Goal: Task Accomplishment & Management: Manage account settings

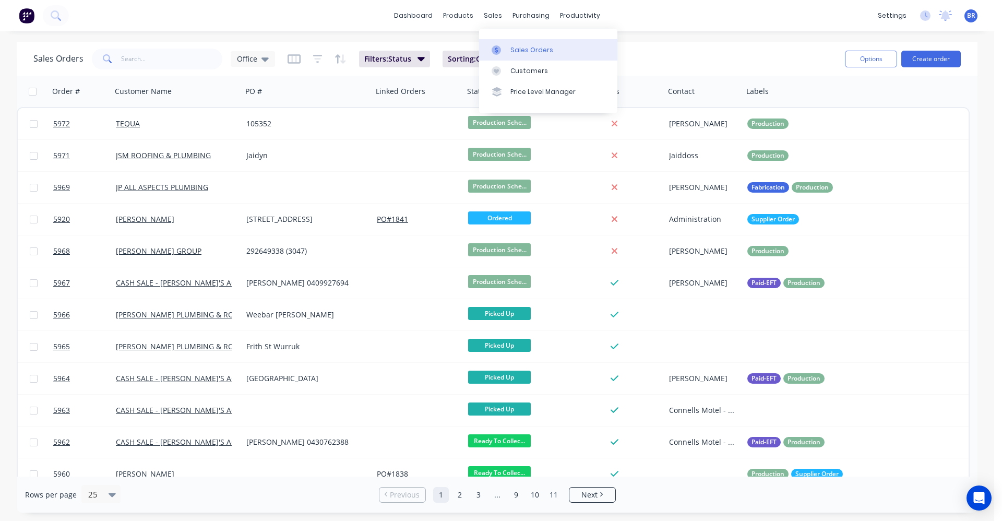
drag, startPoint x: 518, startPoint y: 45, endPoint x: 505, endPoint y: 50, distance: 13.4
click at [518, 45] on div "Sales Orders" at bounding box center [531, 49] width 43 height 9
click at [174, 53] on input "text" at bounding box center [172, 59] width 102 height 21
click at [546, 47] on div "Purchase Orders" at bounding box center [564, 49] width 55 height 9
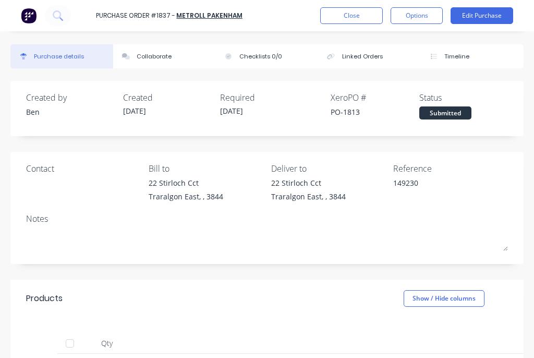
type textarea "x"
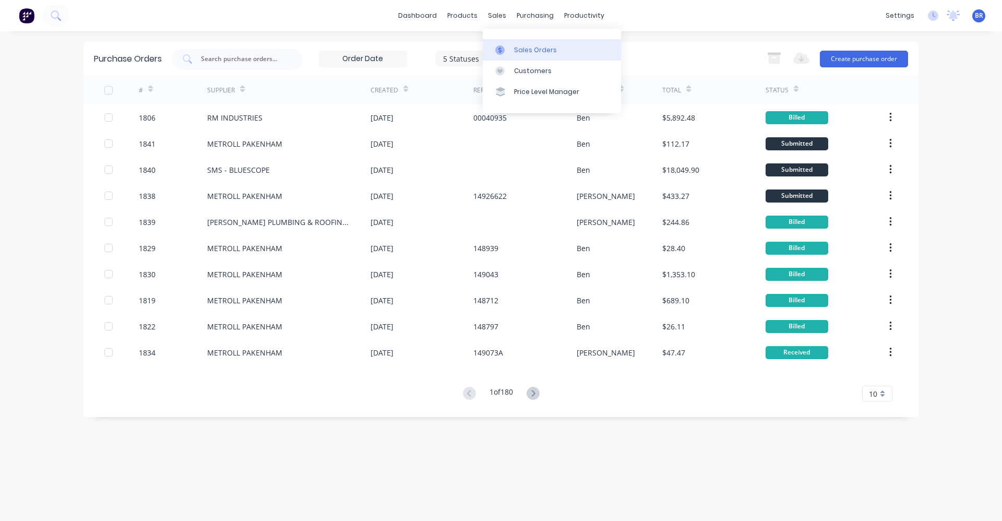
click at [532, 46] on div "Sales Orders" at bounding box center [535, 49] width 43 height 9
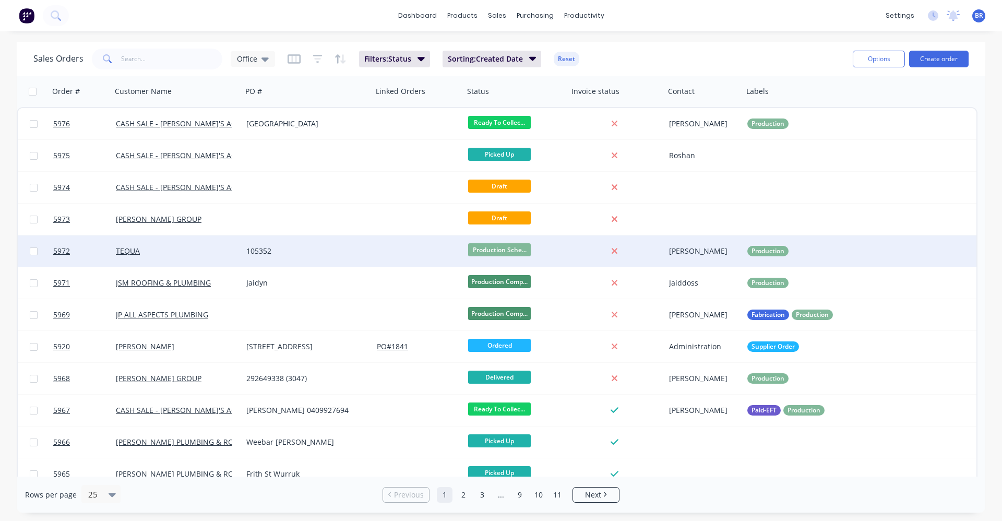
click at [348, 249] on div "105352" at bounding box center [304, 251] width 116 height 10
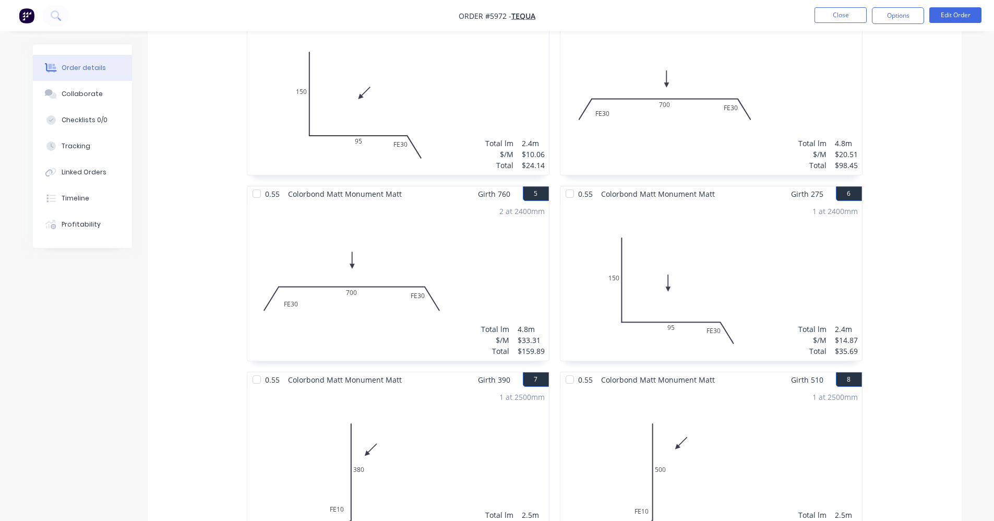
scroll to position [463, 0]
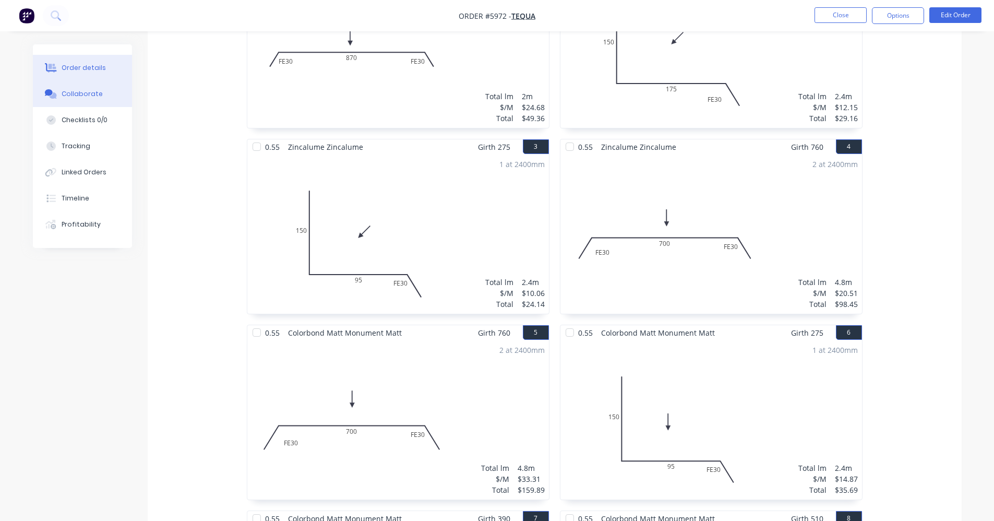
click at [90, 94] on div "Collaborate" at bounding box center [82, 93] width 41 height 9
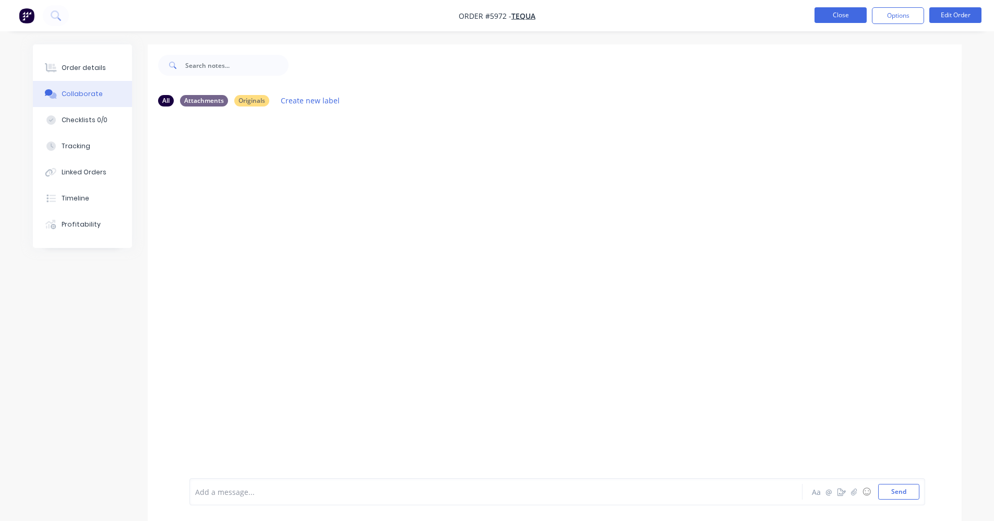
click at [837, 20] on button "Close" at bounding box center [841, 15] width 52 height 16
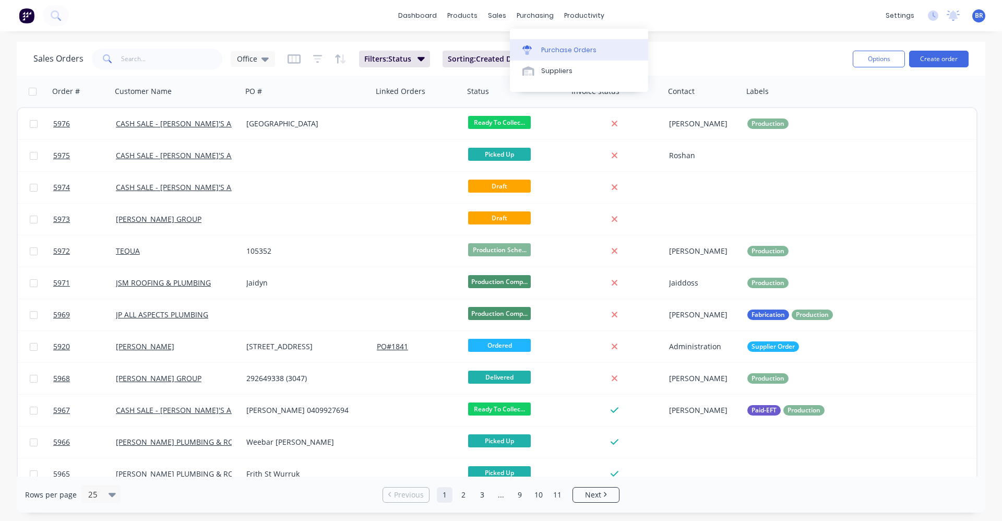
click at [560, 51] on div "Purchase Orders" at bounding box center [568, 49] width 55 height 9
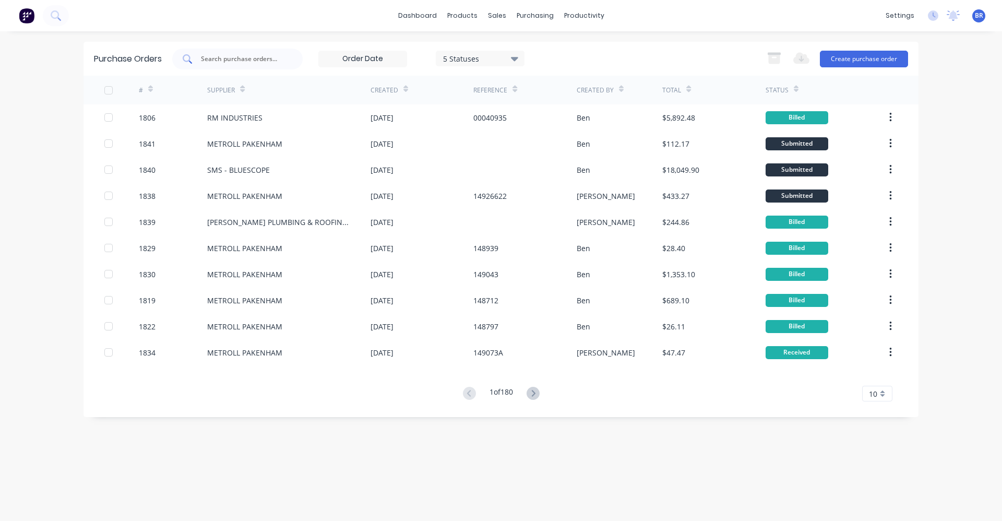
click at [231, 62] on input "text" at bounding box center [243, 59] width 87 height 10
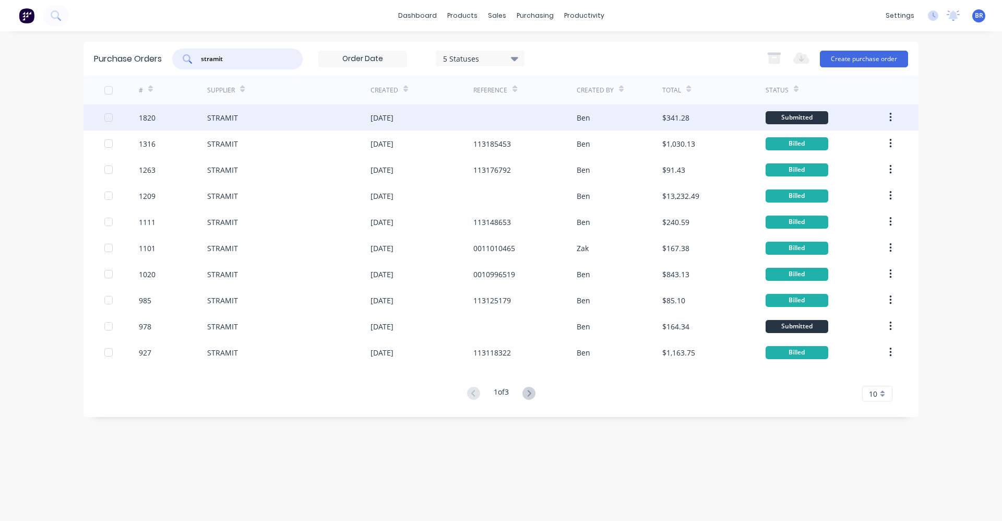
type input "stramit"
click at [299, 112] on div "STRAMIT" at bounding box center [288, 117] width 163 height 26
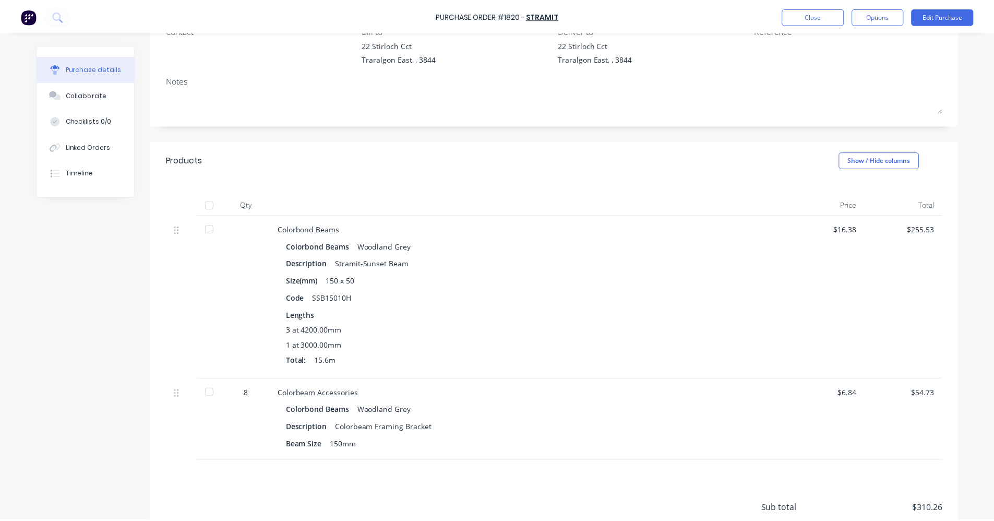
scroll to position [104, 0]
click at [817, 13] on button "Close" at bounding box center [819, 15] width 63 height 17
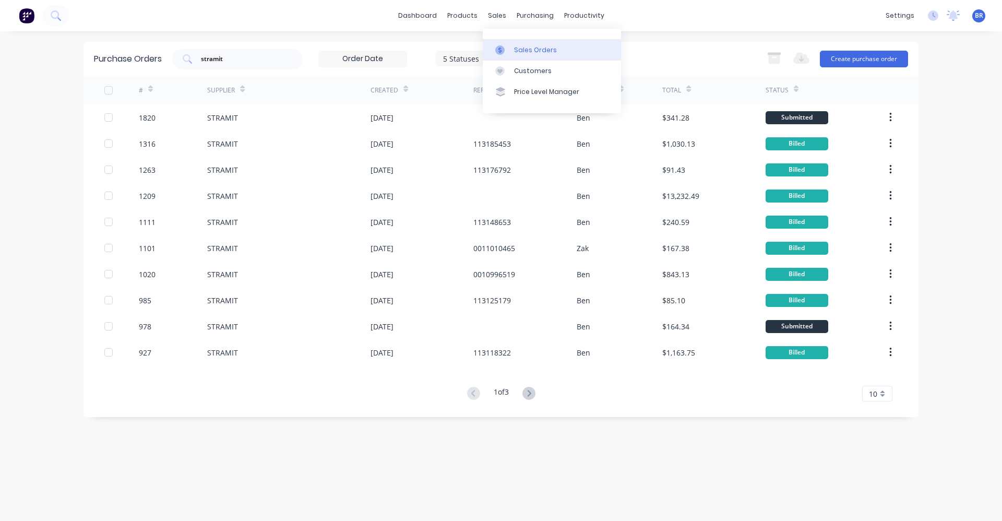
click at [517, 51] on div "Sales Orders" at bounding box center [535, 49] width 43 height 9
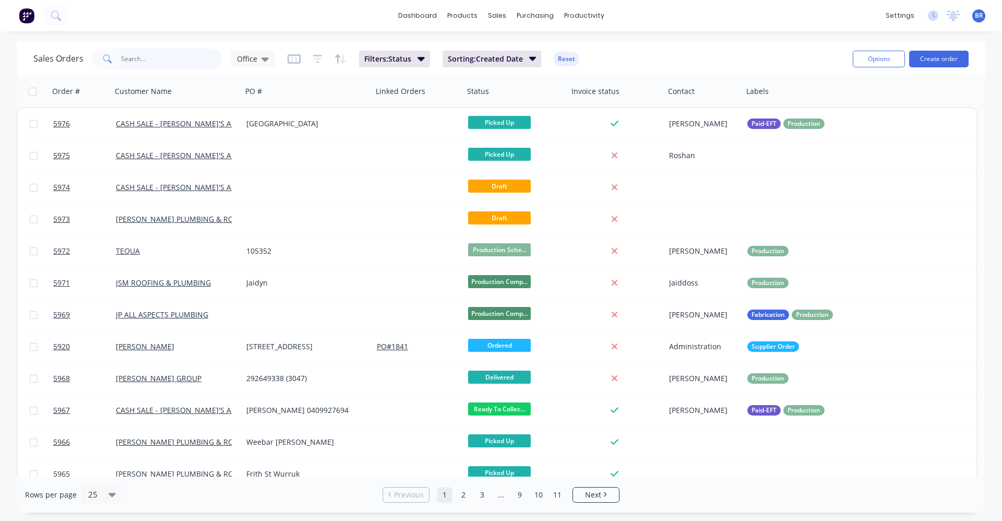
click at [180, 54] on input "text" at bounding box center [172, 59] width 102 height 21
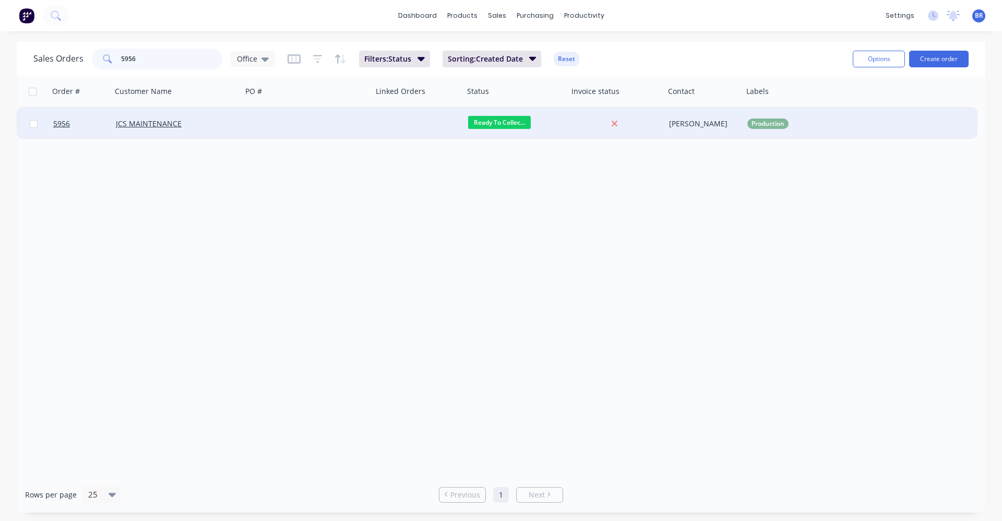
type input "5956"
click at [230, 125] on div "JCS MAINTENANCE" at bounding box center [174, 123] width 116 height 10
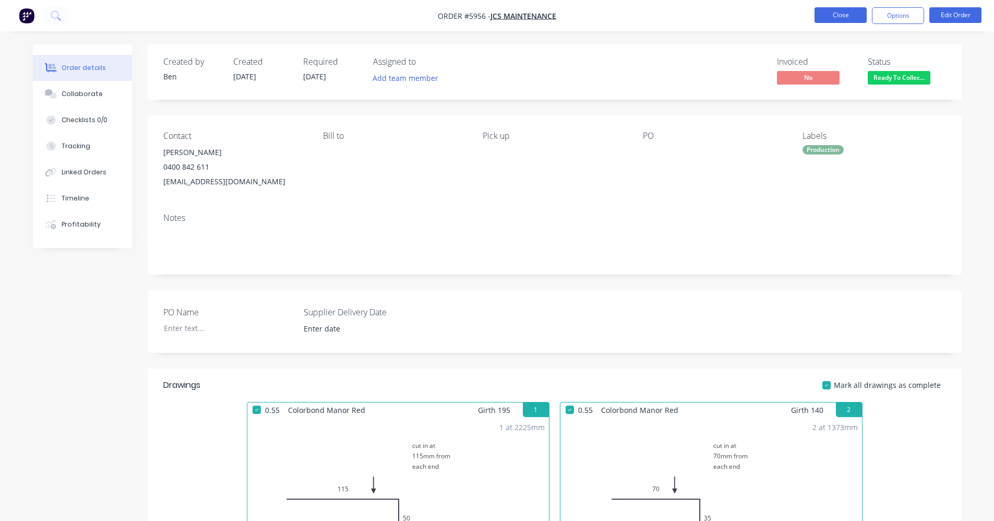
click at [839, 16] on button "Close" at bounding box center [841, 15] width 52 height 16
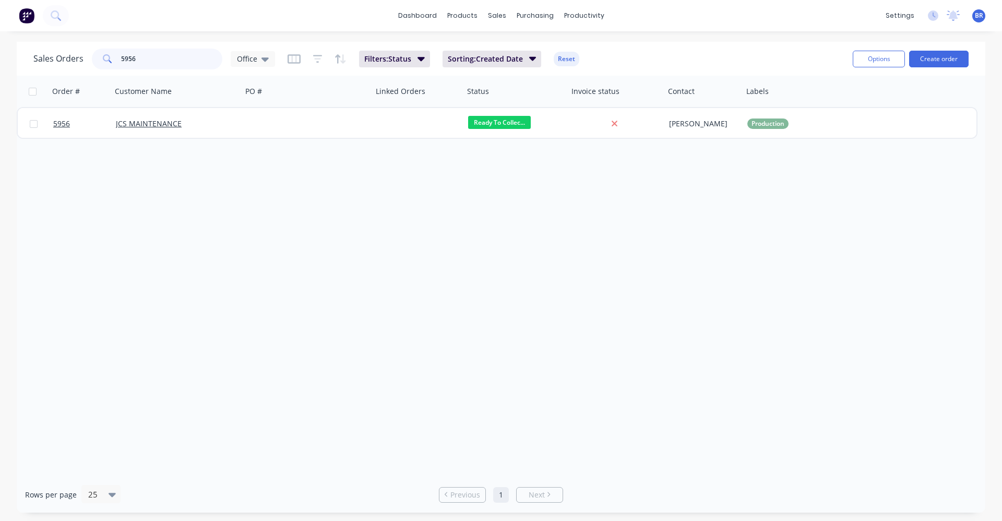
drag, startPoint x: 172, startPoint y: 59, endPoint x: 63, endPoint y: 48, distance: 110.2
click at [63, 49] on div "Sales Orders 5956 Office" at bounding box center [154, 59] width 242 height 21
click at [520, 55] on link "Sales Orders" at bounding box center [552, 49] width 138 height 21
click at [486, 54] on div "Product Catalogue" at bounding box center [508, 49] width 65 height 9
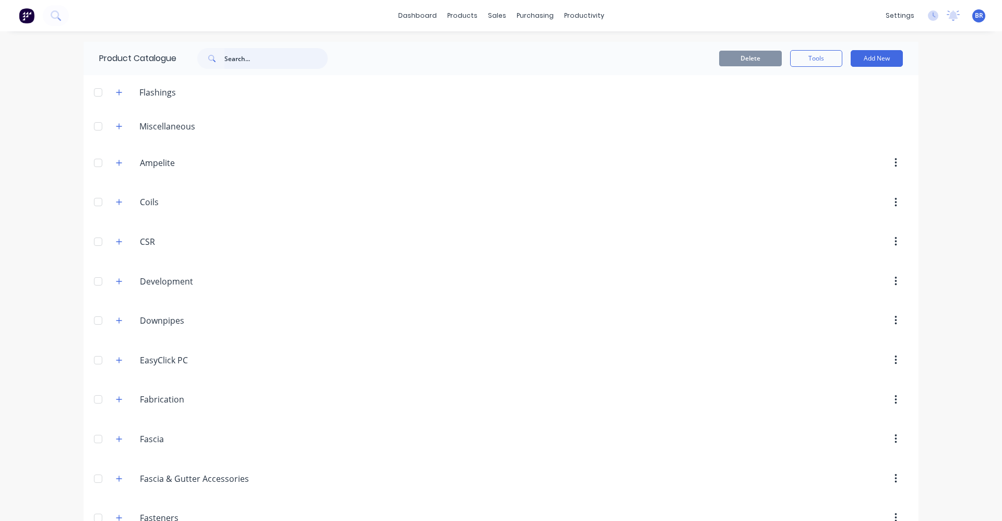
click at [262, 63] on input "text" at bounding box center [275, 58] width 103 height 21
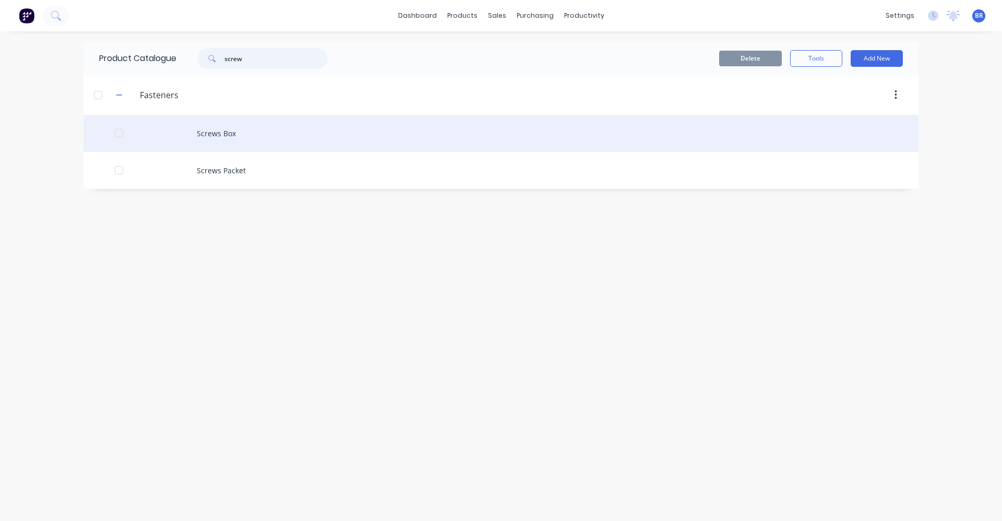
type input "screw"
click at [242, 138] on div "Screws Box" at bounding box center [501, 133] width 835 height 37
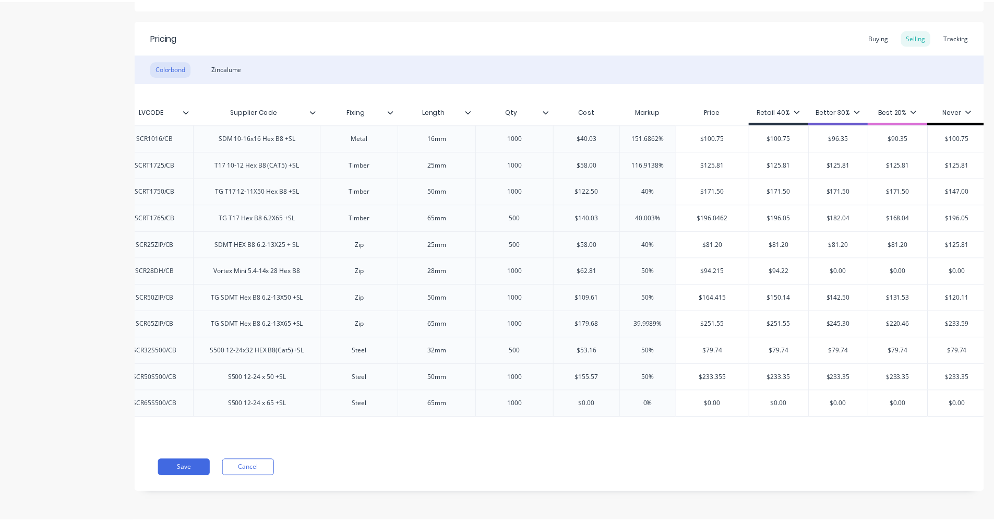
scroll to position [0, 210]
click at [244, 469] on button "Cancel" at bounding box center [250, 468] width 52 height 17
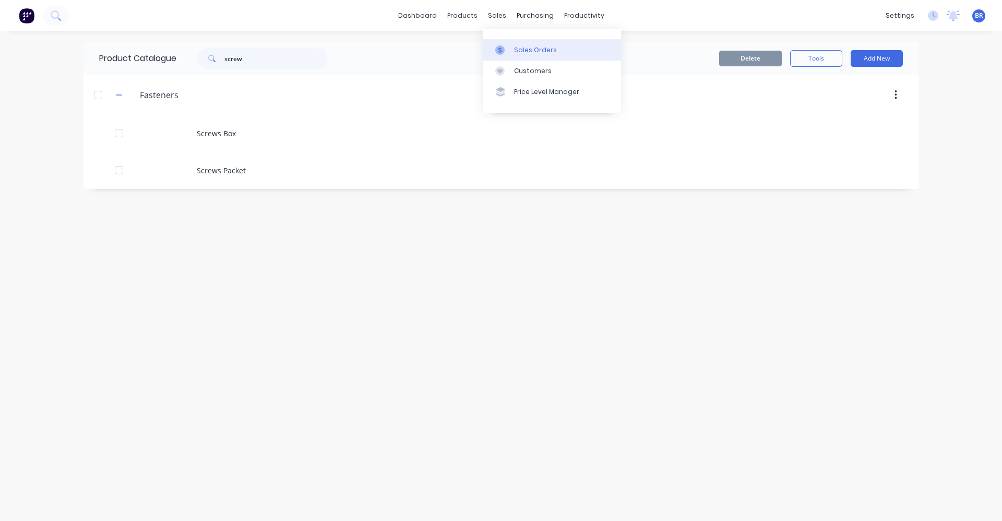
click at [543, 50] on div "Sales Orders" at bounding box center [535, 49] width 43 height 9
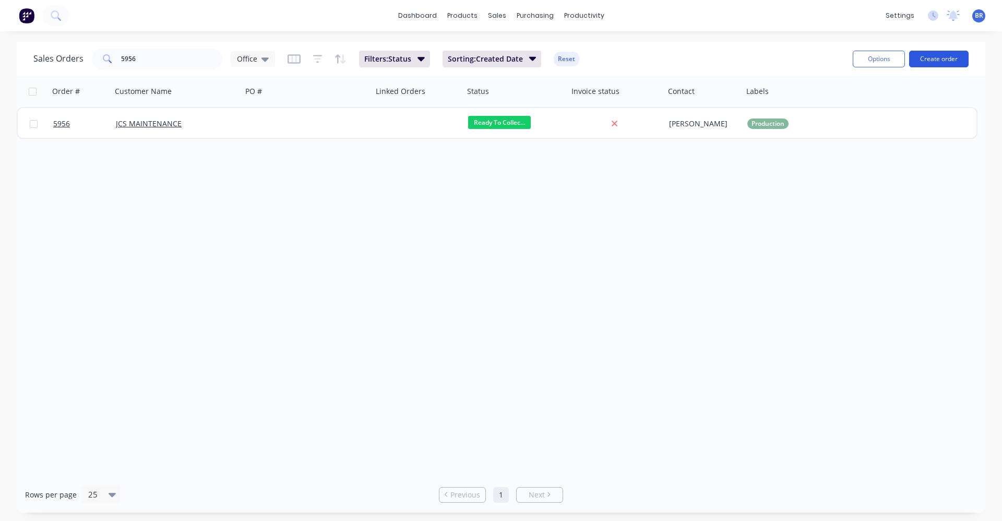
click at [941, 57] on button "Create order" at bounding box center [939, 59] width 60 height 17
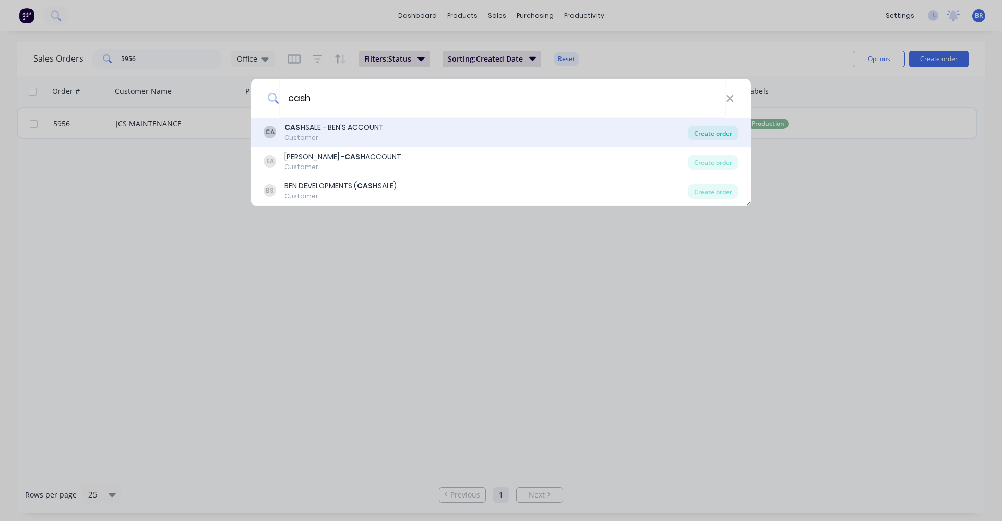
type input "cash"
click at [729, 129] on div "Create order" at bounding box center [713, 133] width 51 height 15
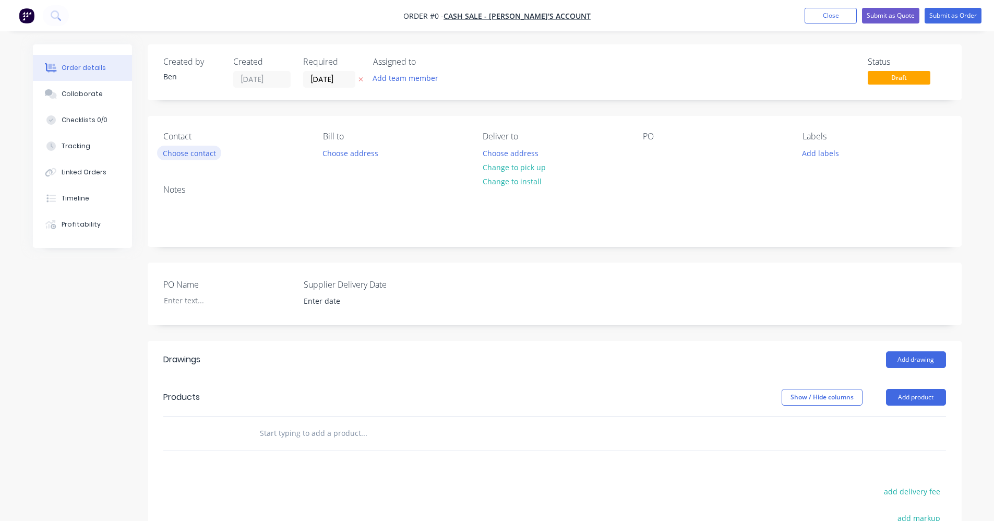
click at [202, 158] on button "Choose contact" at bounding box center [189, 153] width 64 height 14
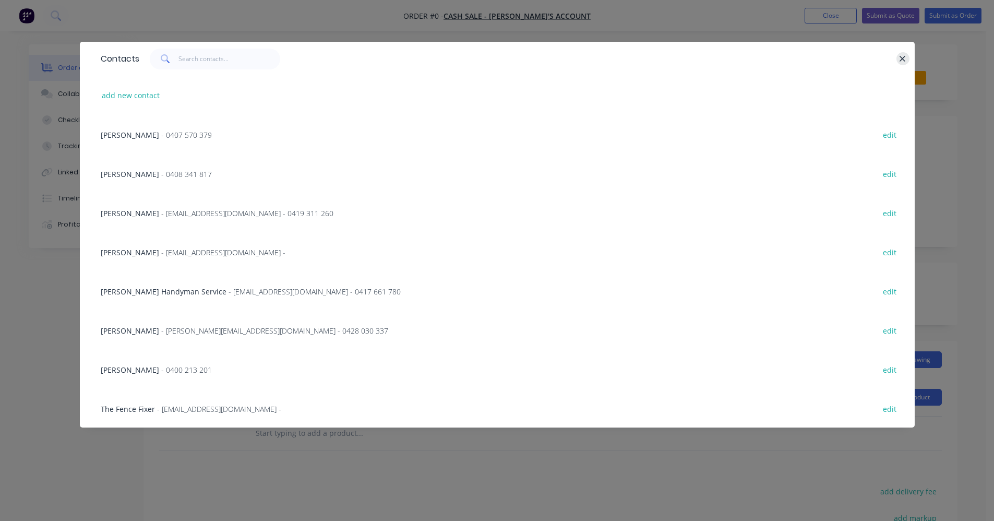
click at [901, 57] on icon "button" at bounding box center [902, 58] width 7 height 9
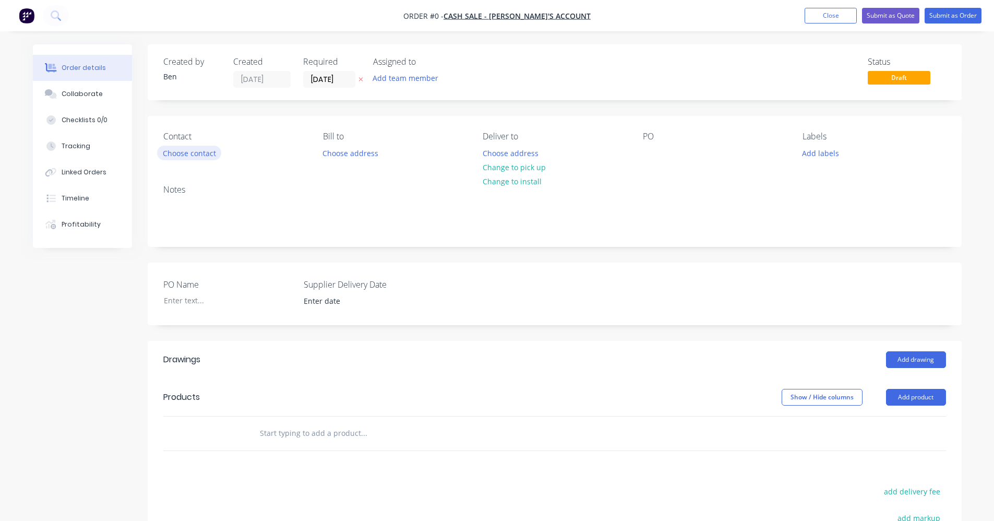
click at [195, 159] on button "Choose contact" at bounding box center [189, 153] width 64 height 14
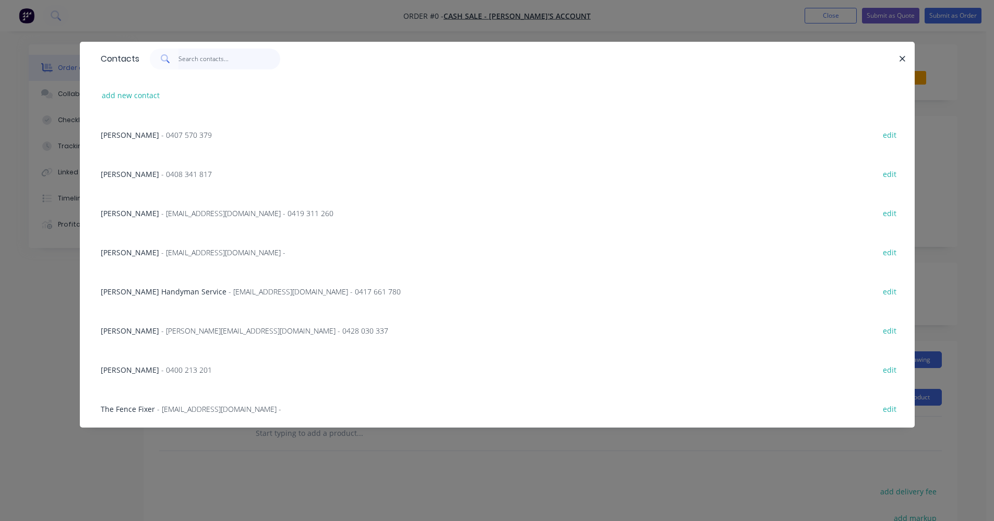
click at [205, 63] on input "text" at bounding box center [230, 59] width 102 height 21
click at [198, 59] on input "text" at bounding box center [230, 59] width 102 height 21
drag, startPoint x: 902, startPoint y: 62, endPoint x: 426, endPoint y: 446, distance: 611.7
click at [902, 65] on button "button" at bounding box center [903, 58] width 13 height 13
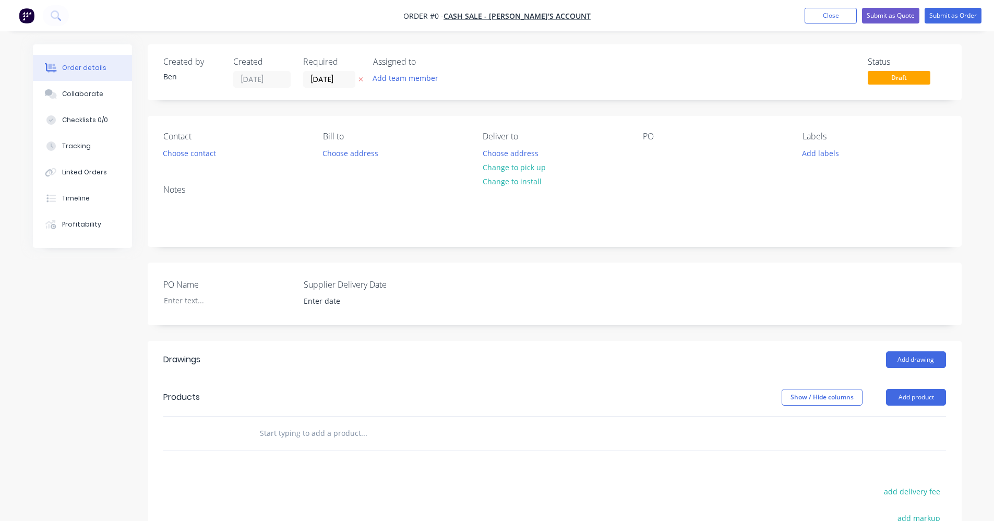
click at [326, 426] on input "text" at bounding box center [363, 433] width 209 height 21
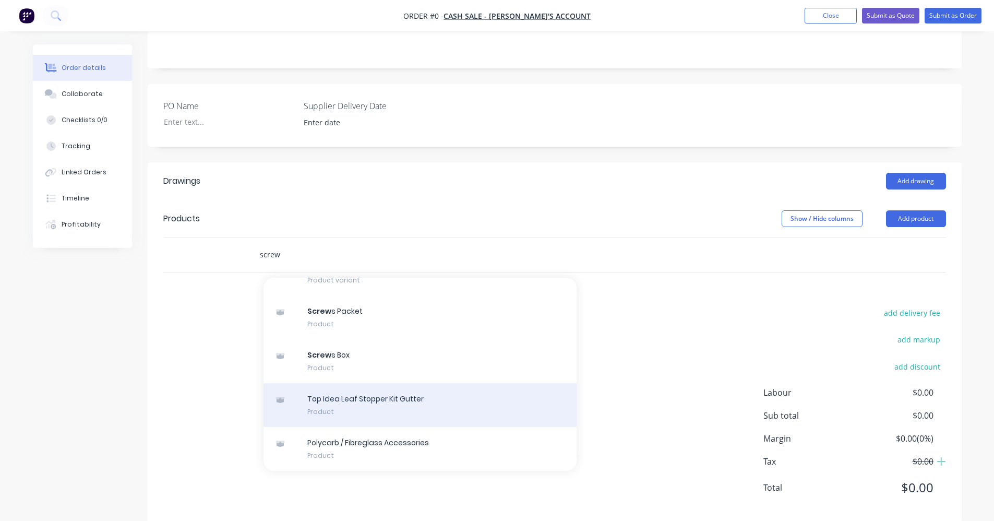
scroll to position [196, 0]
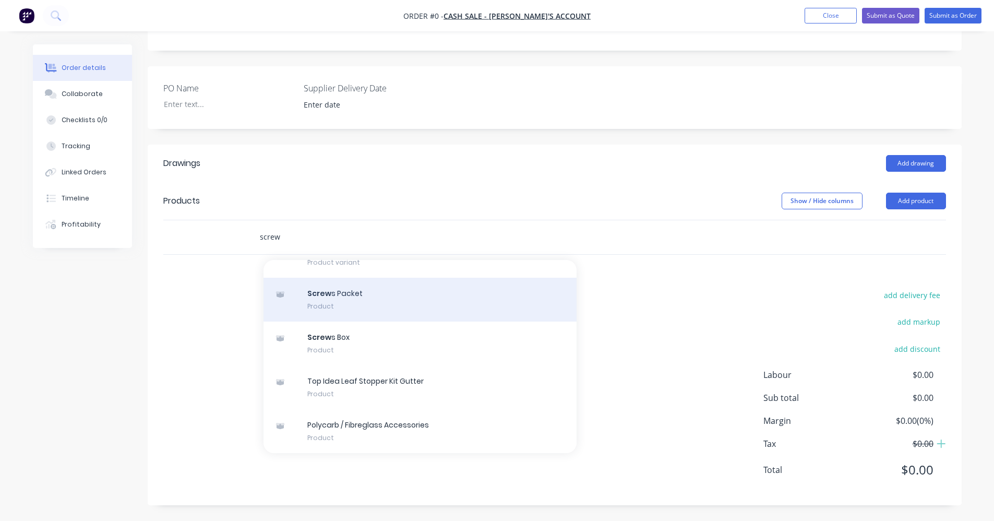
type input "screw"
click at [338, 295] on div "Screw s Packet Product" at bounding box center [420, 300] width 313 height 44
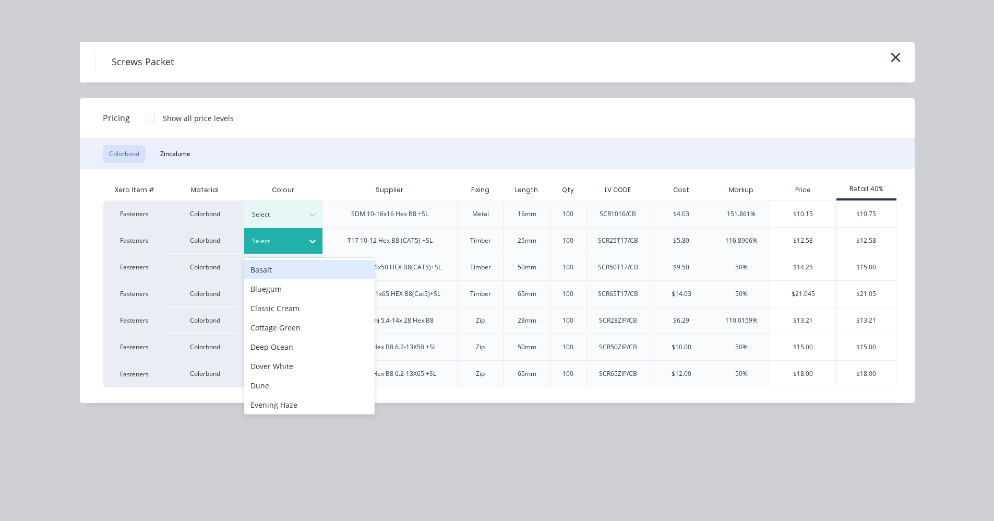
click at [312, 241] on icon at bounding box center [312, 241] width 10 height 10
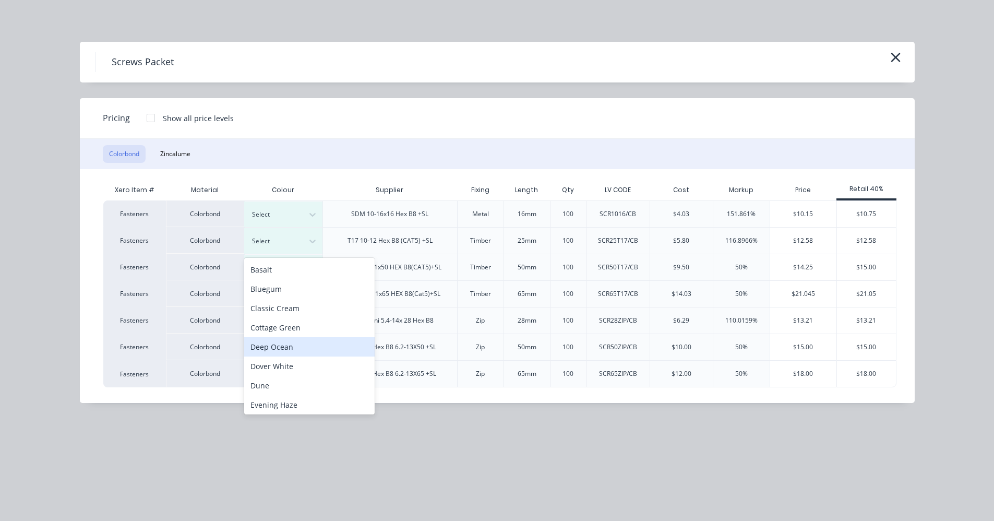
click at [277, 348] on div "Deep Ocean" at bounding box center [309, 346] width 130 height 19
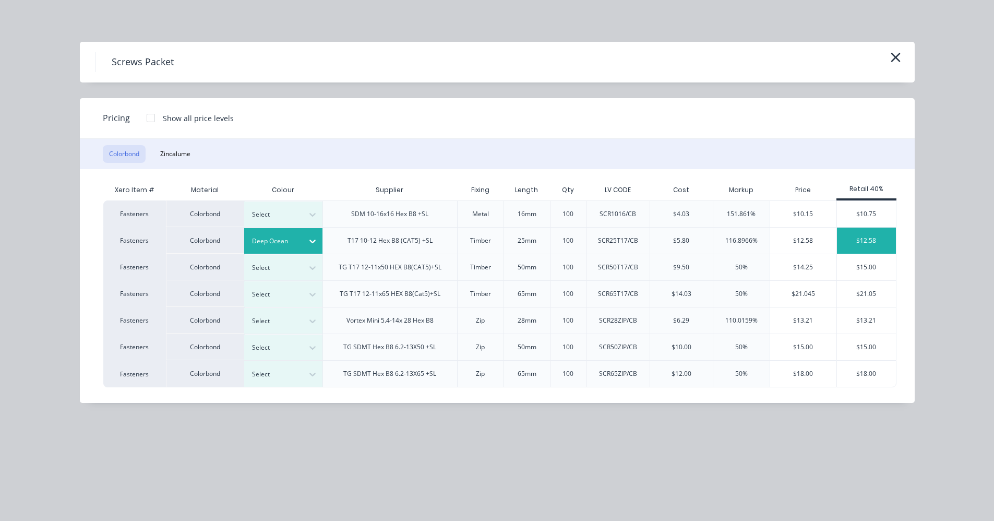
click at [862, 243] on div "$12.58" at bounding box center [866, 241] width 59 height 26
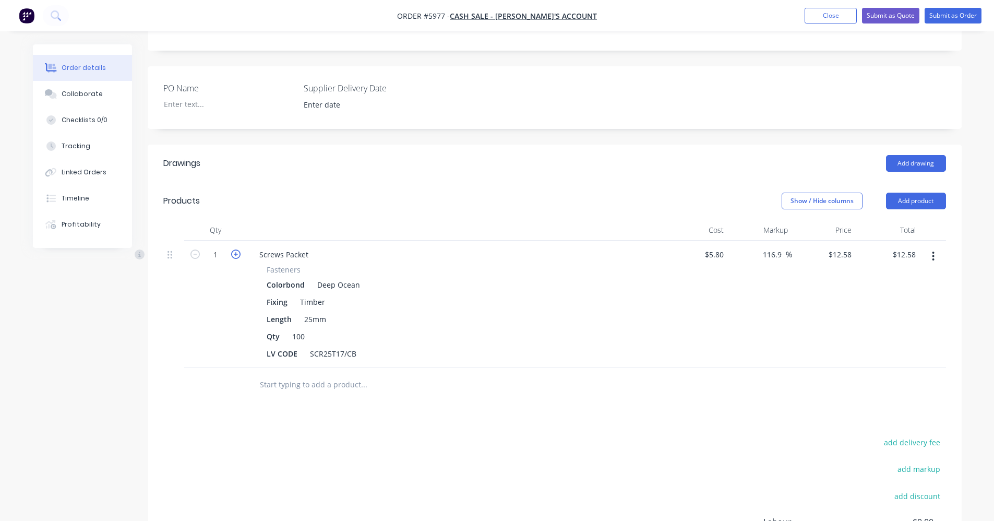
click at [236, 254] on icon "button" at bounding box center [235, 253] width 9 height 9
type input "2"
type input "$25.16"
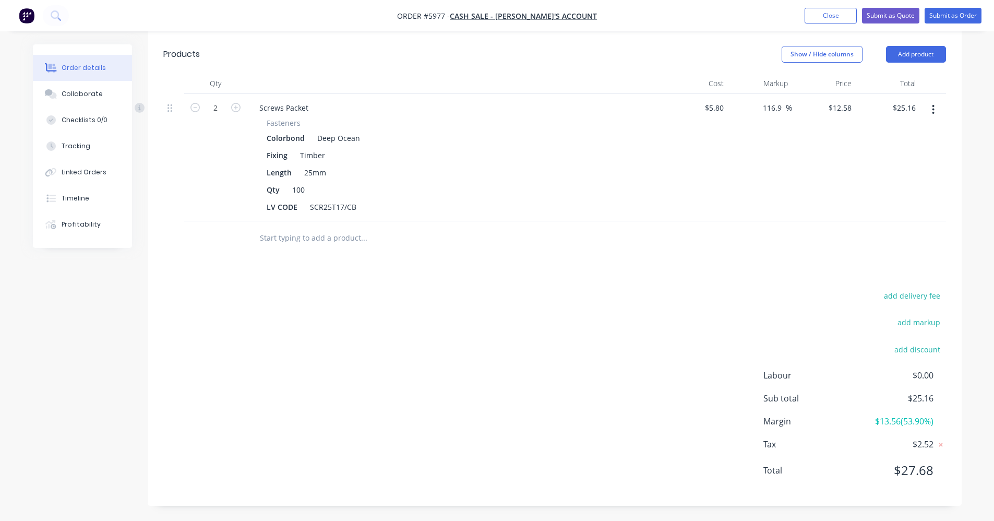
scroll to position [343, 0]
click at [828, 17] on button "Close" at bounding box center [831, 16] width 52 height 16
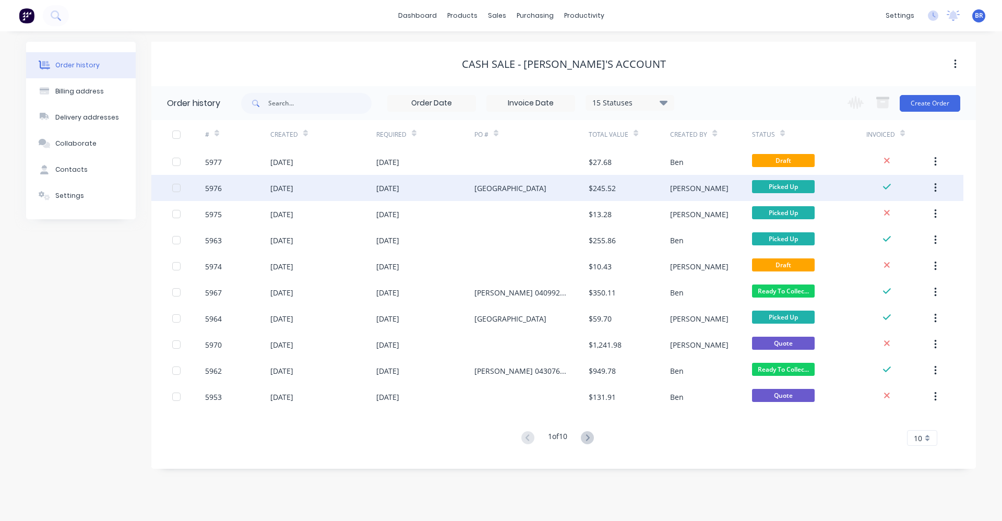
click at [509, 175] on div "[GEOGRAPHIC_DATA]" at bounding box center [531, 188] width 114 height 26
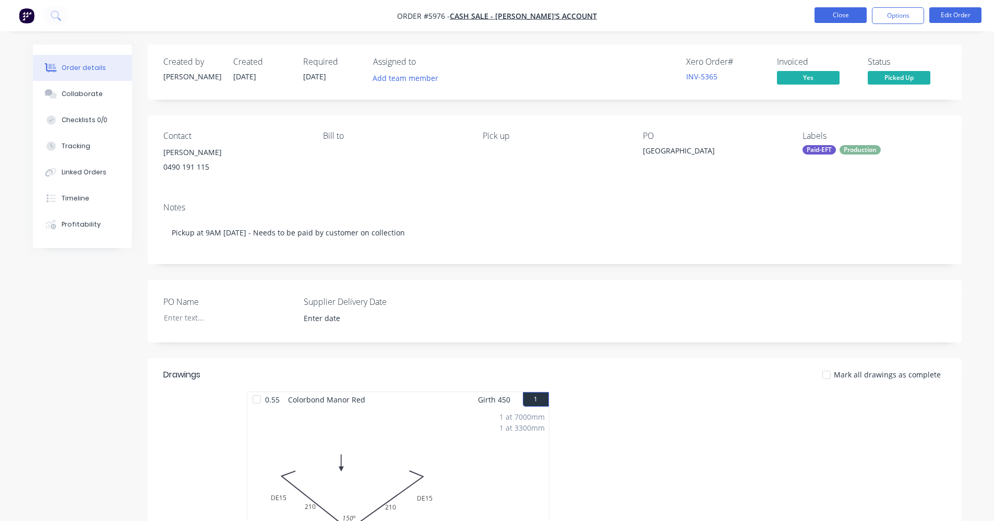
click at [833, 17] on button "Close" at bounding box center [841, 15] width 52 height 16
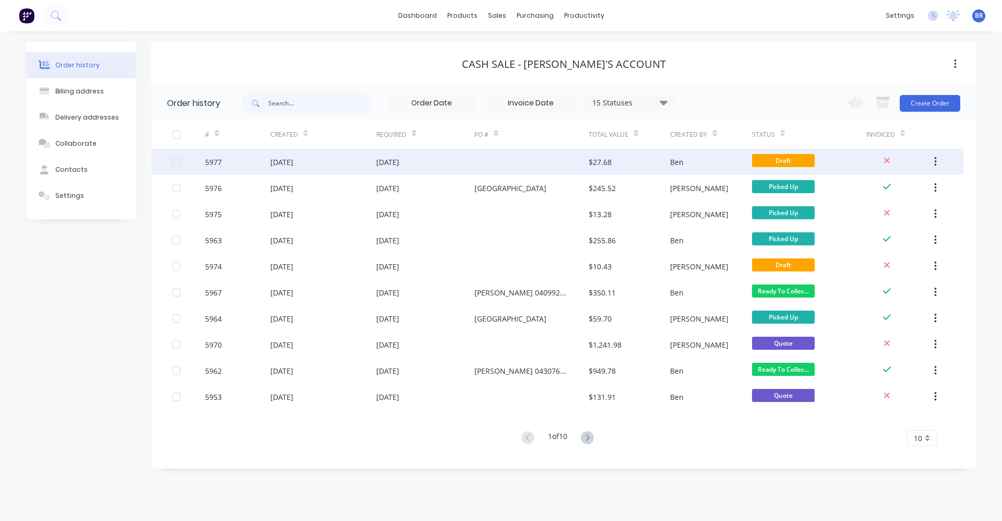
click at [543, 164] on div at bounding box center [531, 162] width 114 height 26
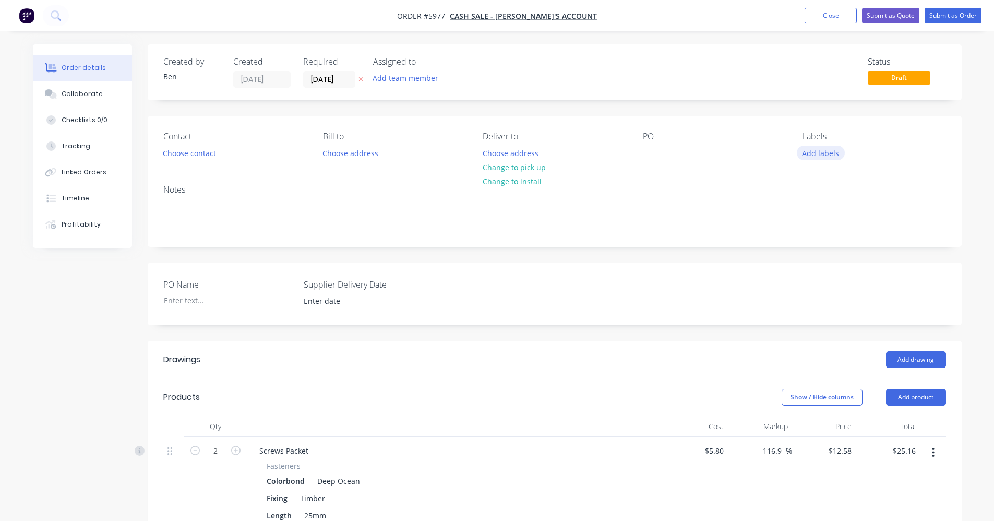
click at [819, 158] on button "Add labels" at bounding box center [821, 153] width 48 height 14
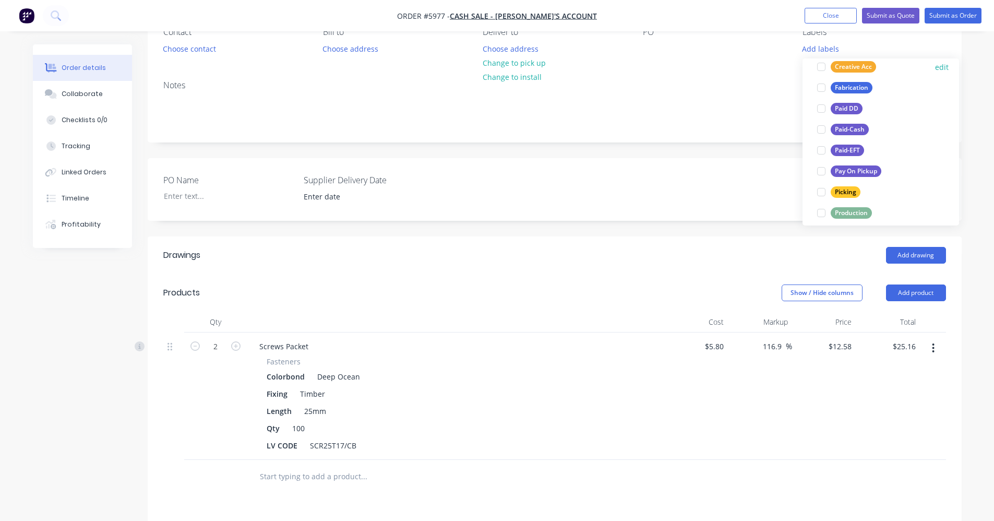
scroll to position [104, 0]
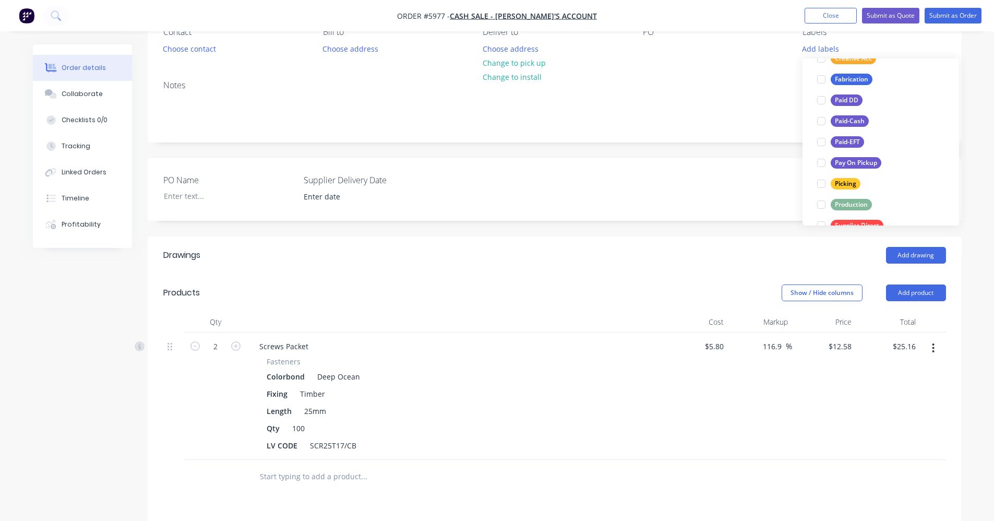
drag, startPoint x: 850, startPoint y: 139, endPoint x: 839, endPoint y: 159, distance: 22.4
click at [849, 144] on div "Paid-EFT" at bounding box center [847, 141] width 33 height 11
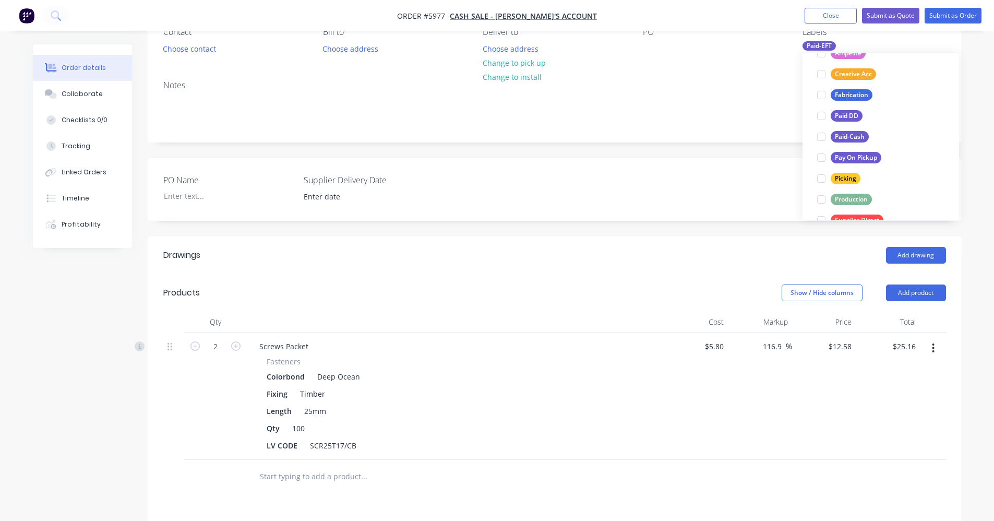
scroll to position [0, 0]
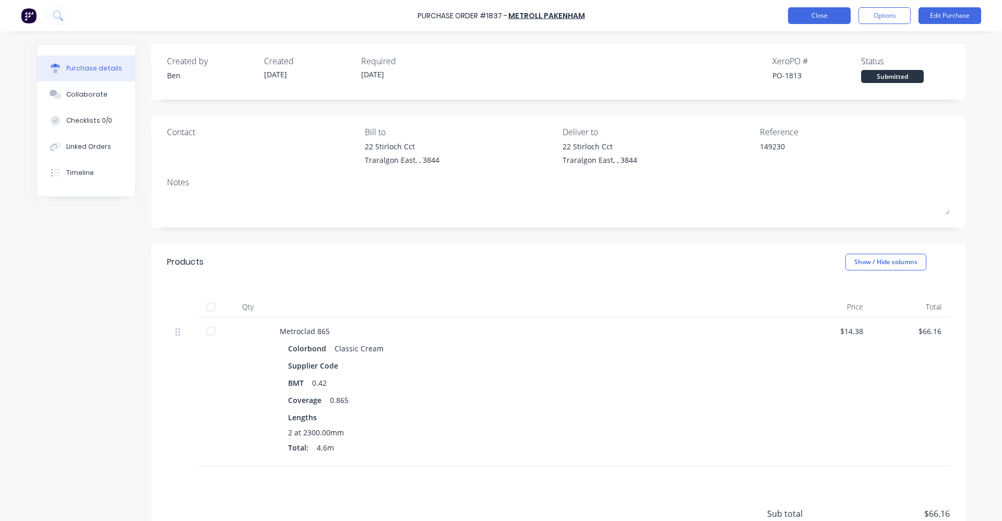
click at [818, 18] on button "Close" at bounding box center [819, 15] width 63 height 17
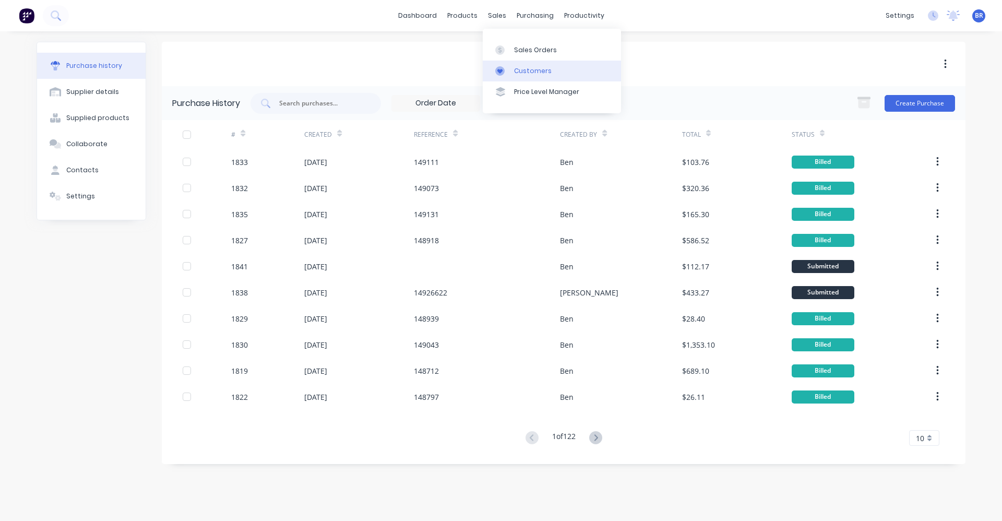
click at [513, 68] on link "Customers" at bounding box center [552, 71] width 138 height 21
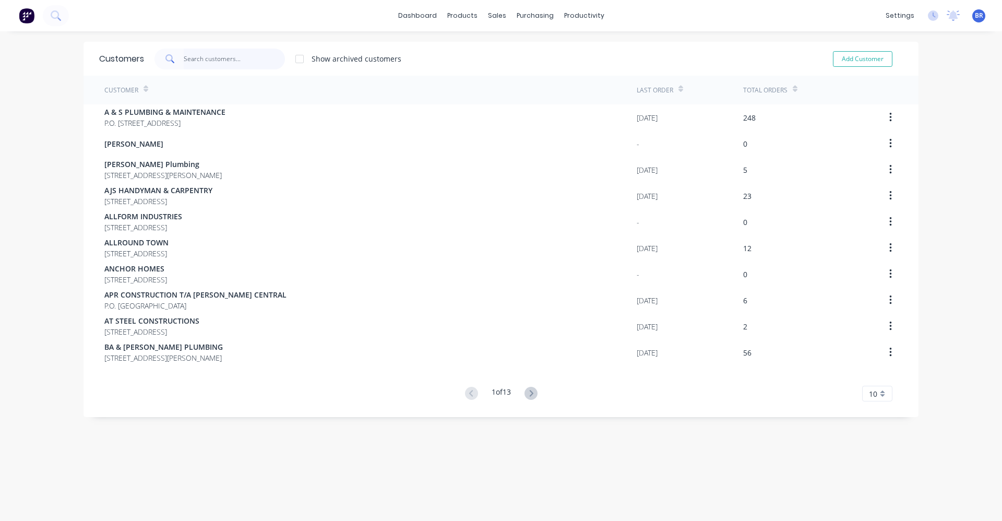
click at [220, 53] on input "text" at bounding box center [235, 59] width 102 height 21
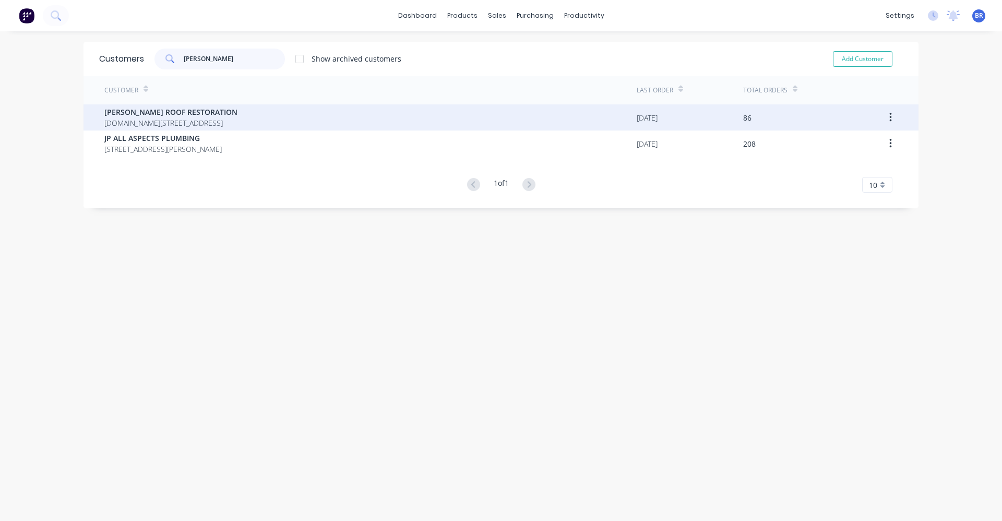
type input "[PERSON_NAME]"
click at [180, 123] on span "[DOMAIN_NAME][STREET_ADDRESS]" at bounding box center [170, 122] width 133 height 11
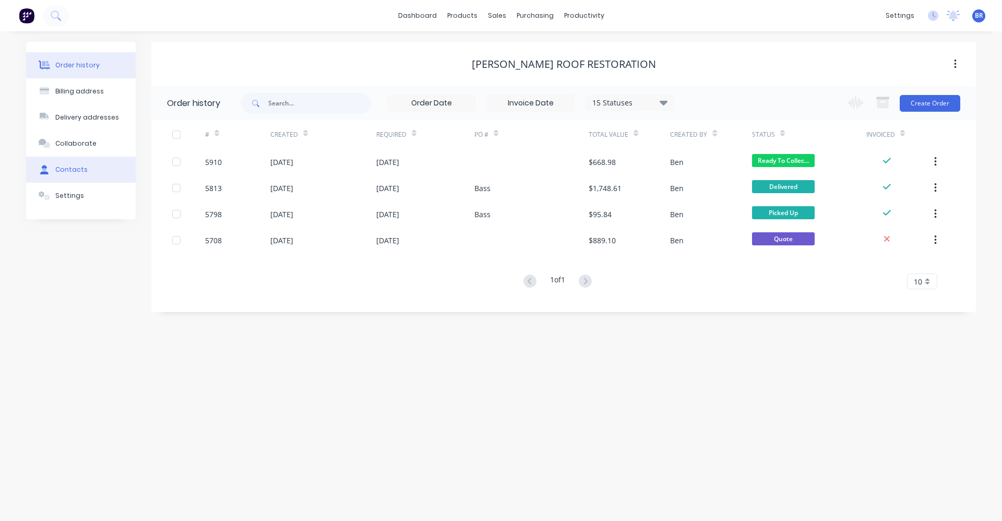
click at [65, 171] on div "Contacts" at bounding box center [71, 169] width 32 height 9
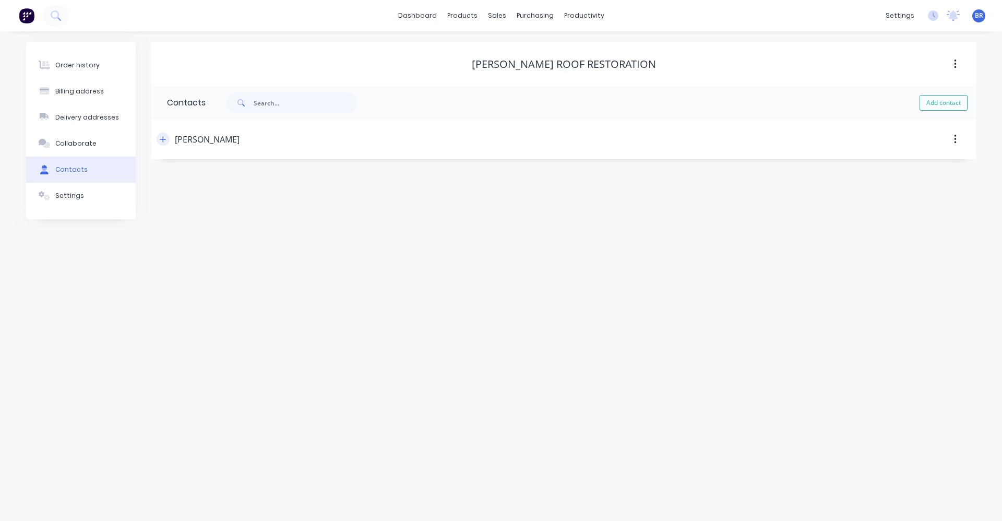
click at [162, 137] on icon "button" at bounding box center [163, 139] width 6 height 7
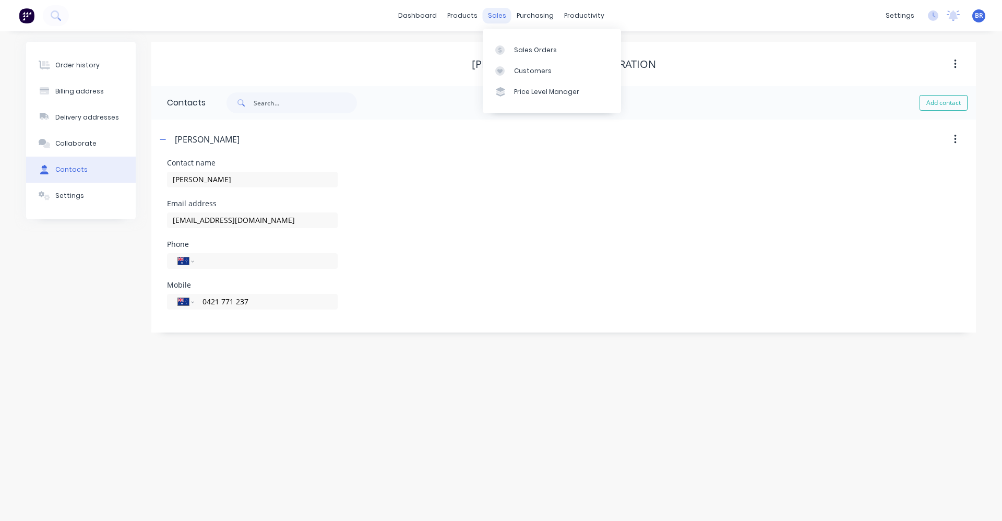
click at [497, 17] on div "sales" at bounding box center [497, 16] width 29 height 16
click at [539, 51] on div "Sales Orders" at bounding box center [535, 49] width 43 height 9
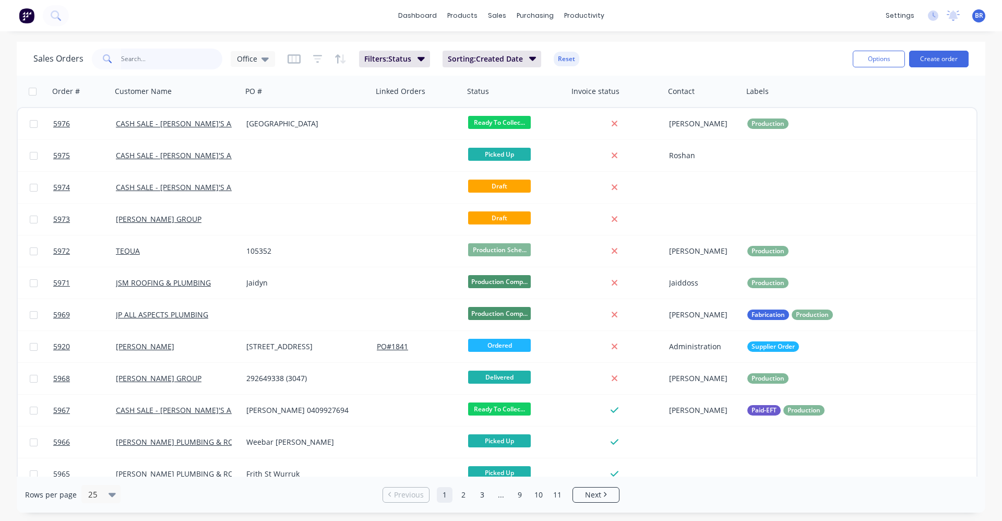
click at [174, 60] on input "text" at bounding box center [172, 59] width 102 height 21
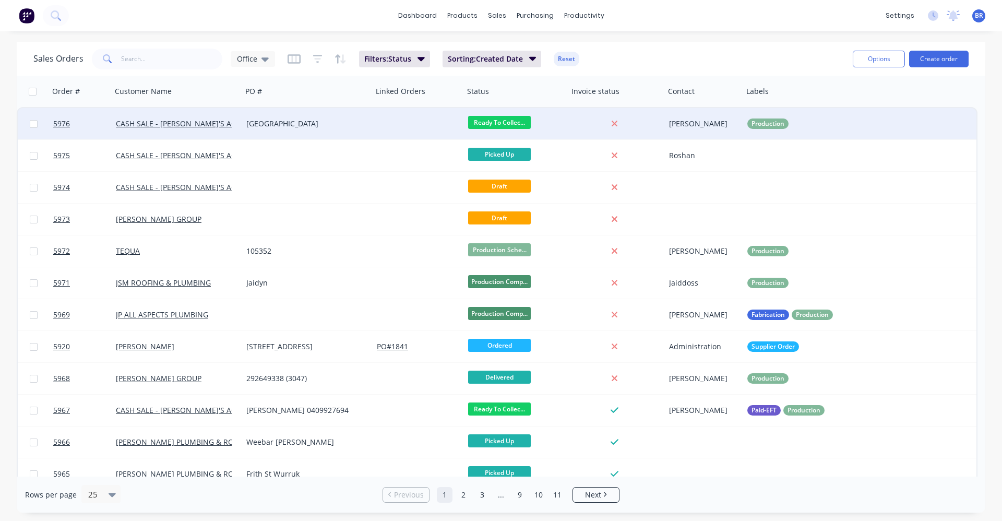
click at [306, 121] on div "[GEOGRAPHIC_DATA]" at bounding box center [304, 123] width 116 height 10
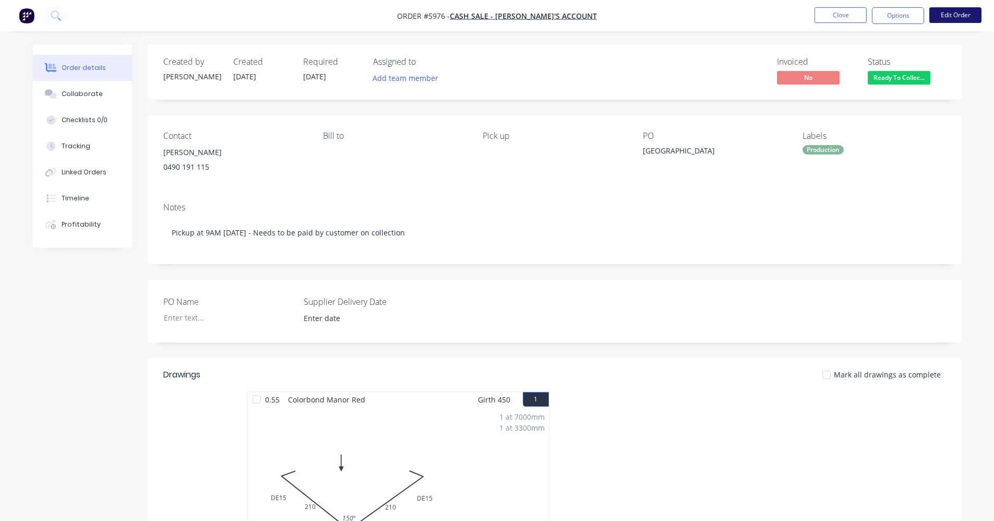
click at [948, 13] on button "Edit Order" at bounding box center [956, 15] width 52 height 16
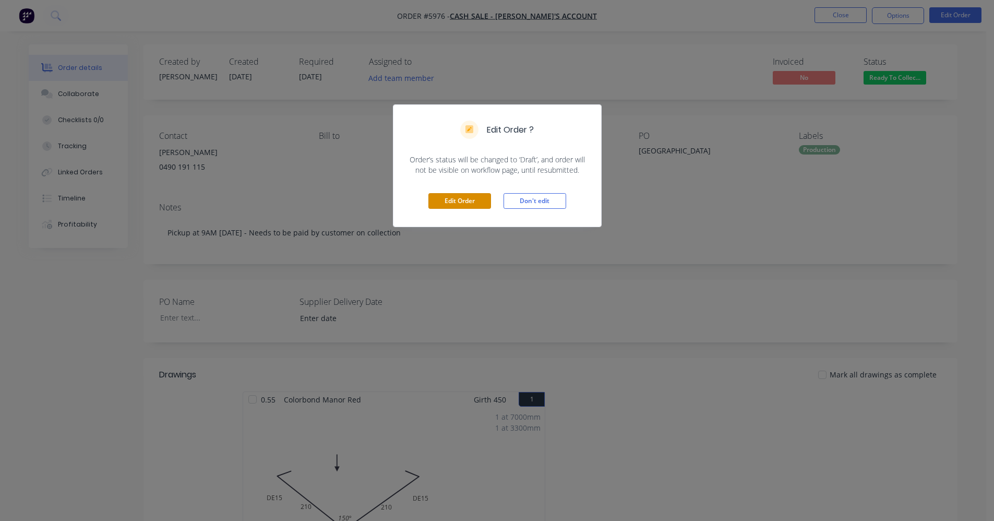
drag, startPoint x: 437, startPoint y: 203, endPoint x: 463, endPoint y: 213, distance: 28.3
click at [439, 203] on button "Edit Order" at bounding box center [460, 201] width 63 height 16
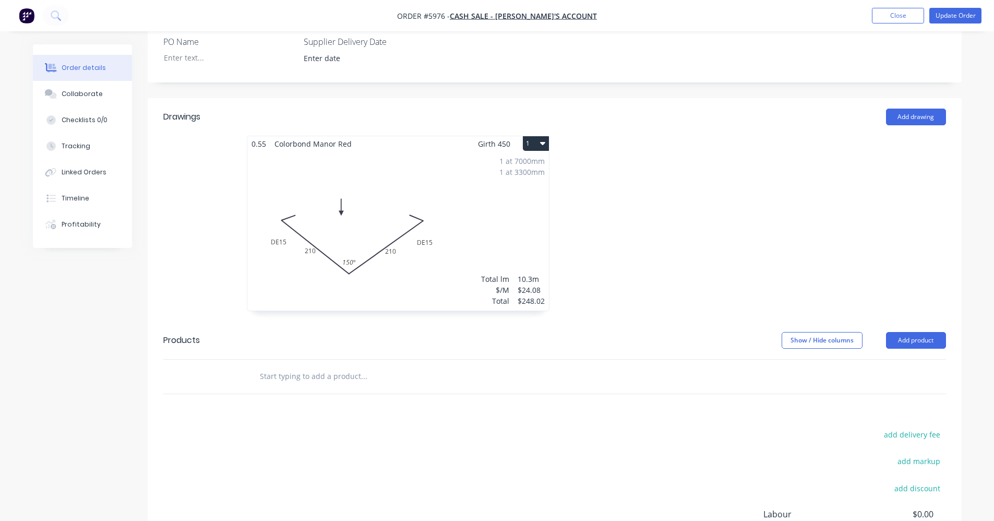
click at [462, 223] on div "1 at 7000mm 1 at 3300mm Total lm $/M Total 10.3m $24.08 $248.02" at bounding box center [398, 230] width 302 height 159
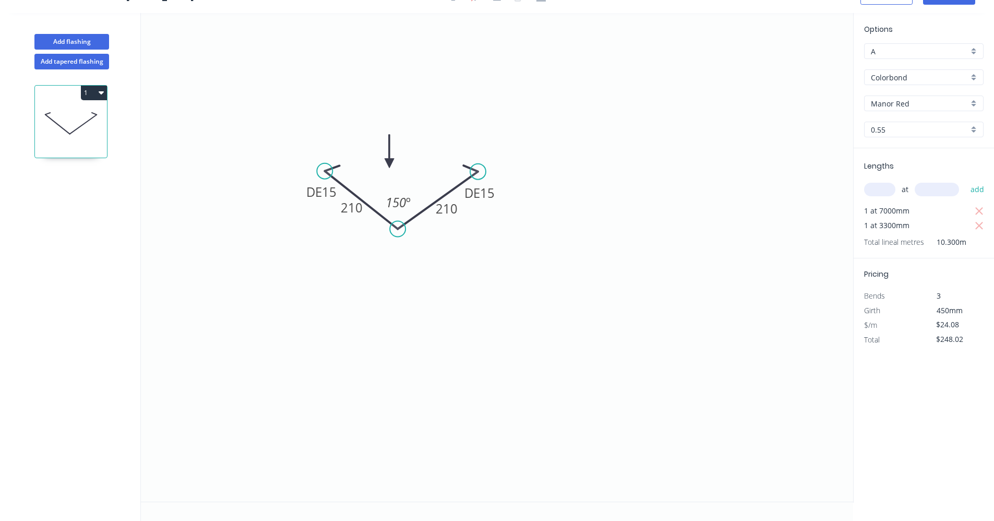
click at [913, 43] on div "Options A A Colorbond Colorbond Colorbond [PERSON_NAME] Red Manor Red 0.55 0.55" at bounding box center [924, 85] width 140 height 125
click at [912, 49] on input "A" at bounding box center [920, 51] width 98 height 11
click at [908, 87] on div "B" at bounding box center [924, 89] width 118 height 18
type input "B"
type input "$21.67"
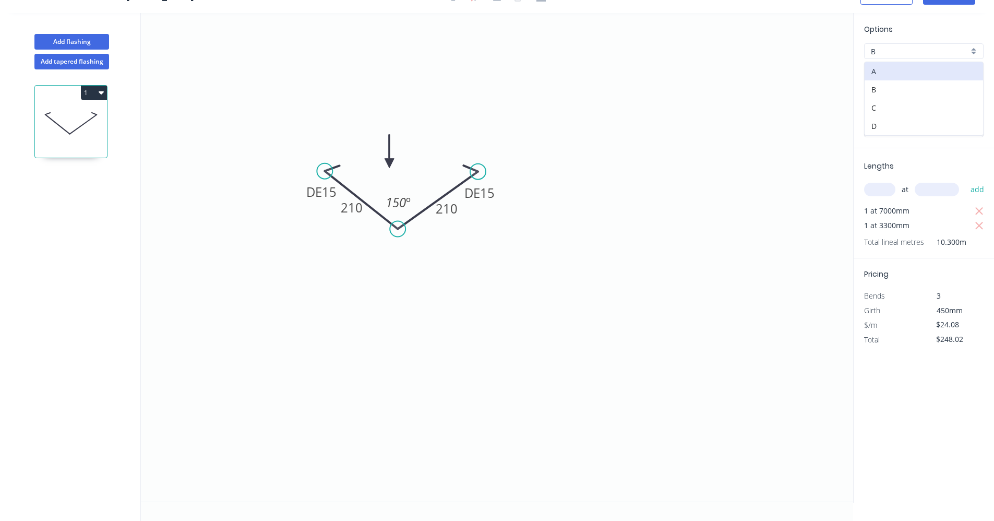
type input "$223.20"
drag, startPoint x: 770, startPoint y: 124, endPoint x: 776, endPoint y: 123, distance: 5.8
click at [775, 123] on icon "0 DE 15 210 DE 15 210 150 º" at bounding box center [497, 257] width 712 height 489
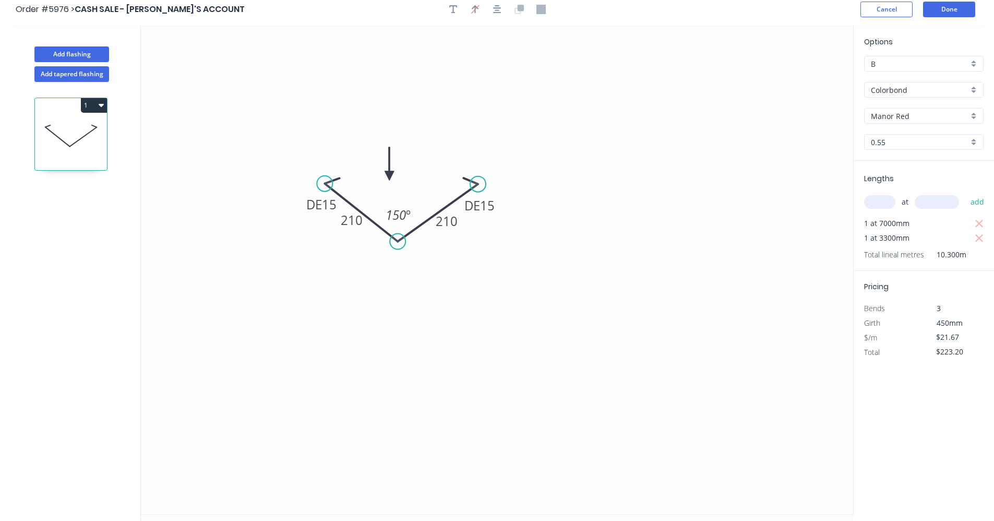
scroll to position [0, 0]
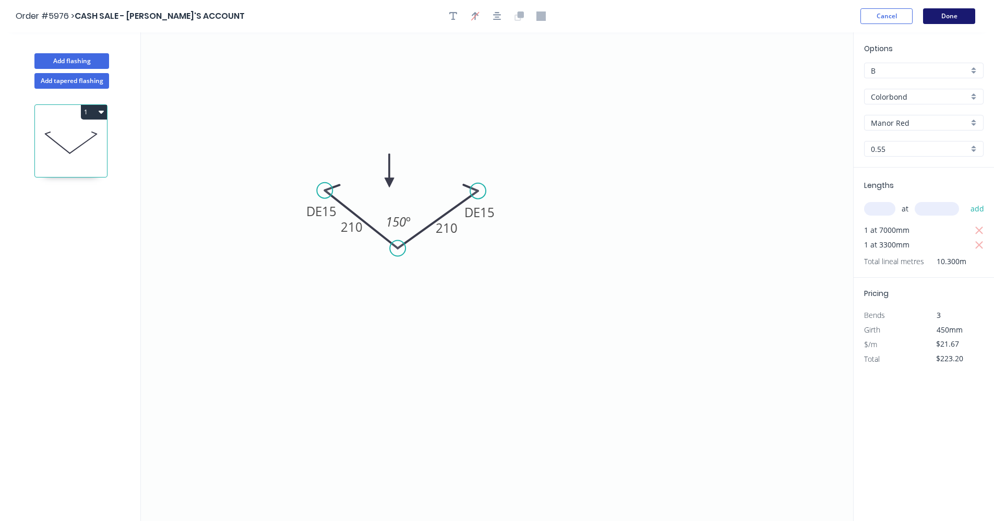
click at [948, 13] on button "Done" at bounding box center [949, 16] width 52 height 16
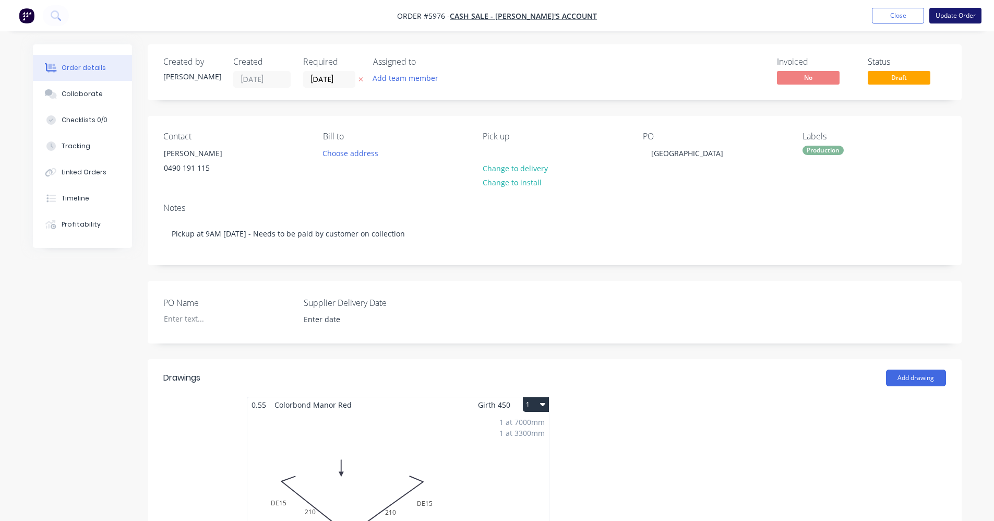
click at [960, 14] on button "Update Order" at bounding box center [956, 16] width 52 height 16
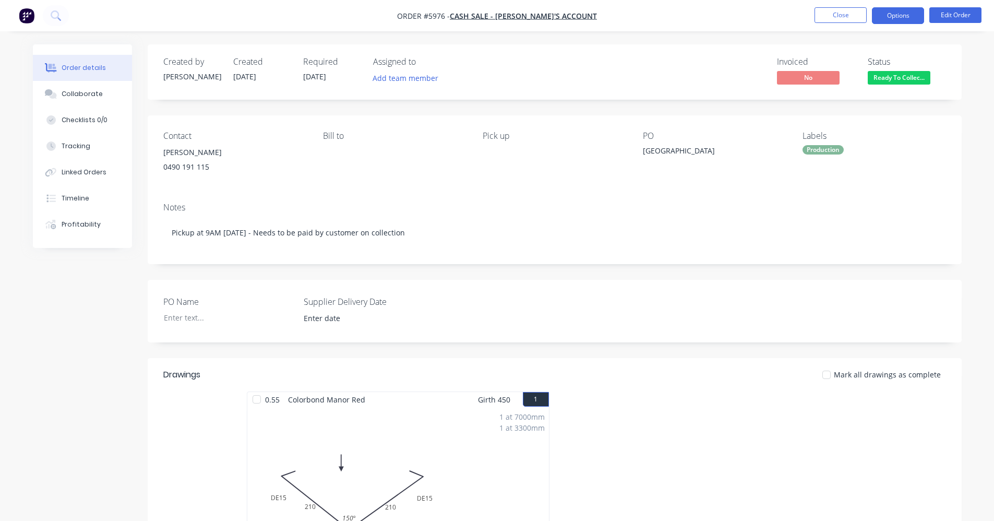
click at [895, 19] on button "Options" at bounding box center [898, 15] width 52 height 17
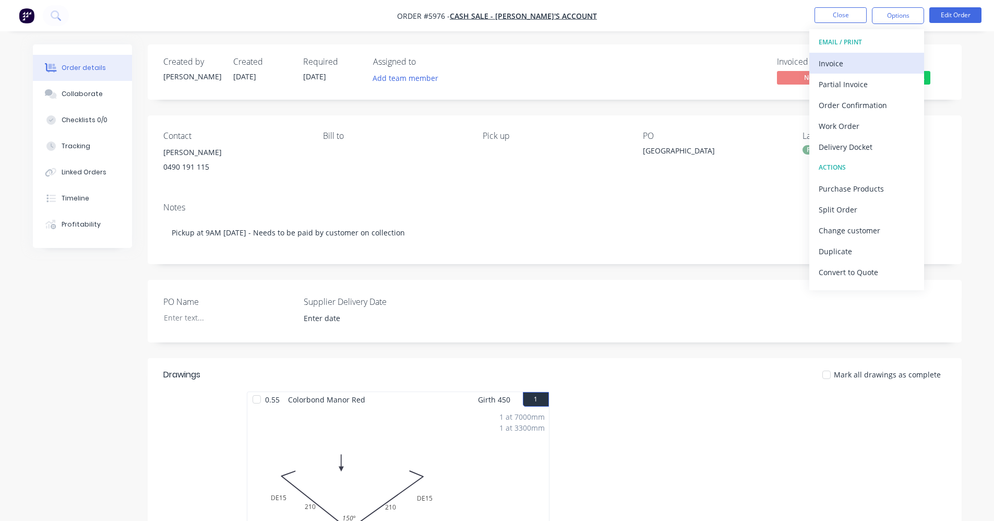
click at [862, 65] on div "Invoice" at bounding box center [867, 63] width 96 height 15
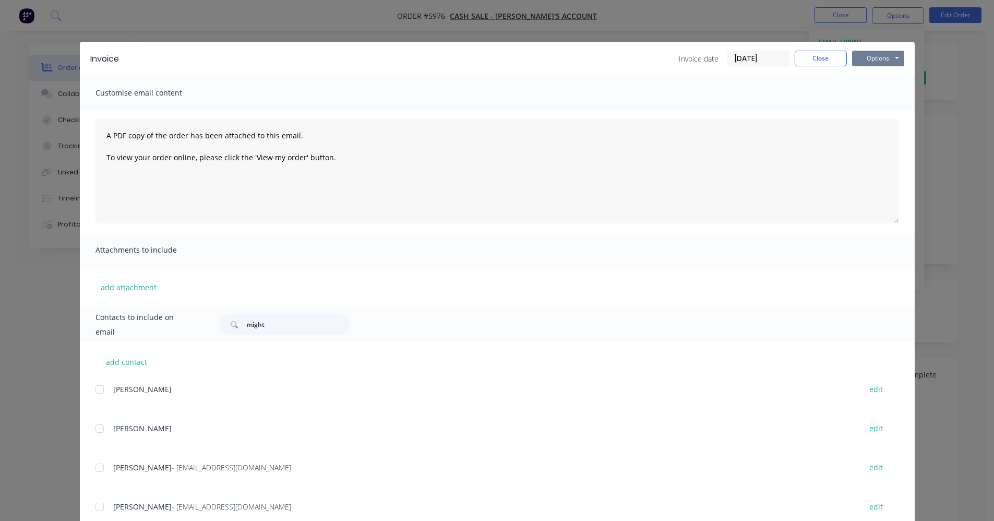
click at [871, 54] on button "Options" at bounding box center [878, 59] width 52 height 16
click at [875, 95] on button "Print" at bounding box center [885, 94] width 67 height 17
click at [830, 55] on button "Close" at bounding box center [821, 59] width 52 height 16
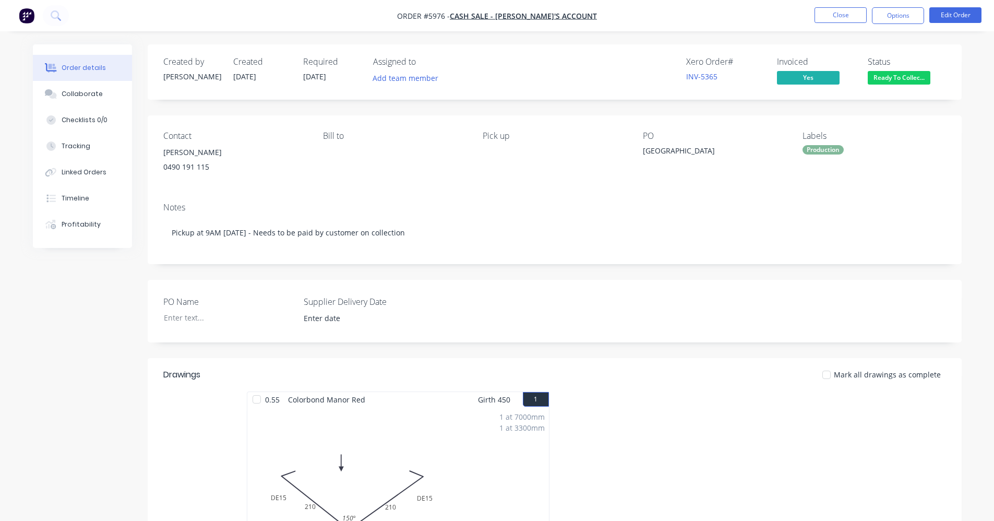
drag, startPoint x: 817, startPoint y: 150, endPoint x: 823, endPoint y: 155, distance: 7.4
click at [818, 150] on div "Production" at bounding box center [823, 149] width 41 height 9
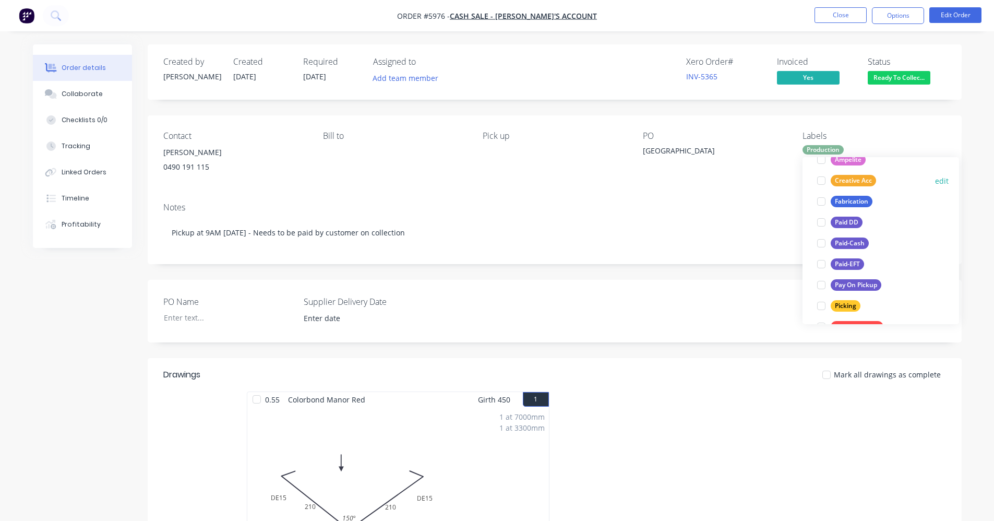
scroll to position [104, 0]
click at [850, 263] on div "Paid-EFT" at bounding box center [847, 261] width 33 height 11
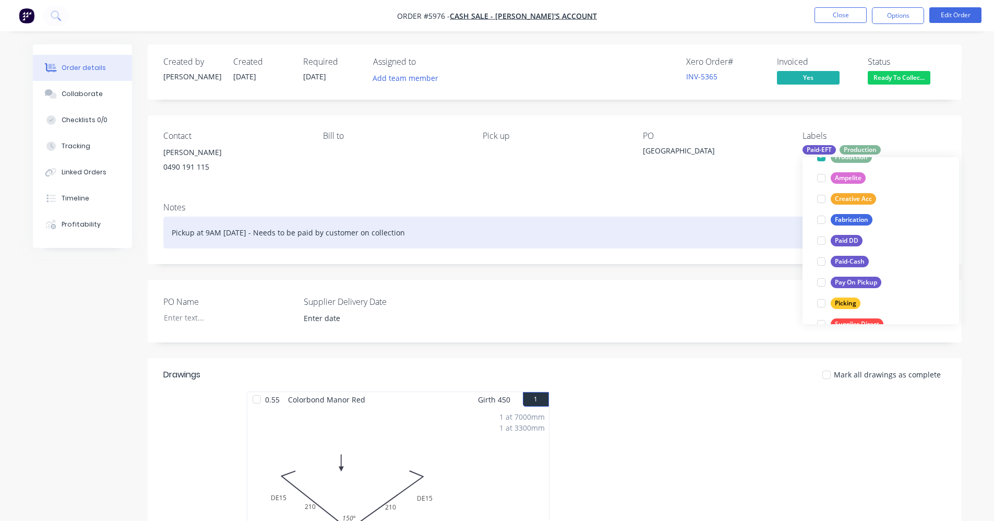
scroll to position [0, 0]
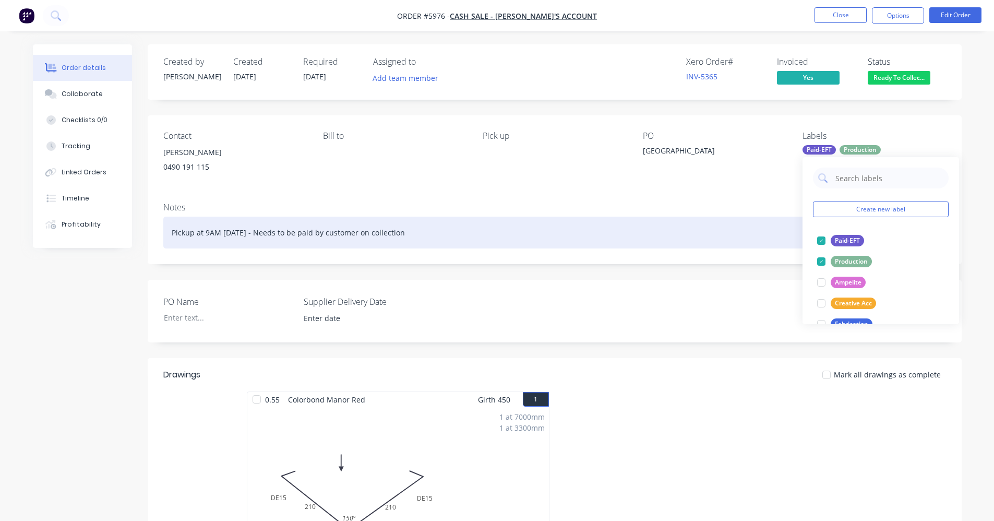
click at [759, 240] on div "Pickup at 9AM [DATE] - Needs to be paid by customer on collection" at bounding box center [554, 233] width 783 height 32
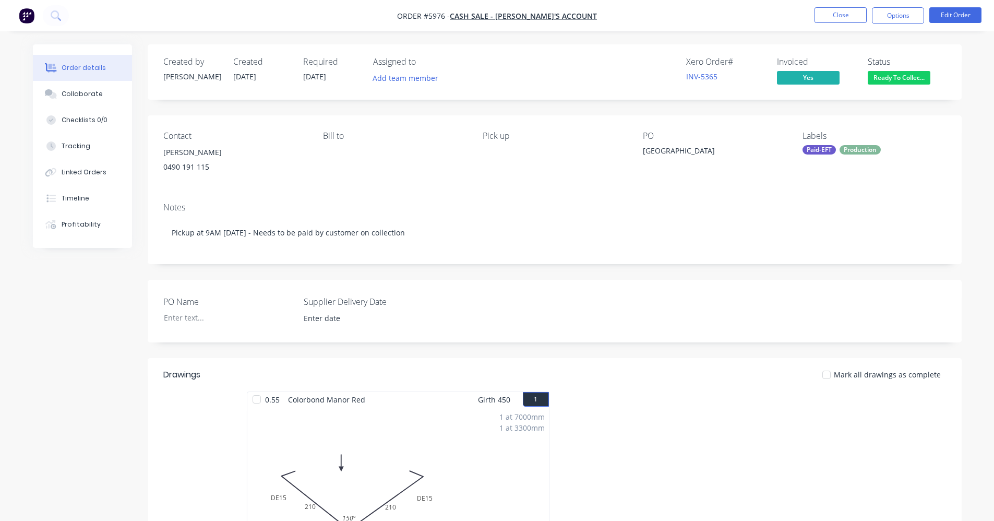
click at [890, 81] on span "Ready To Collec..." at bounding box center [899, 77] width 63 height 13
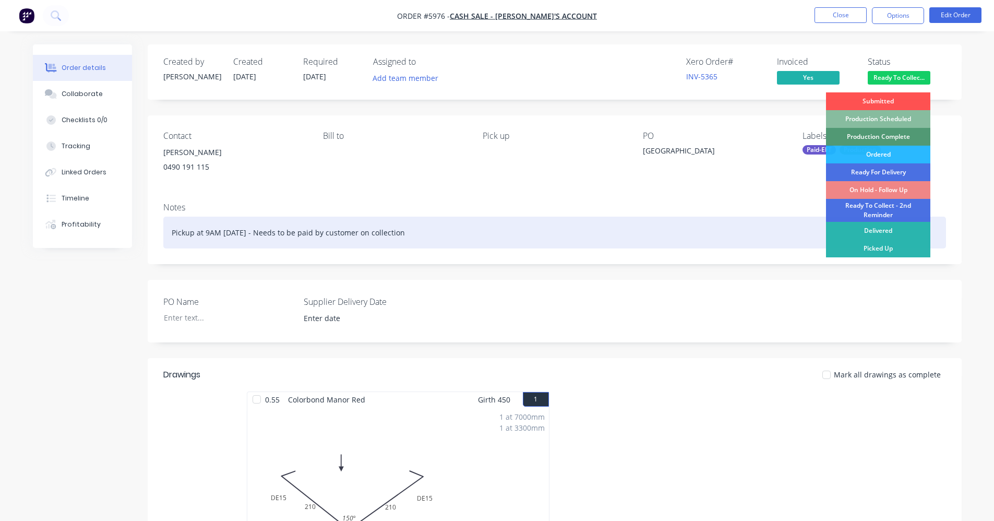
drag, startPoint x: 895, startPoint y: 247, endPoint x: 900, endPoint y: 228, distance: 20.4
click at [895, 247] on div "Picked Up" at bounding box center [878, 249] width 104 height 18
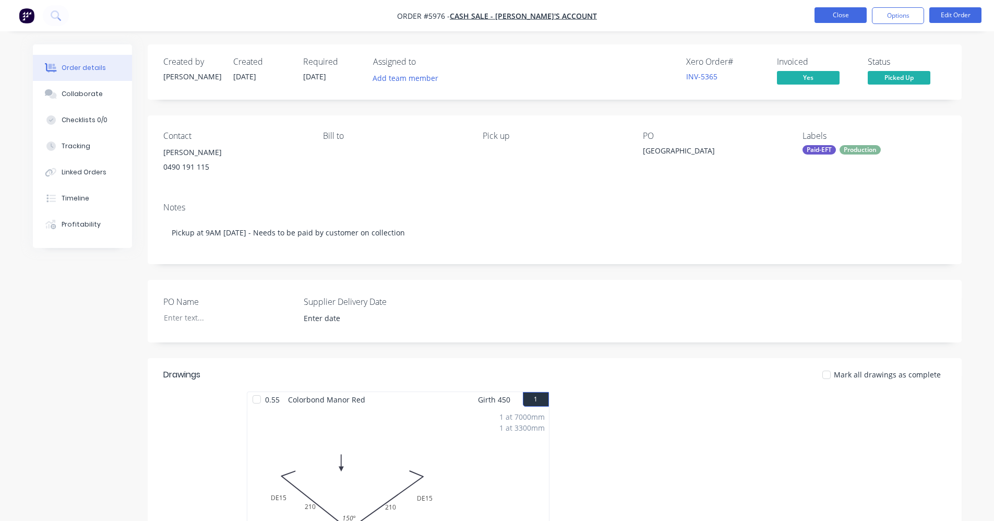
click at [848, 15] on button "Close" at bounding box center [841, 15] width 52 height 16
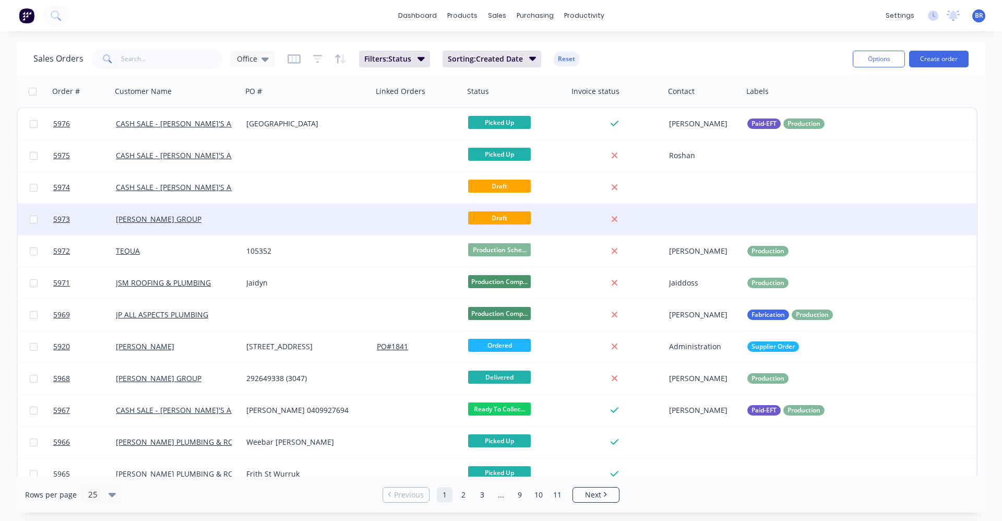
click at [408, 227] on div at bounding box center [418, 219] width 91 height 31
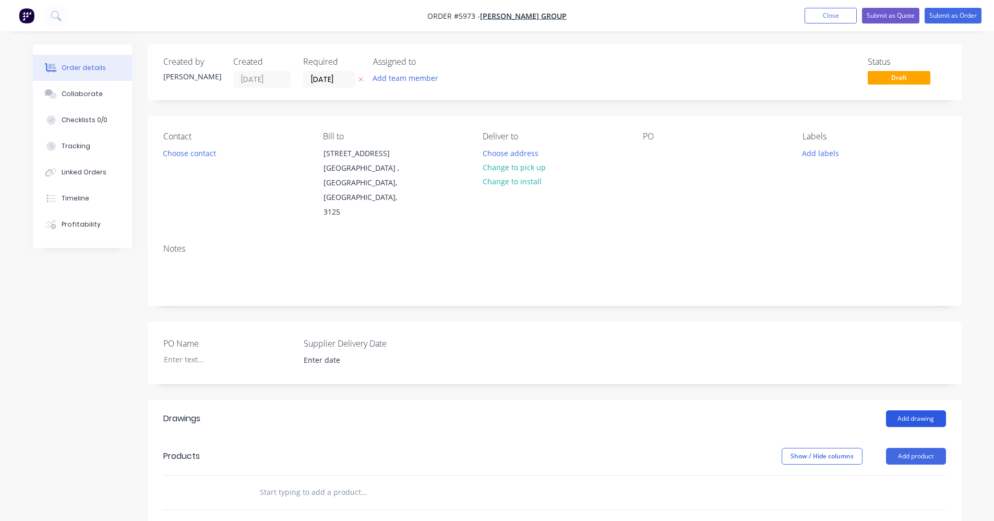
click at [900, 410] on button "Add drawing" at bounding box center [916, 418] width 60 height 17
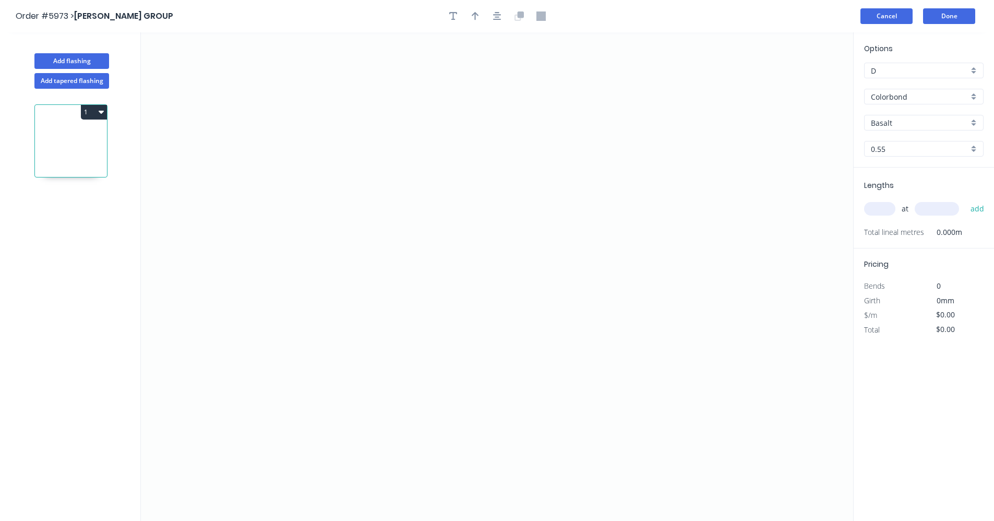
click at [880, 19] on button "Cancel" at bounding box center [887, 16] width 52 height 16
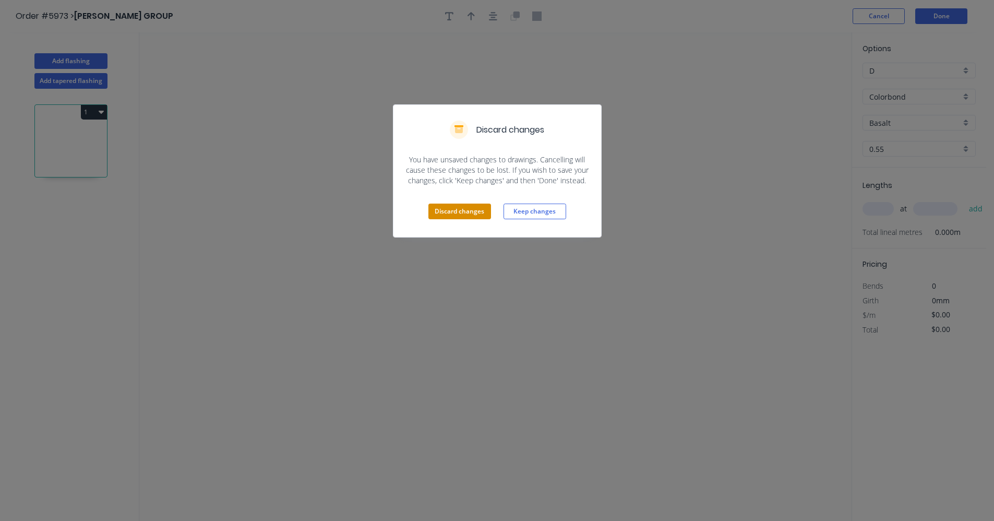
click at [471, 210] on button "Discard changes" at bounding box center [460, 212] width 63 height 16
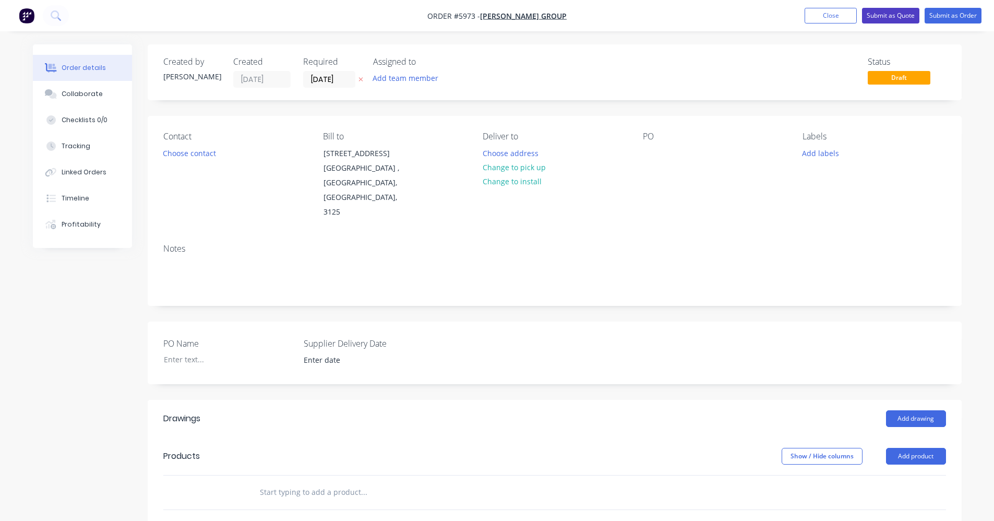
click at [893, 12] on button "Submit as Quote" at bounding box center [890, 16] width 57 height 16
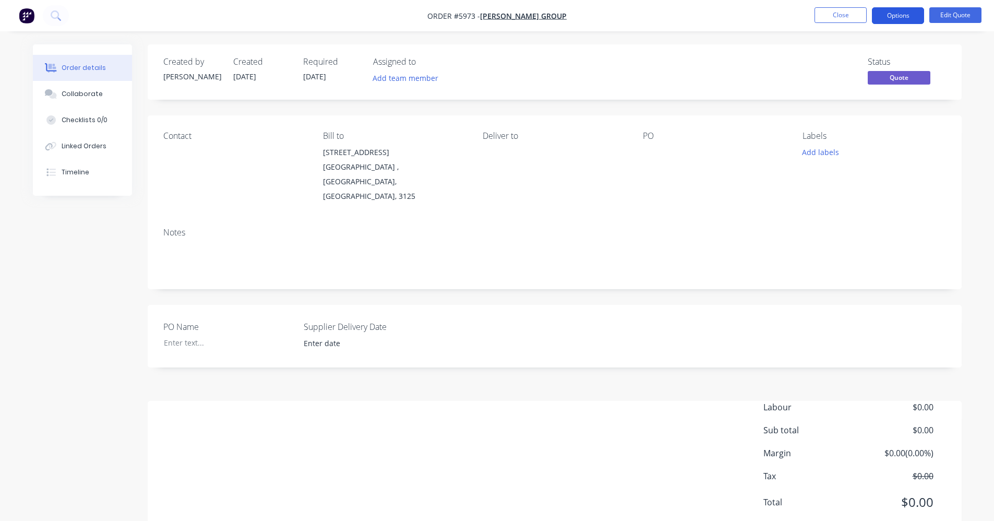
click at [889, 12] on button "Options" at bounding box center [898, 15] width 52 height 17
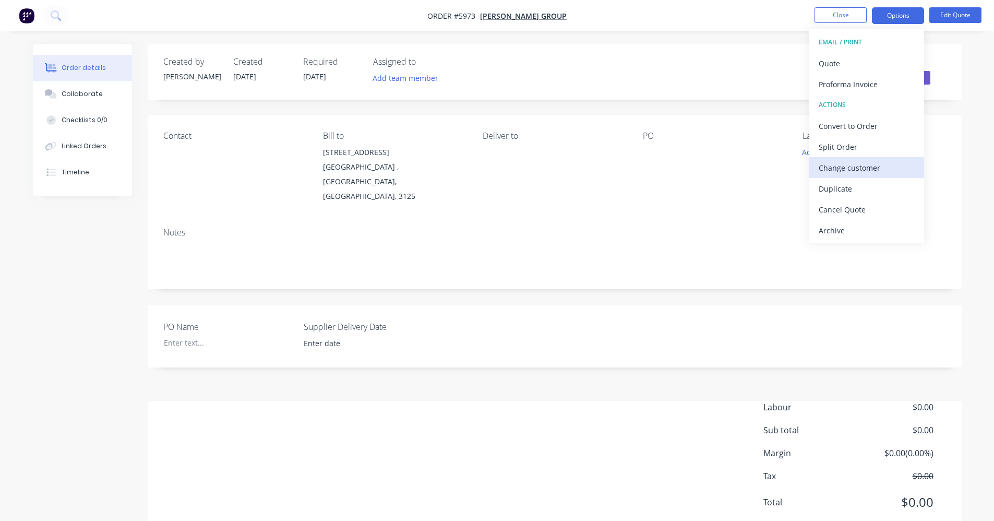
click at [862, 162] on div "Change customer" at bounding box center [867, 167] width 96 height 15
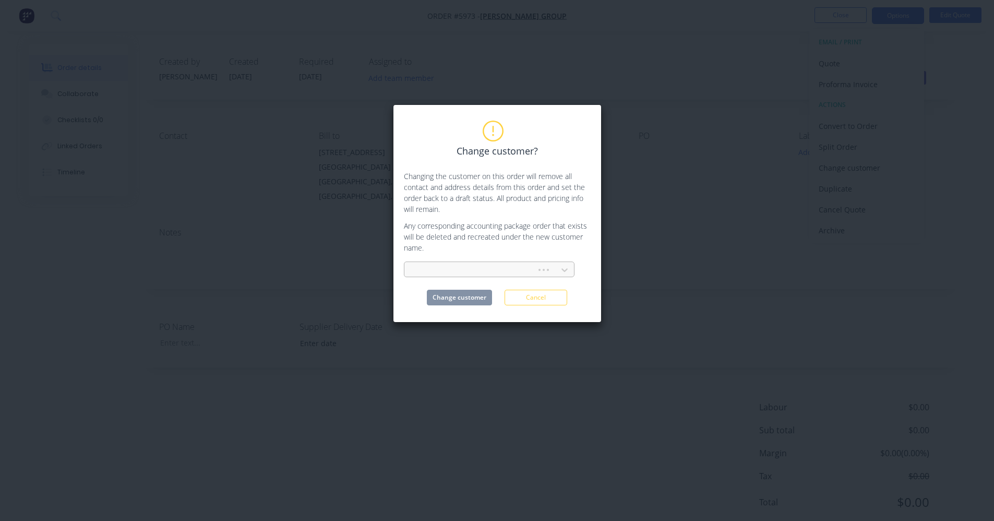
click at [474, 266] on div at bounding box center [472, 270] width 118 height 13
type input "[PERSON_NAME]"
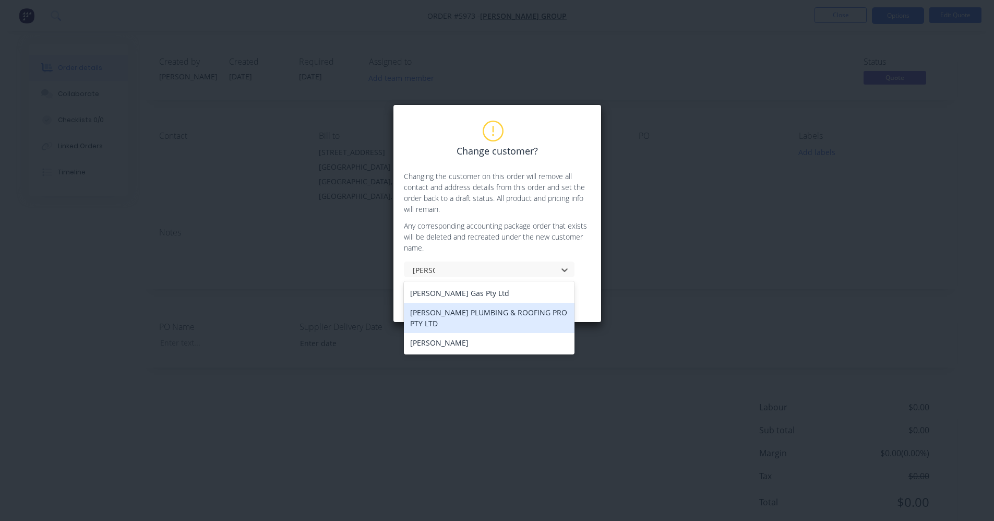
click at [461, 315] on div "[PERSON_NAME] PLUMBING & ROOFING PRO PTY LTD" at bounding box center [489, 318] width 171 height 30
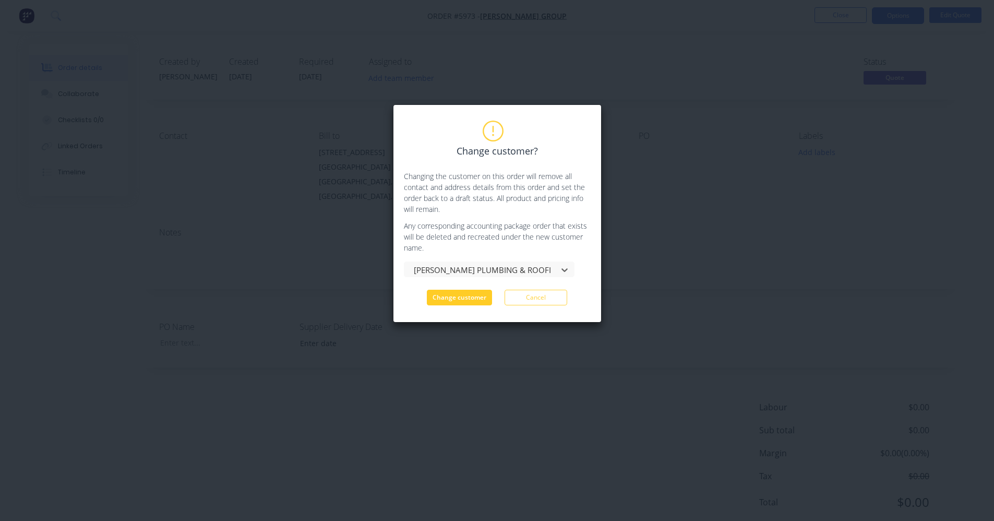
click at [458, 300] on button "Change customer" at bounding box center [459, 298] width 65 height 16
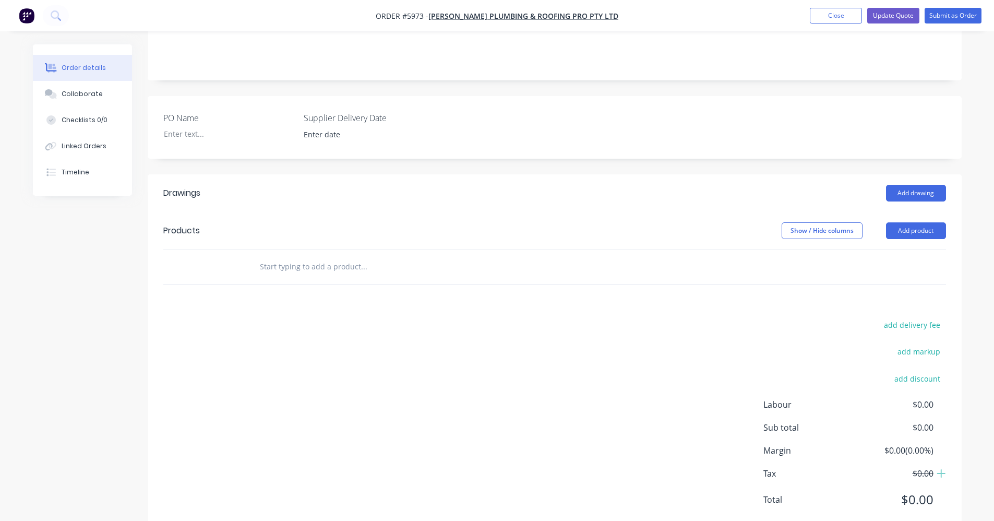
scroll to position [226, 0]
click at [912, 184] on button "Add drawing" at bounding box center [916, 192] width 60 height 17
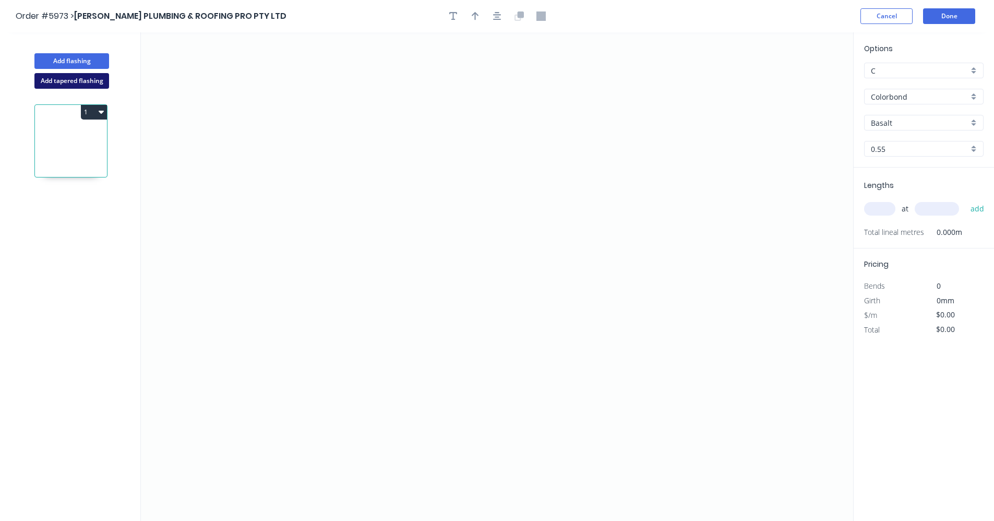
drag, startPoint x: 84, startPoint y: 85, endPoint x: 149, endPoint y: 91, distance: 65.0
click at [84, 85] on button "Add tapered flashing" at bounding box center [71, 81] width 75 height 16
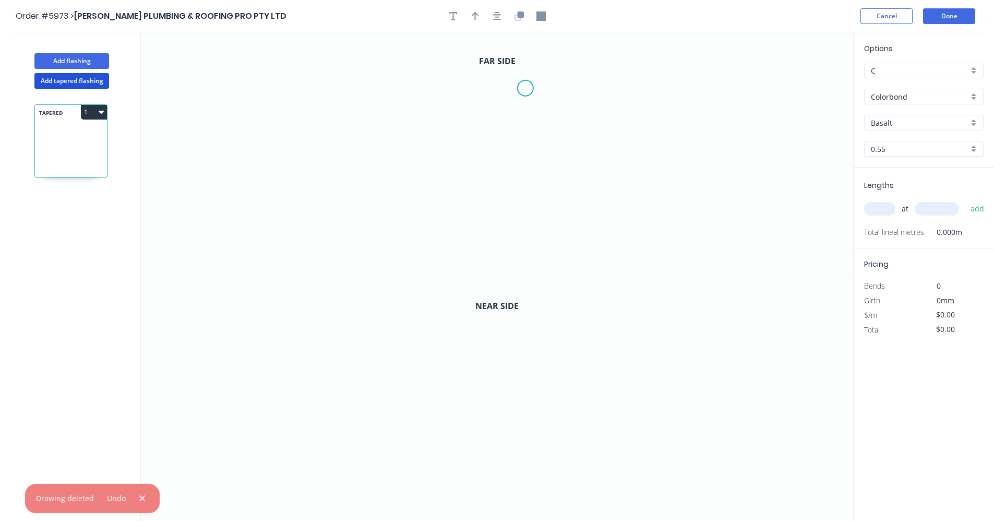
click at [526, 88] on icon "0" at bounding box center [497, 154] width 712 height 244
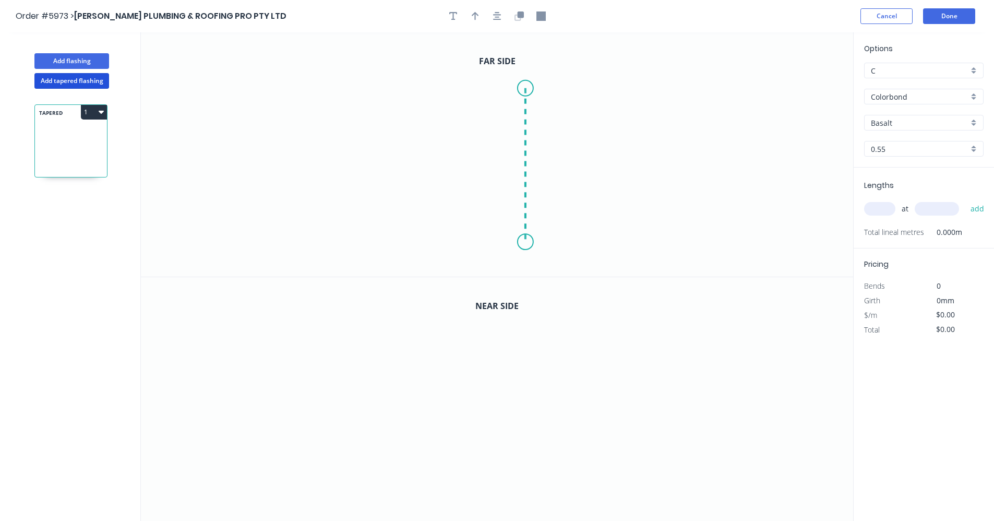
click at [523, 242] on icon "0" at bounding box center [497, 154] width 712 height 244
click at [638, 244] on icon "0 ?" at bounding box center [497, 154] width 712 height 244
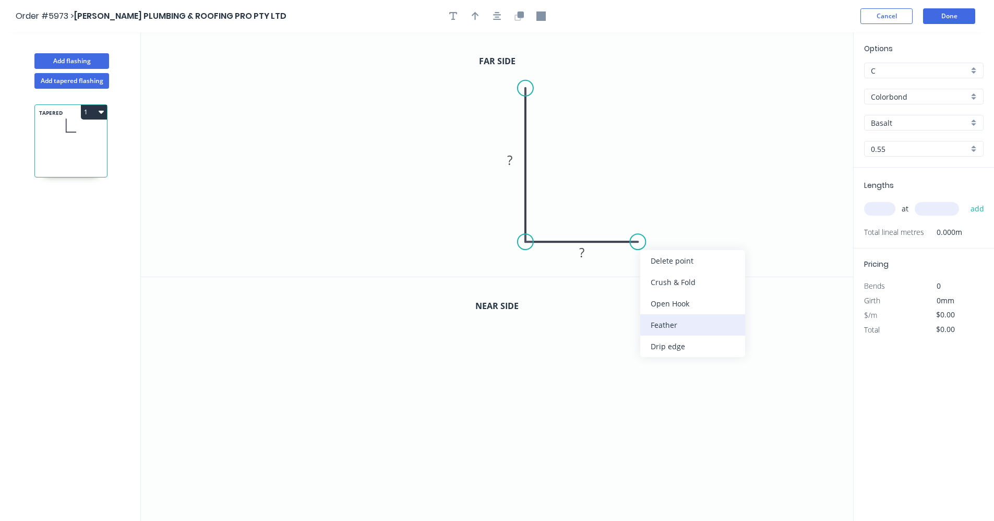
click at [673, 324] on div "Feather" at bounding box center [692, 324] width 105 height 21
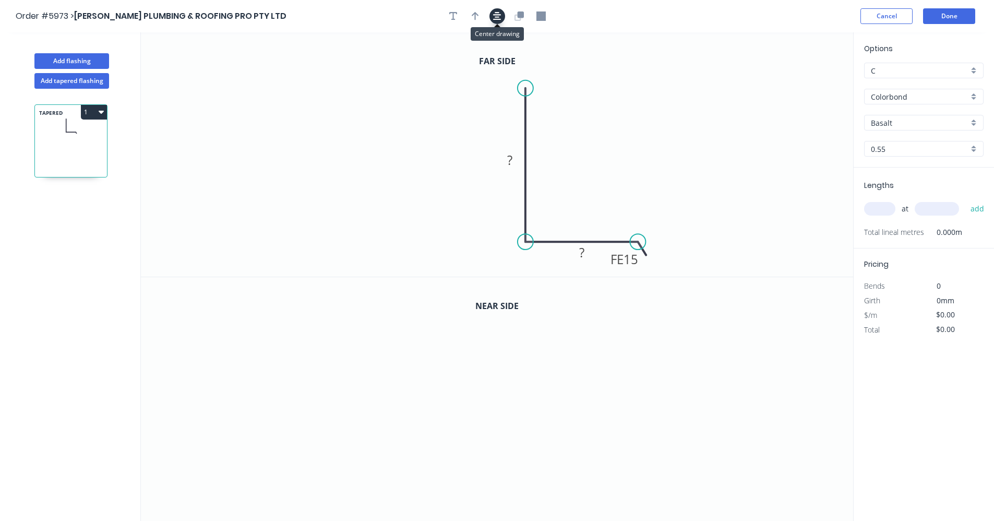
click at [494, 16] on icon "button" at bounding box center [497, 15] width 8 height 9
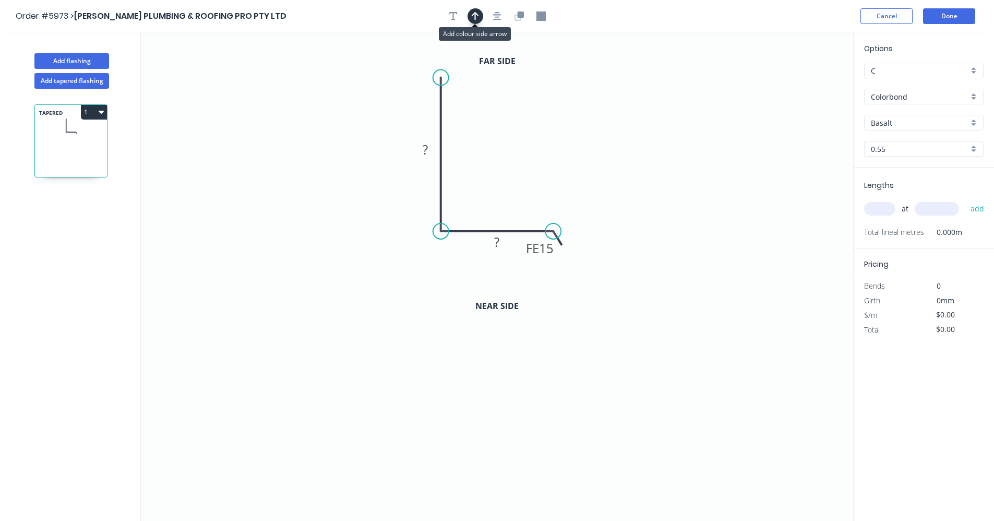
drag, startPoint x: 472, startPoint y: 17, endPoint x: 481, endPoint y: 23, distance: 10.8
click at [473, 17] on icon "button" at bounding box center [475, 15] width 7 height 9
drag, startPoint x: 800, startPoint y: 84, endPoint x: 490, endPoint y: 213, distance: 336.0
click at [504, 212] on icon at bounding box center [504, 198] width 9 height 33
click at [428, 148] on rect at bounding box center [425, 150] width 21 height 15
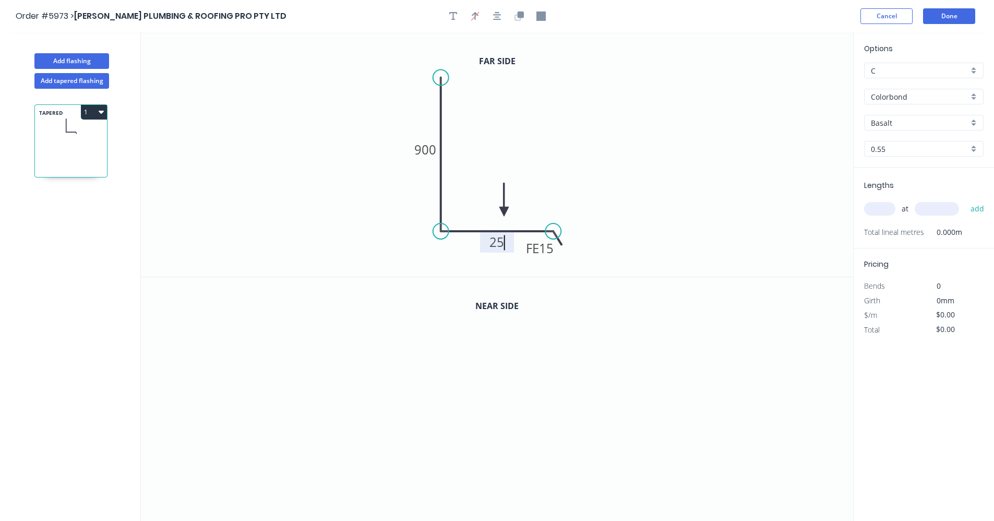
type input "$42.82"
click at [494, 19] on icon "button" at bounding box center [497, 16] width 8 height 8
drag, startPoint x: 525, startPoint y: 17, endPoint x: 499, endPoint y: 50, distance: 42.1
click at [524, 17] on button "button" at bounding box center [520, 16] width 16 height 16
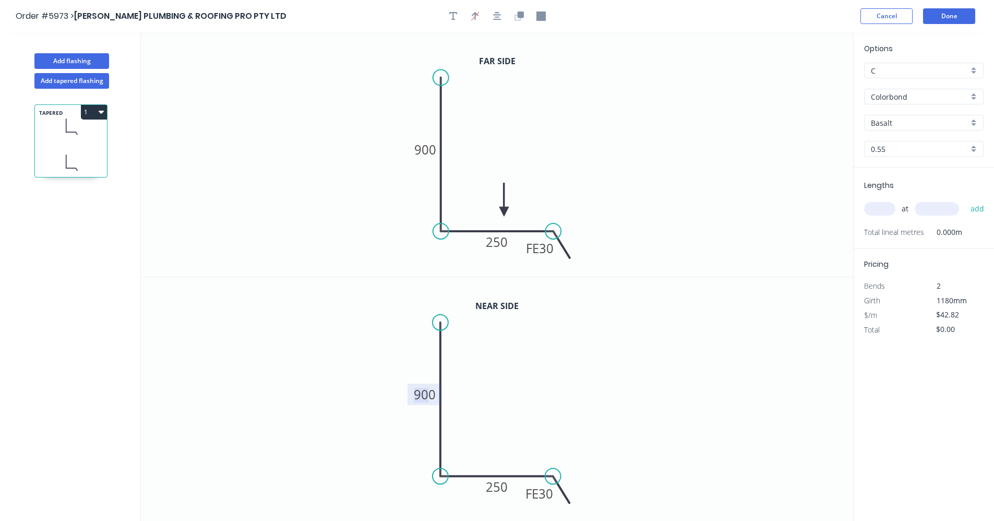
click at [428, 399] on tspan "900" at bounding box center [425, 394] width 22 height 17
click at [974, 97] on div "Colorbond" at bounding box center [924, 97] width 120 height 16
type input "$43.82"
click at [913, 168] on div "Zincalume" at bounding box center [924, 171] width 118 height 18
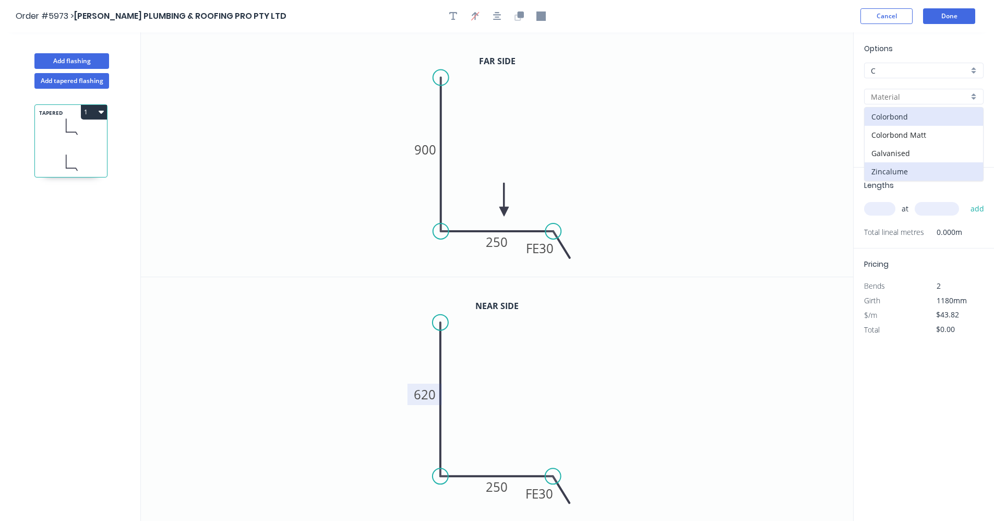
type input "Zincalume"
type input "$31.00"
click at [879, 209] on input "text" at bounding box center [879, 209] width 31 height 14
type input "1"
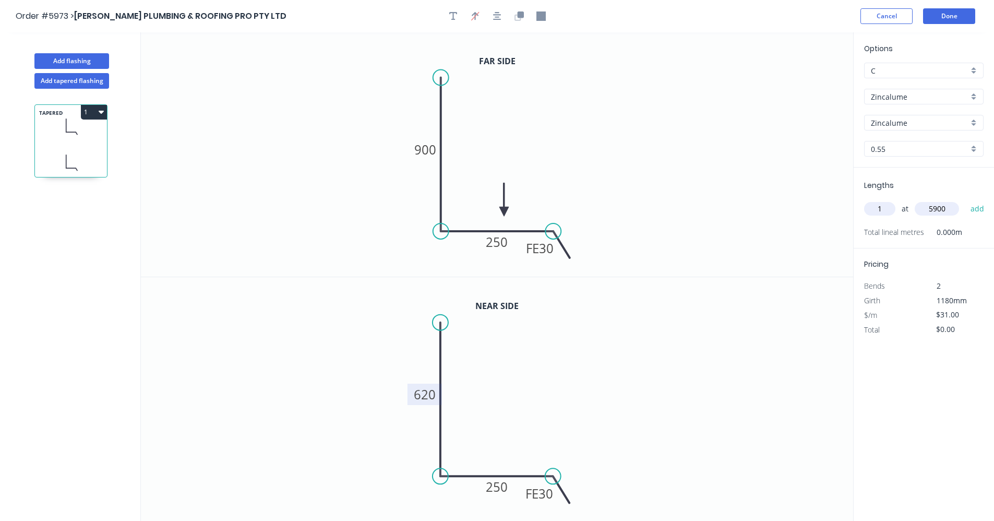
type input "5900"
click at [966, 200] on button "add" at bounding box center [978, 209] width 25 height 18
click at [103, 112] on icon "button" at bounding box center [101, 112] width 5 height 3
click at [65, 138] on div "Duplicate" at bounding box center [57, 137] width 80 height 15
type input "$0.00"
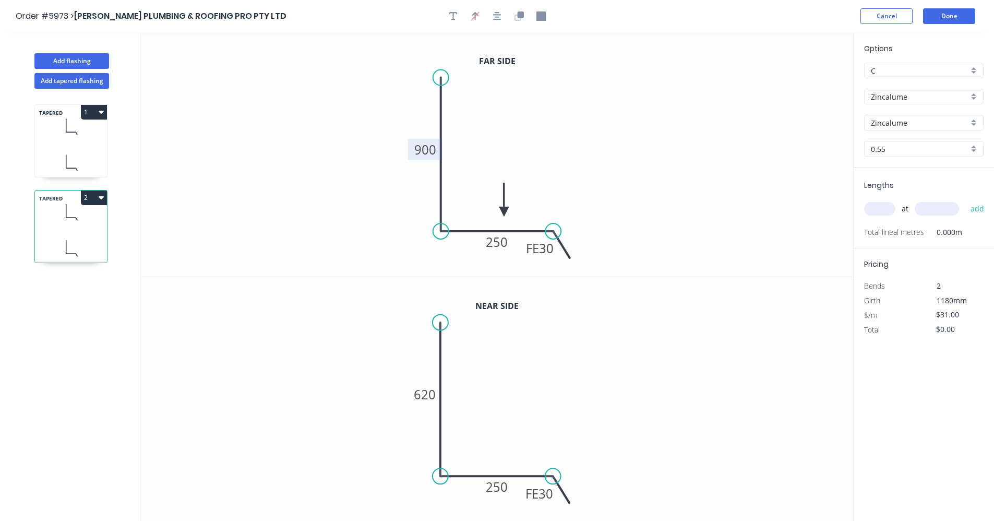
click at [430, 149] on tspan "900" at bounding box center [425, 149] width 22 height 17
click at [428, 397] on tspan "620" at bounding box center [425, 394] width 22 height 17
click at [886, 210] on input "text" at bounding box center [879, 209] width 31 height 14
type input "$25.29"
type input "1"
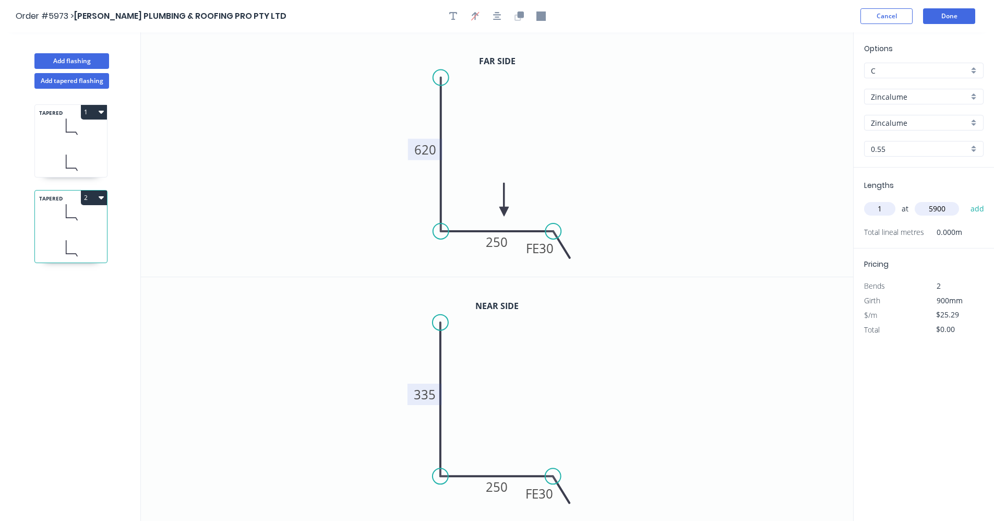
type input "5900"
click at [966, 200] on button "add" at bounding box center [978, 209] width 25 height 18
drag, startPoint x: 99, startPoint y: 197, endPoint x: 102, endPoint y: 208, distance: 11.6
click at [100, 197] on icon "button" at bounding box center [101, 197] width 5 height 8
drag, startPoint x: 61, startPoint y: 228, endPoint x: 99, endPoint y: 262, distance: 51.4
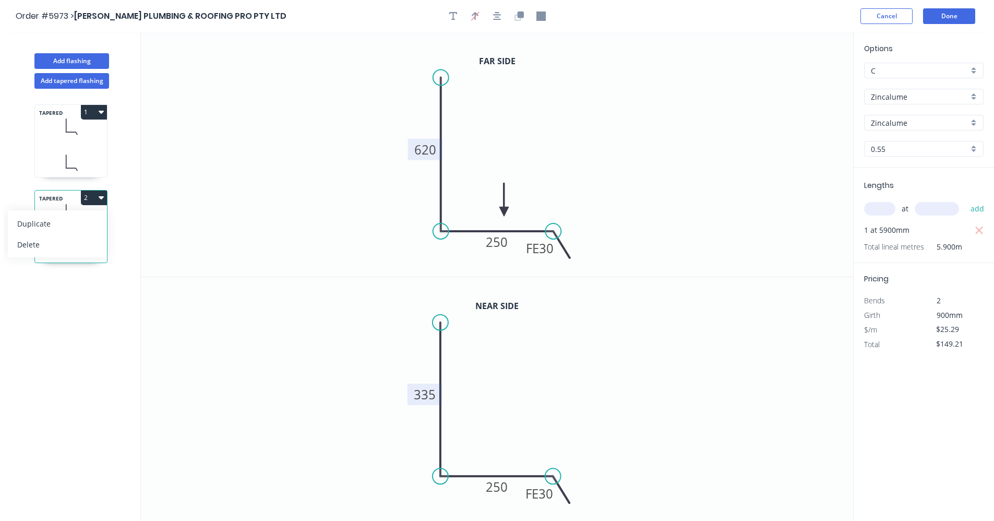
click at [61, 228] on div "Duplicate" at bounding box center [57, 223] width 80 height 15
type input "$0.00"
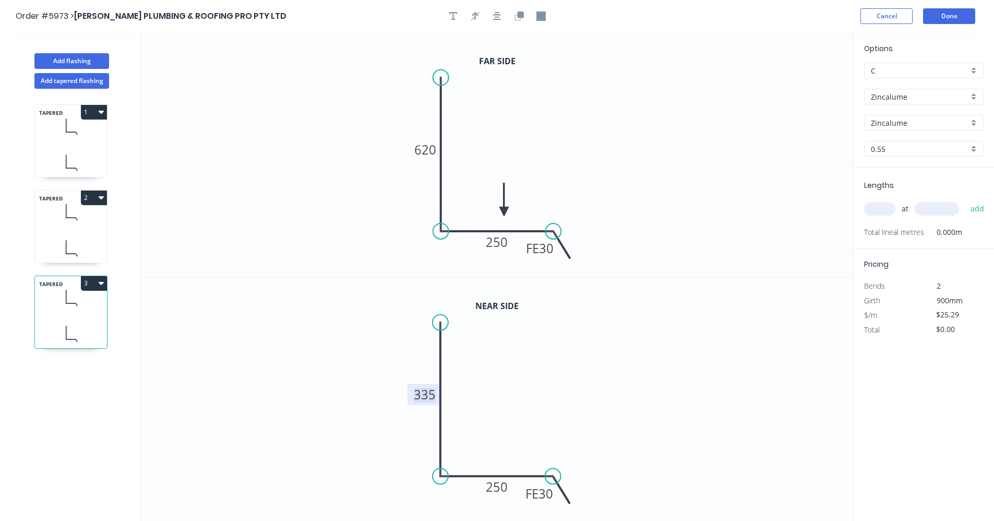
click at [432, 396] on tspan "335" at bounding box center [425, 394] width 22 height 17
click at [435, 148] on tspan "620" at bounding box center [425, 149] width 22 height 17
click at [87, 229] on div "TAPERED 2" at bounding box center [70, 226] width 73 height 73
type input "$25.29"
type input "$149.21"
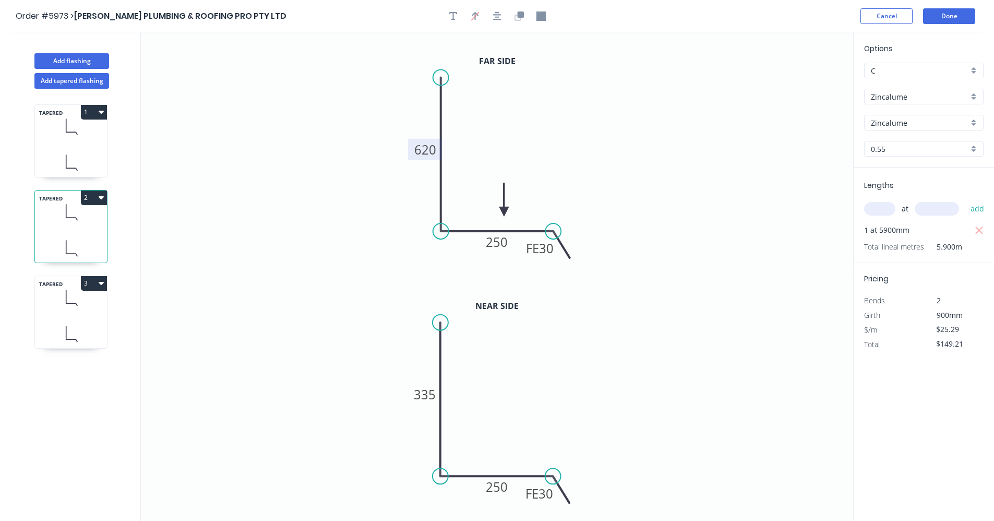
click at [429, 150] on tspan "620" at bounding box center [425, 149] width 22 height 17
click at [62, 146] on div "TAPERED 1" at bounding box center [70, 140] width 73 height 73
type input "$31.00"
type input "$182.90"
drag, startPoint x: 83, startPoint y: 62, endPoint x: 103, endPoint y: 65, distance: 20.6
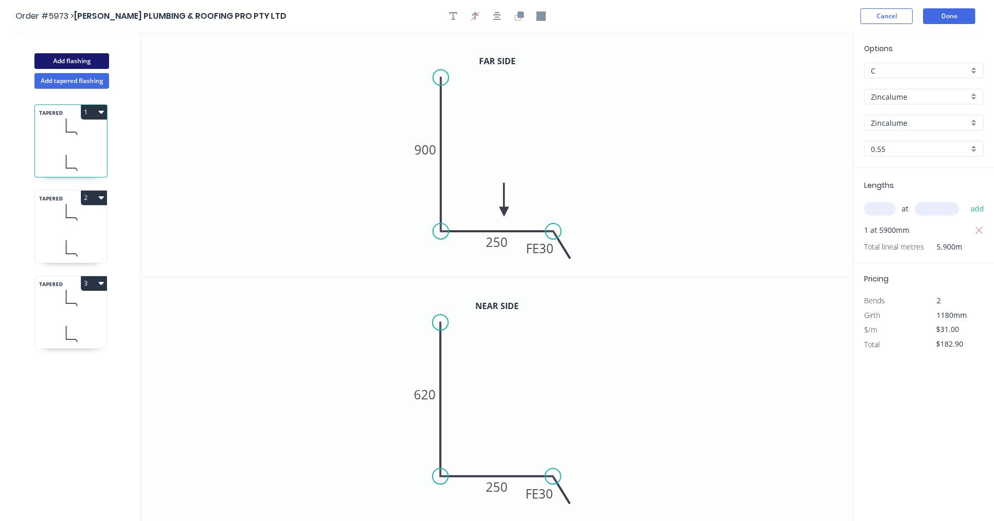
click at [84, 62] on button "Add flashing" at bounding box center [71, 61] width 75 height 16
type input "$0.00"
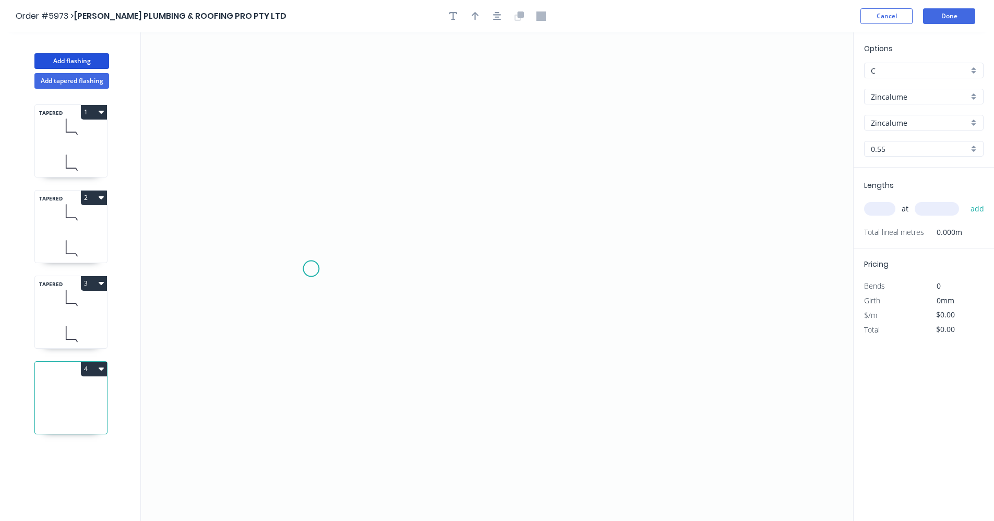
click at [313, 268] on icon "0" at bounding box center [497, 276] width 712 height 489
click at [485, 267] on icon "0" at bounding box center [497, 276] width 712 height 489
drag, startPoint x: 484, startPoint y: 230, endPoint x: 508, endPoint y: 230, distance: 24.0
click at [484, 230] on icon "0 ?" at bounding box center [497, 276] width 712 height 489
drag, startPoint x: 574, startPoint y: 229, endPoint x: 575, endPoint y: 241, distance: 12.6
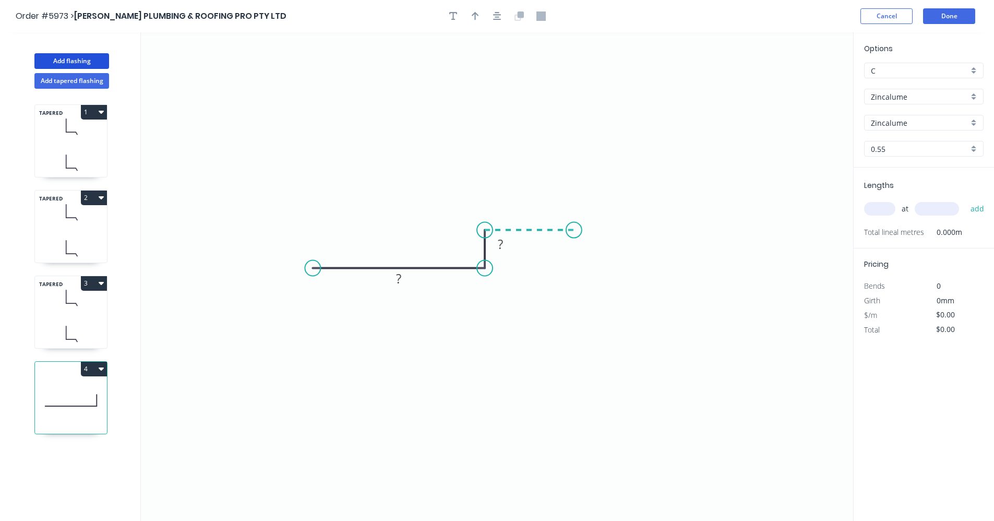
click at [574, 230] on icon "0 ? ?" at bounding box center [497, 276] width 712 height 489
click at [575, 265] on icon "0 ? ? ?" at bounding box center [497, 276] width 712 height 489
click at [753, 265] on icon "0 ? ? ? ?" at bounding box center [497, 276] width 712 height 489
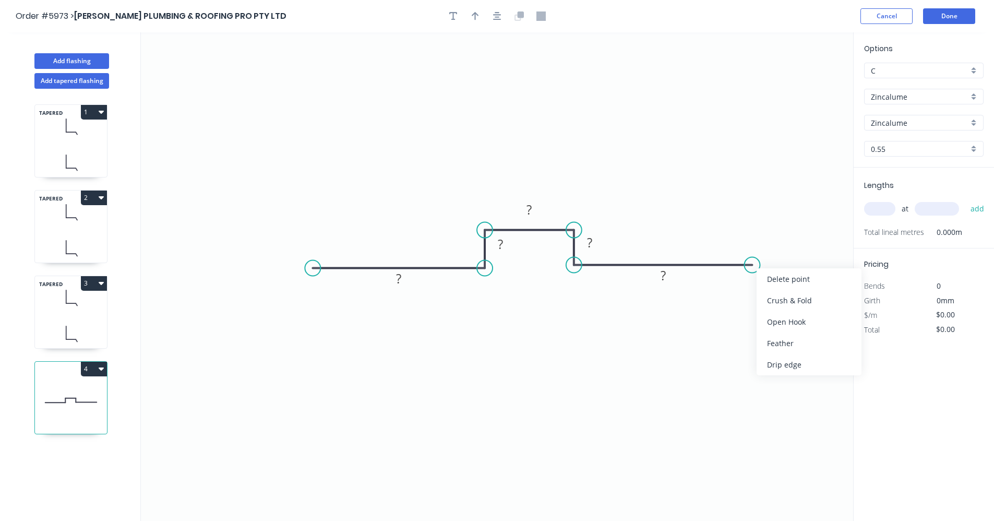
click at [791, 345] on div "Feather" at bounding box center [809, 342] width 105 height 21
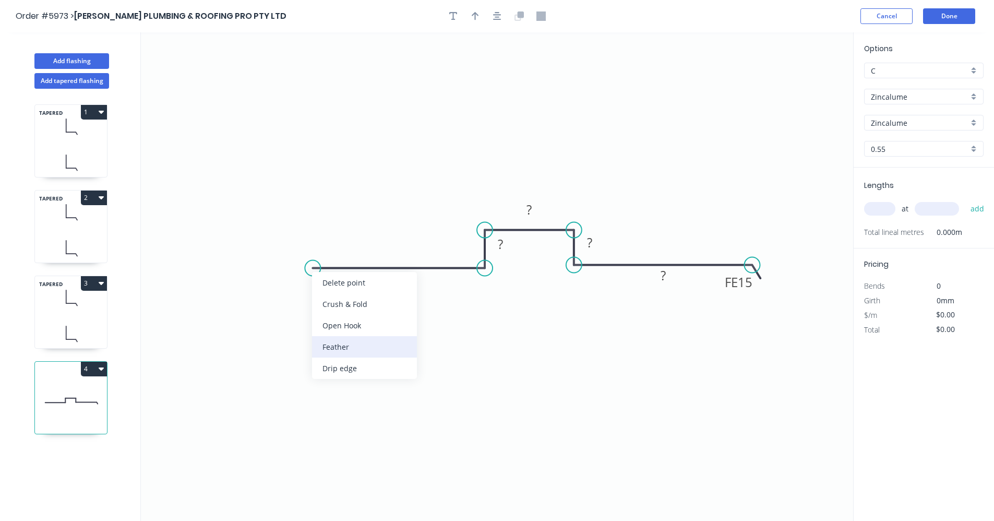
click at [340, 349] on div "Feather" at bounding box center [364, 346] width 105 height 21
drag, startPoint x: 311, startPoint y: 266, endPoint x: 318, endPoint y: 267, distance: 7.4
click at [328, 301] on div "Flip bend" at bounding box center [363, 300] width 105 height 21
click at [335, 284] on tspan "15" at bounding box center [333, 285] width 15 height 17
type input "$29.28"
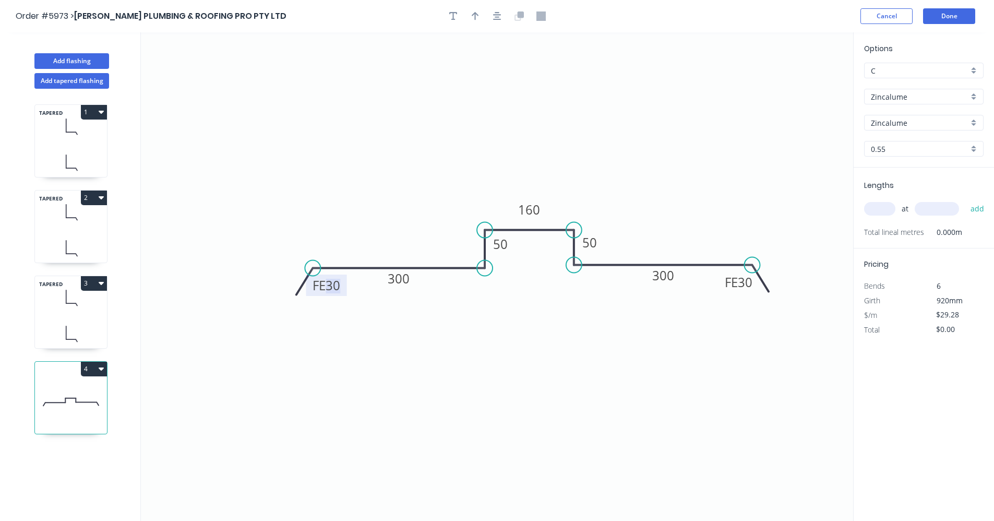
click at [881, 210] on input "text" at bounding box center [879, 209] width 31 height 14
type input "10"
type input "6200"
click at [966, 200] on button "add" at bounding box center [978, 209] width 25 height 18
type input "$1,815.36"
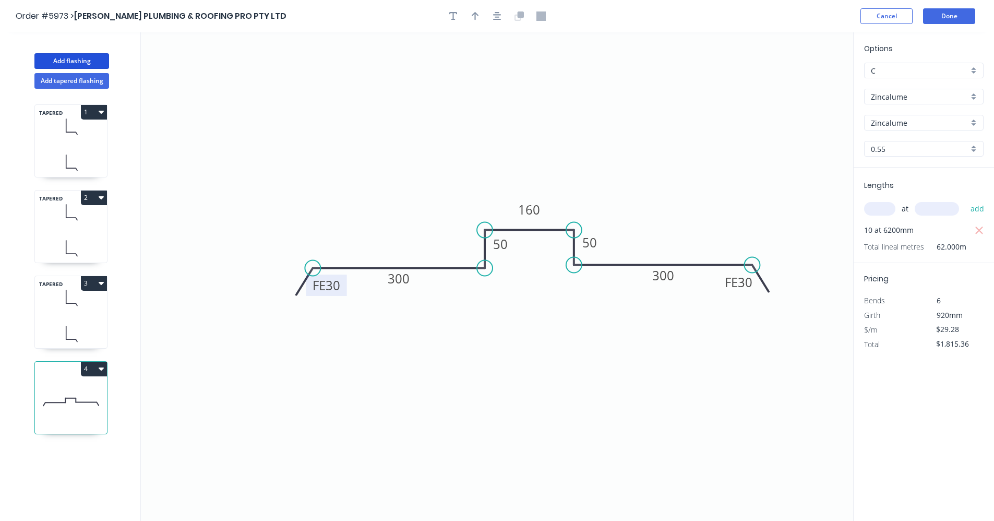
drag, startPoint x: 85, startPoint y: 61, endPoint x: 132, endPoint y: 78, distance: 50.3
click at [86, 61] on button "Add flashing" at bounding box center [71, 61] width 75 height 16
type input "$0.00"
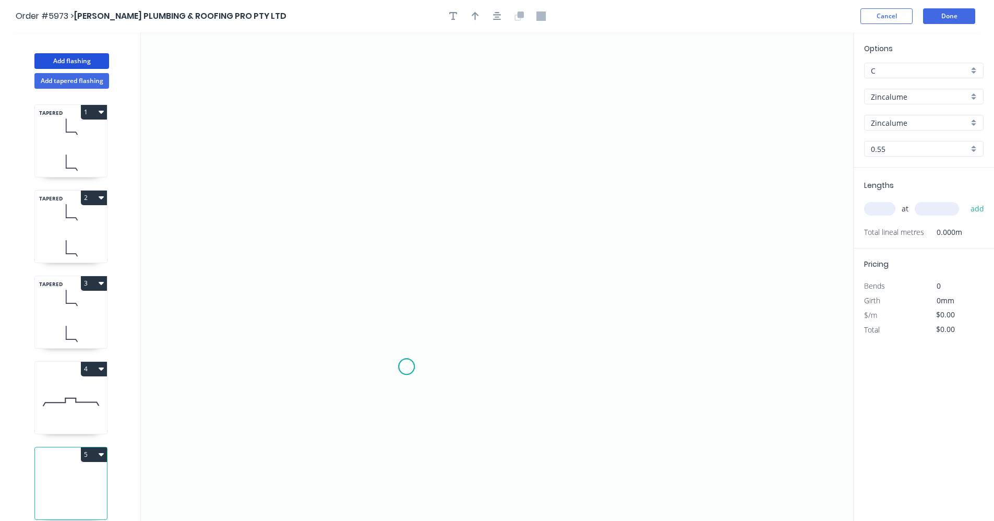
drag, startPoint x: 407, startPoint y: 367, endPoint x: 398, endPoint y: 274, distance: 93.8
click at [407, 365] on icon "0" at bounding box center [497, 276] width 712 height 489
drag, startPoint x: 402, startPoint y: 209, endPoint x: 453, endPoint y: 203, distance: 51.0
click at [403, 208] on icon "0" at bounding box center [497, 276] width 712 height 489
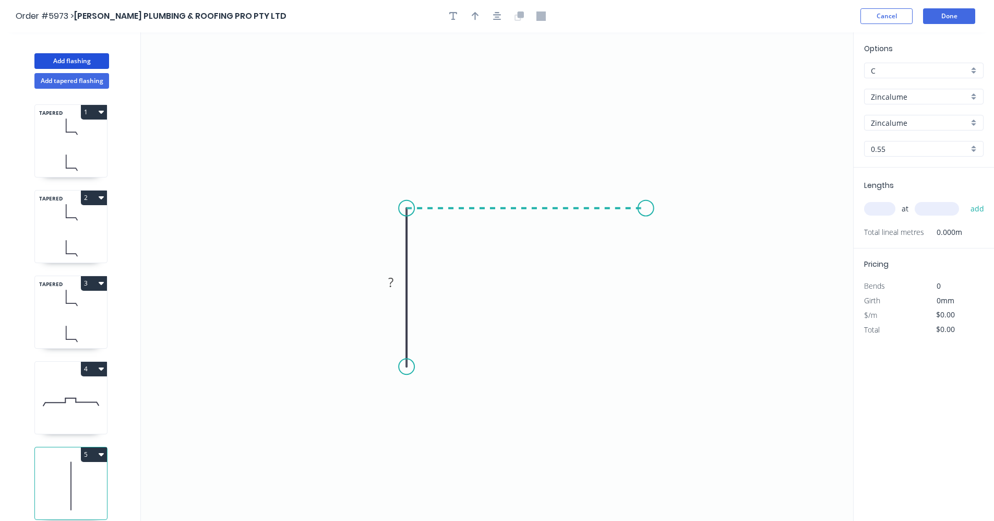
drag, startPoint x: 646, startPoint y: 205, endPoint x: 645, endPoint y: 236, distance: 30.8
click at [647, 206] on icon "0 ?" at bounding box center [497, 276] width 712 height 489
click at [648, 294] on icon "0 ? ?" at bounding box center [497, 276] width 712 height 489
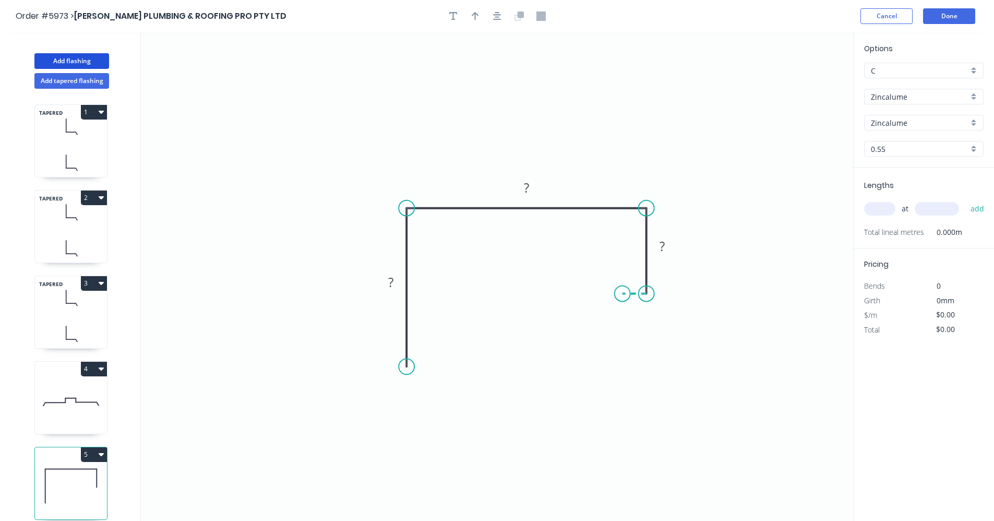
click at [623, 293] on icon at bounding box center [635, 293] width 24 height 0
click at [622, 326] on icon "0 ? ? ? ?" at bounding box center [497, 276] width 712 height 489
drag, startPoint x: 448, startPoint y: 454, endPoint x: 446, endPoint y: 448, distance: 6.1
click at [448, 453] on div "Feather" at bounding box center [462, 448] width 105 height 21
click at [441, 406] on div "Flip bend" at bounding box center [461, 405] width 105 height 21
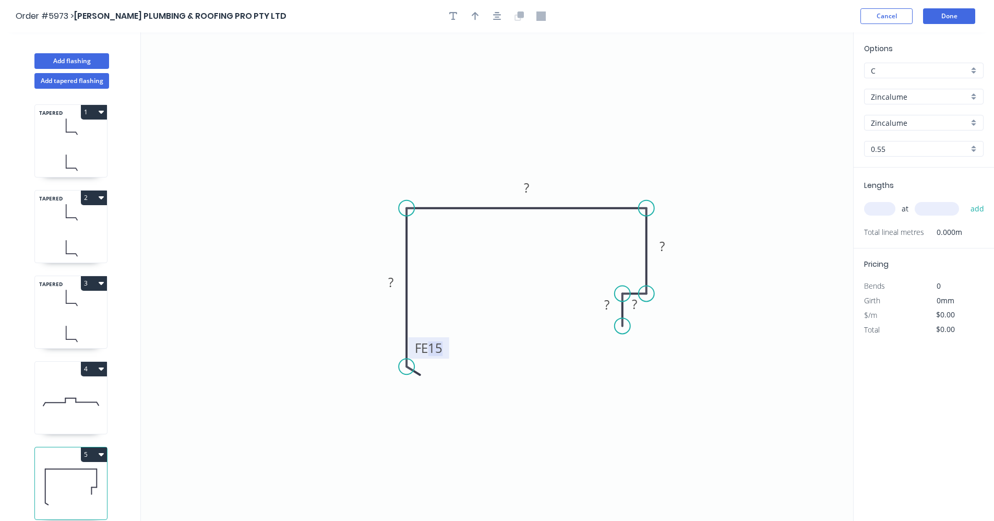
click at [442, 348] on tspan "15" at bounding box center [435, 347] width 15 height 17
click at [532, 188] on tspan "1480" at bounding box center [526, 187] width 29 height 17
click at [608, 308] on tspan "?" at bounding box center [606, 304] width 5 height 17
click at [636, 308] on tspan "?" at bounding box center [634, 303] width 5 height 17
type input "$14.47"
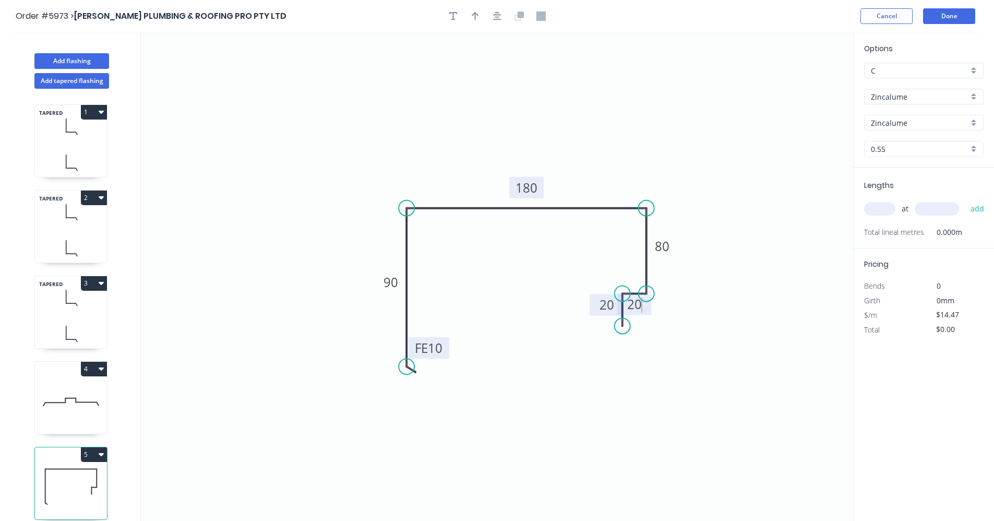
click at [601, 306] on tspan "20" at bounding box center [607, 304] width 15 height 17
click at [732, 213] on icon "0 FE 10 90 180 80 20 10" at bounding box center [497, 276] width 712 height 489
click at [716, 116] on icon "0 FE 10 90 180 80 20 10" at bounding box center [497, 276] width 712 height 489
click at [952, 18] on button "Done" at bounding box center [949, 16] width 52 height 16
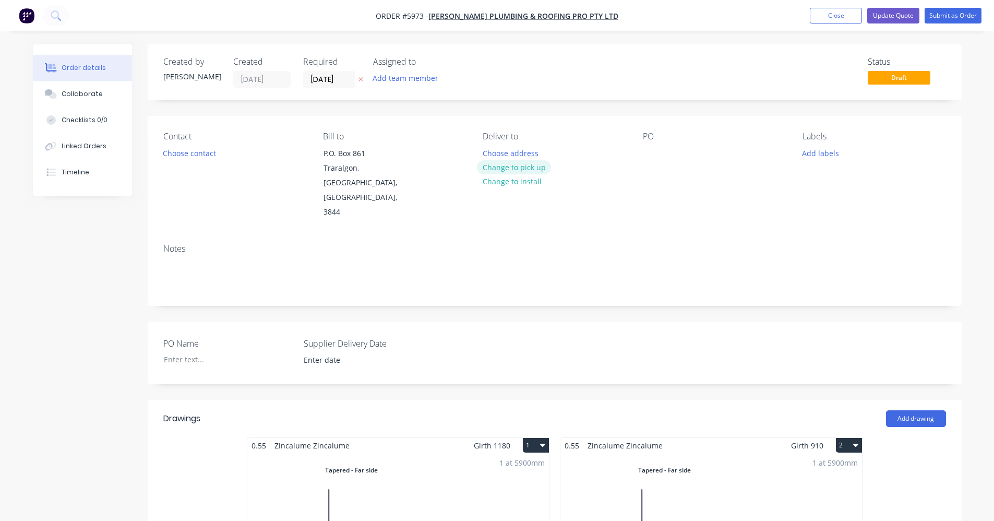
click at [518, 169] on button "Change to pick up" at bounding box center [514, 167] width 74 height 14
click at [195, 153] on button "Choose contact" at bounding box center [189, 153] width 64 height 14
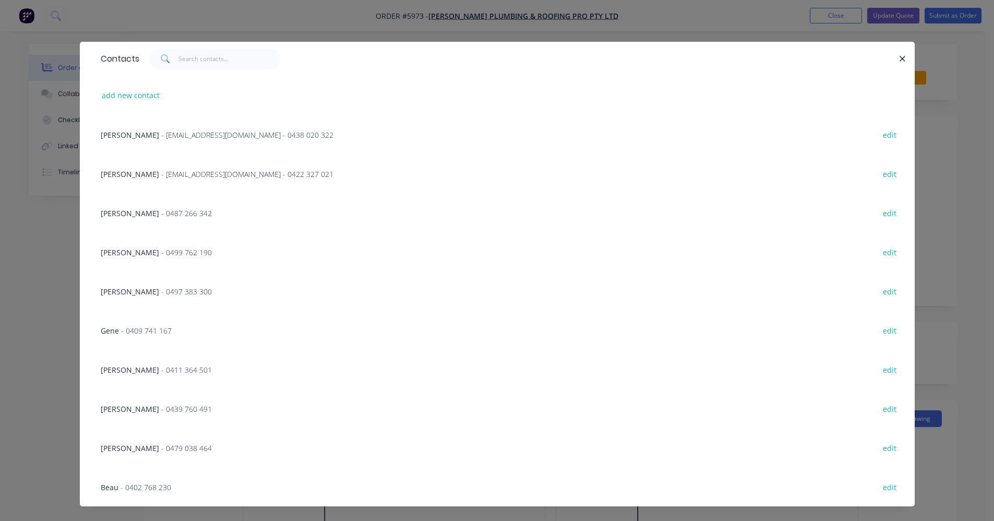
drag, startPoint x: 201, startPoint y: 139, endPoint x: 562, endPoint y: 139, distance: 360.7
click at [202, 139] on span "- [EMAIL_ADDRESS][DOMAIN_NAME] - 0438 020 322" at bounding box center [247, 135] width 172 height 10
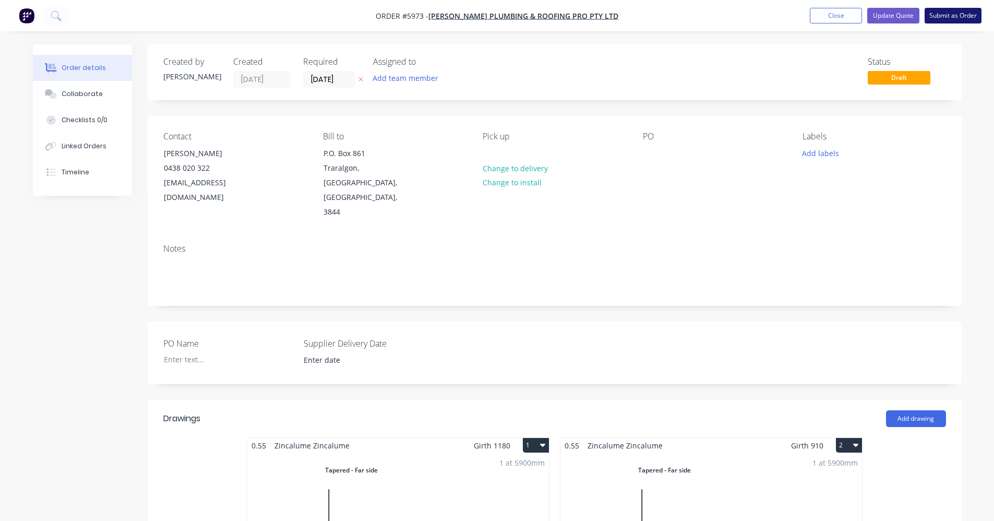
click at [948, 19] on button "Submit as Order" at bounding box center [953, 16] width 57 height 16
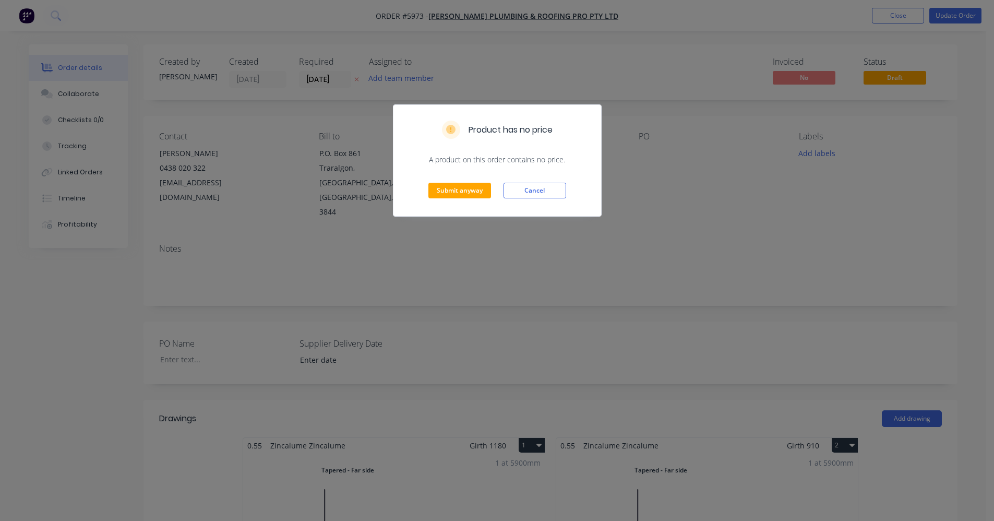
drag, startPoint x: 528, startPoint y: 187, endPoint x: 564, endPoint y: 192, distance: 36.3
click at [528, 188] on button "Cancel" at bounding box center [535, 191] width 63 height 16
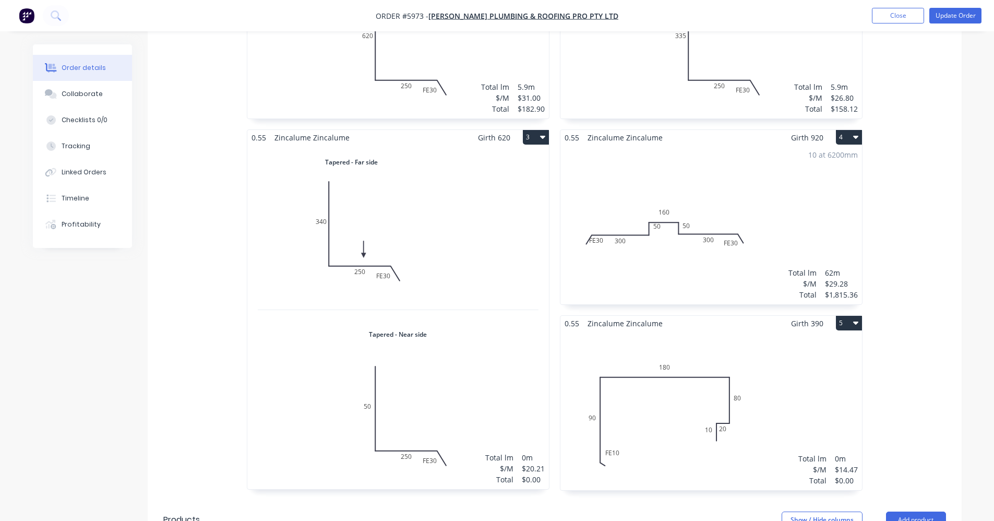
scroll to position [835, 0]
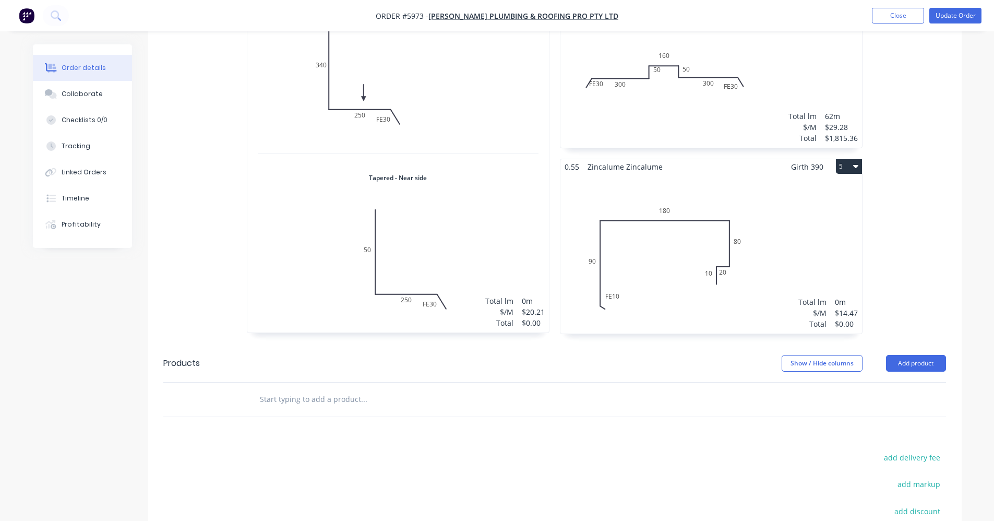
click at [794, 174] on div "Total lm $/M Total 0m $14.47 $0.00" at bounding box center [712, 253] width 302 height 159
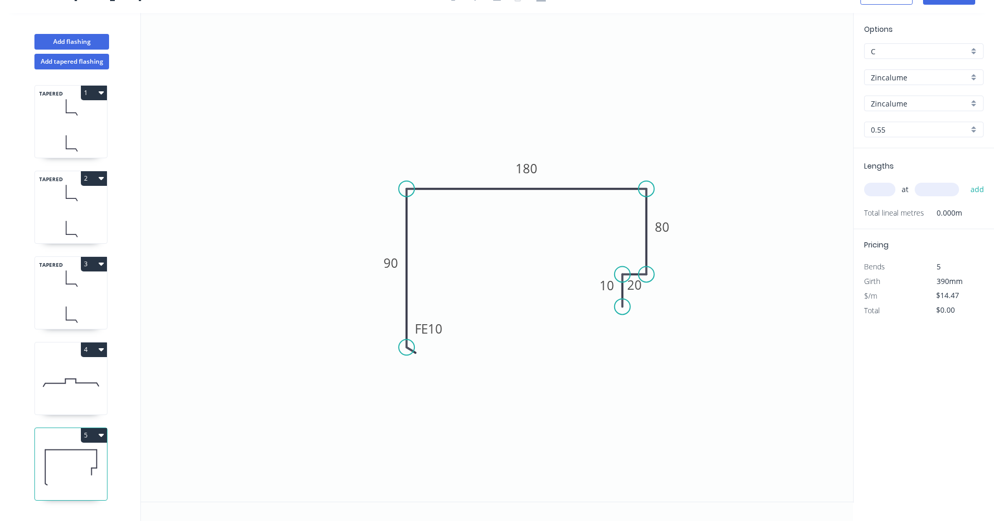
scroll to position [19, 0]
click at [883, 189] on input "text" at bounding box center [879, 190] width 31 height 14
type input "13"
type input "6000"
click at [966, 181] on button "add" at bounding box center [978, 190] width 25 height 18
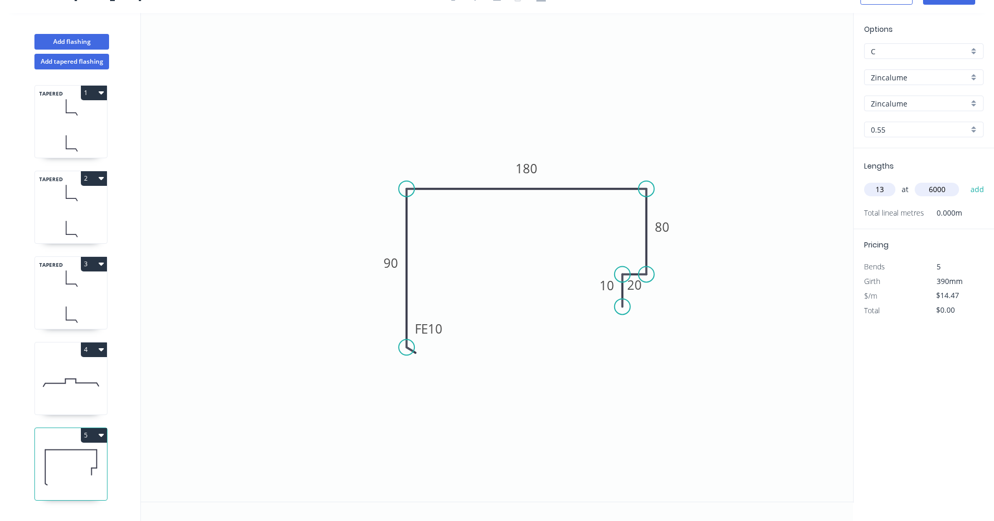
type input "$1,128.66"
click at [942, 103] on input "Zincalume" at bounding box center [920, 103] width 98 height 11
drag, startPoint x: 933, startPoint y: 75, endPoint x: 933, endPoint y: 80, distance: 5.2
click at [932, 77] on input "Zincalume" at bounding box center [920, 77] width 98 height 11
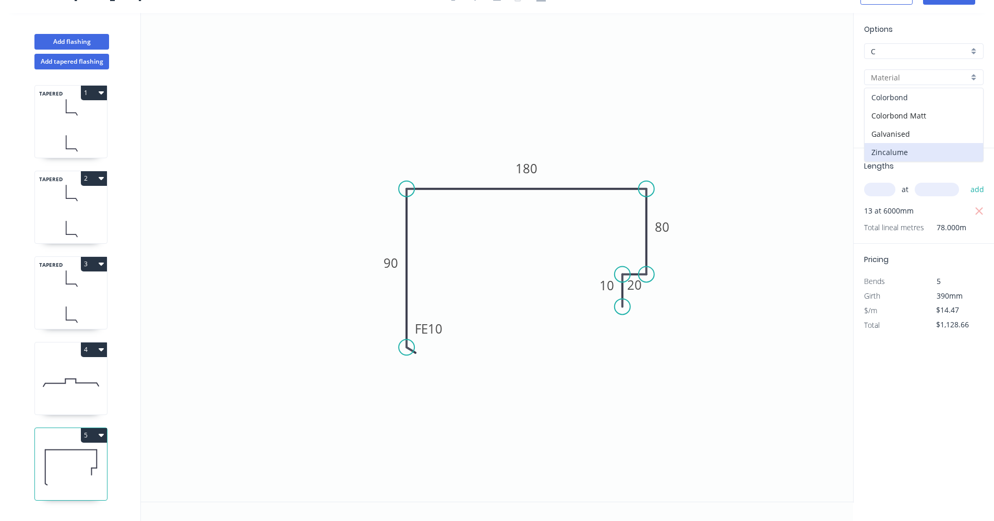
click at [920, 98] on div "Colorbond" at bounding box center [924, 97] width 118 height 18
type input "Colorbond"
type input "Basalt"
type input "$17.82"
type input "$1,389.96"
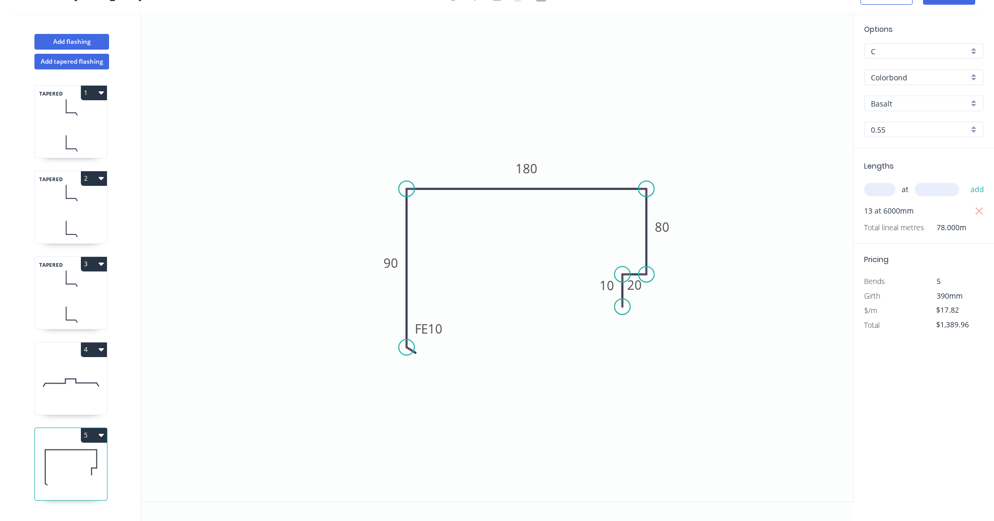
click at [925, 104] on input "Basalt" at bounding box center [920, 103] width 98 height 11
click at [911, 162] on div "Surfmist" at bounding box center [924, 158] width 118 height 18
type input "Surfmist"
click at [79, 378] on icon at bounding box center [71, 381] width 72 height 67
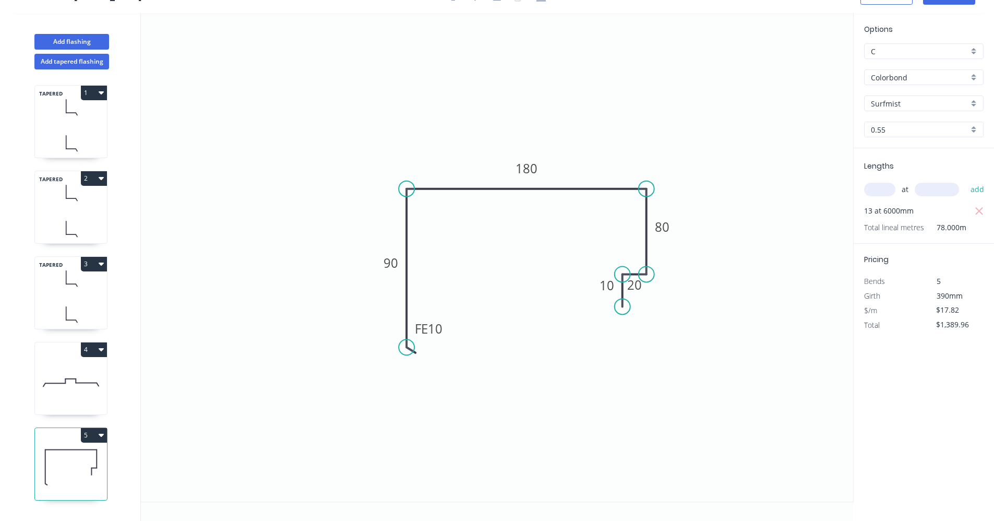
type input "Zincalume"
type input "$29.28"
type input "$1,815.36"
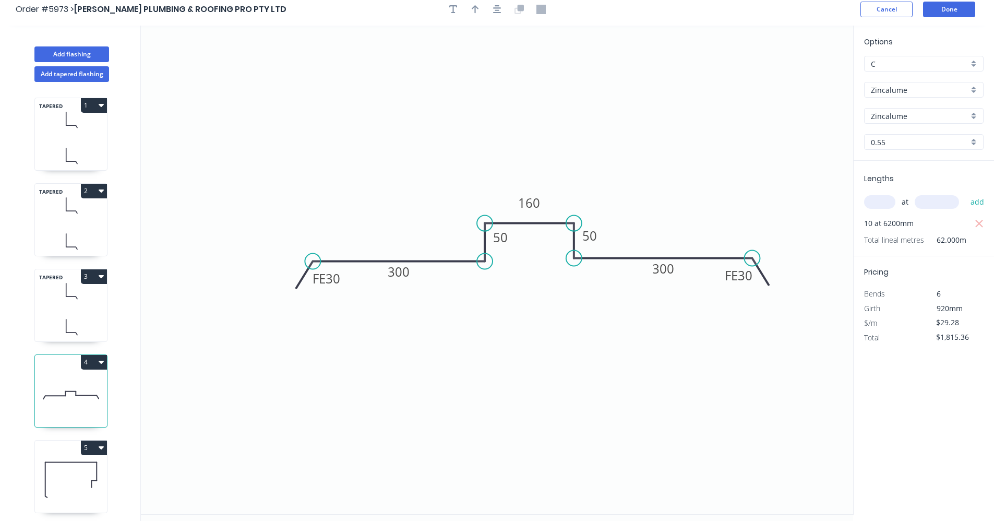
scroll to position [0, 0]
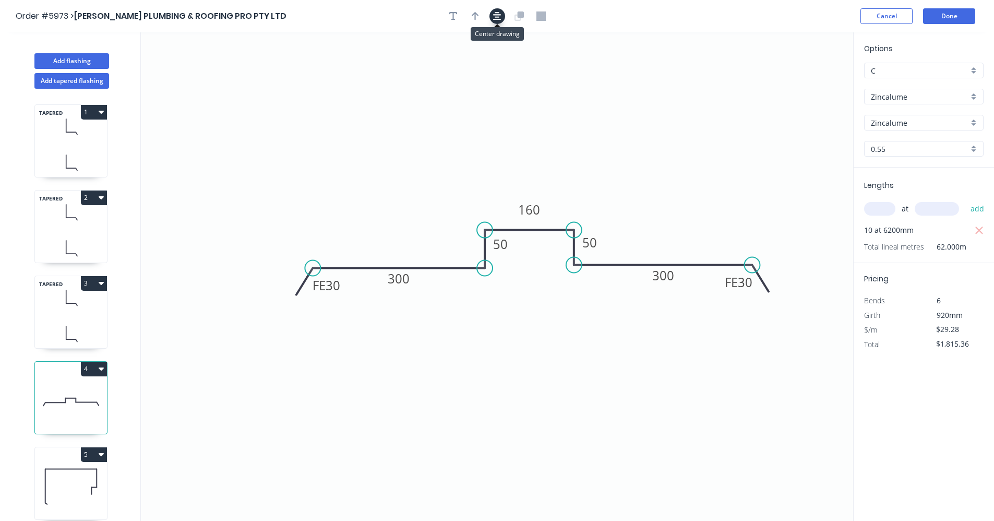
click at [494, 18] on icon "button" at bounding box center [497, 15] width 8 height 9
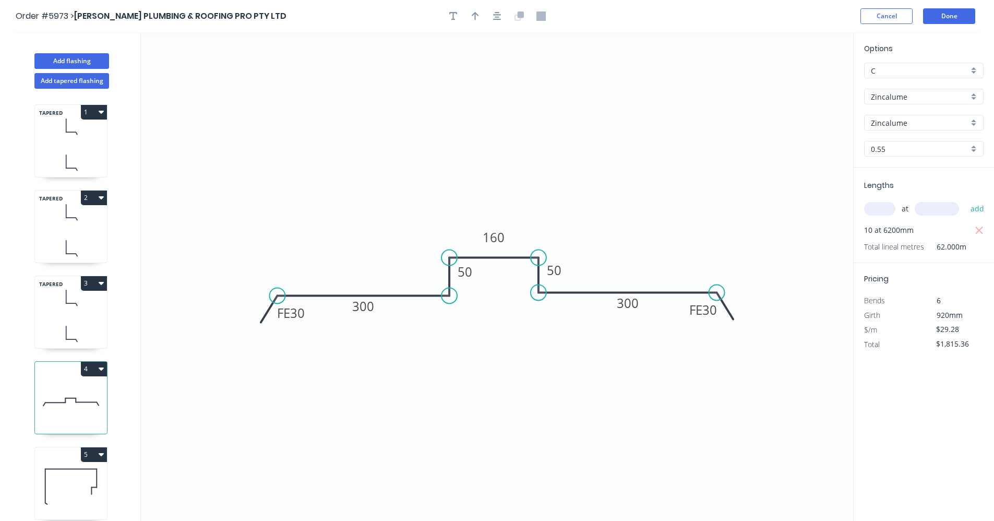
drag, startPoint x: 482, startPoint y: 14, endPoint x: 621, endPoint y: 79, distance: 153.4
click at [483, 16] on button "button" at bounding box center [476, 16] width 16 height 16
drag, startPoint x: 798, startPoint y: 85, endPoint x: 773, endPoint y: 156, distance: 75.3
click at [759, 176] on icon "0 FE 30 300 50 160 50 FE 30 300" at bounding box center [497, 276] width 712 height 489
drag, startPoint x: 802, startPoint y: 82, endPoint x: 411, endPoint y: 320, distance: 458.0
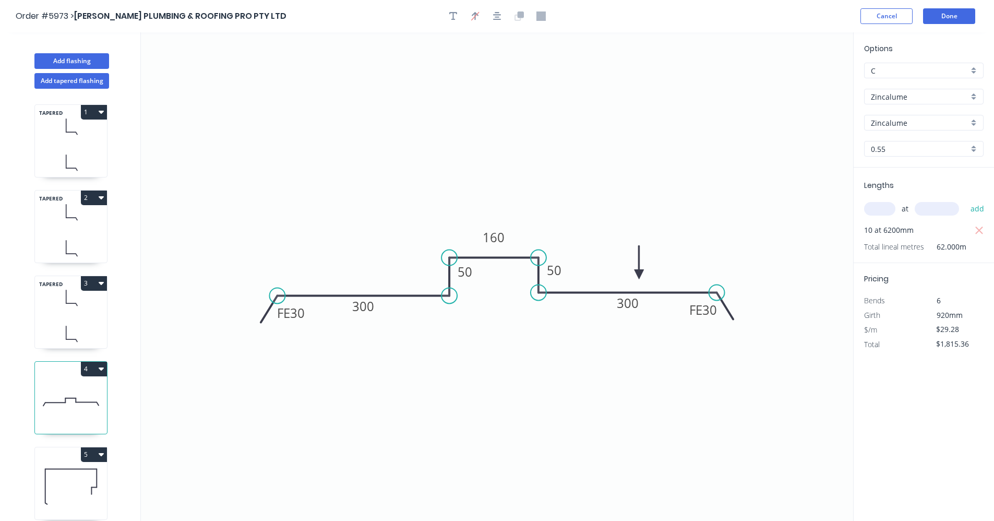
click at [635, 276] on icon at bounding box center [639, 262] width 9 height 33
click at [72, 490] on icon at bounding box center [71, 486] width 72 height 67
type input "Colorbond"
type input "Surfmist"
type input "$17.82"
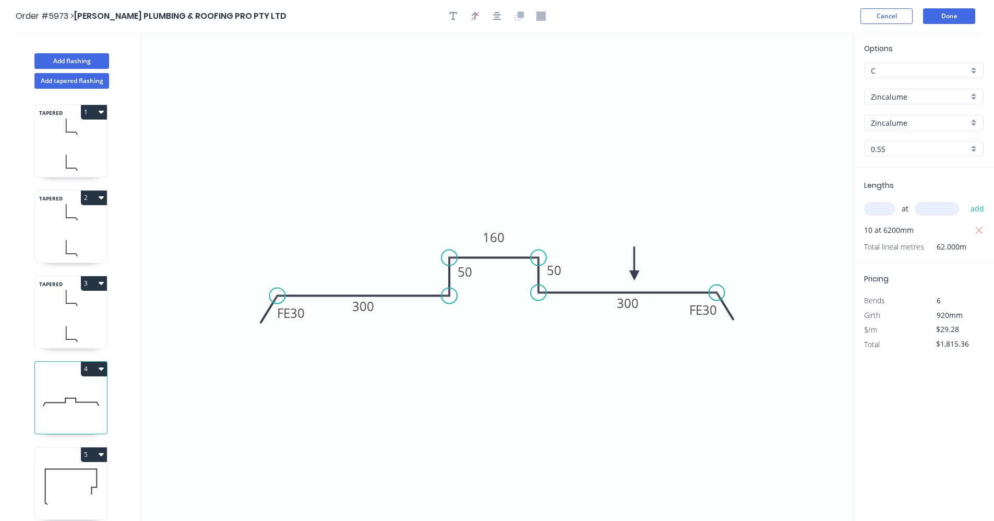
type input "$1,389.96"
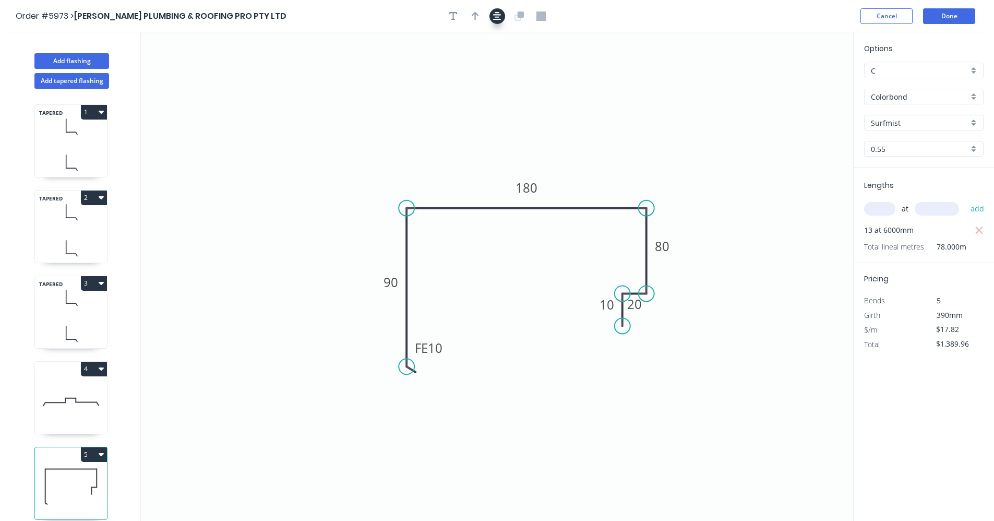
drag, startPoint x: 499, startPoint y: 16, endPoint x: 492, endPoint y: 16, distance: 6.8
click at [498, 16] on icon "button" at bounding box center [497, 15] width 8 height 9
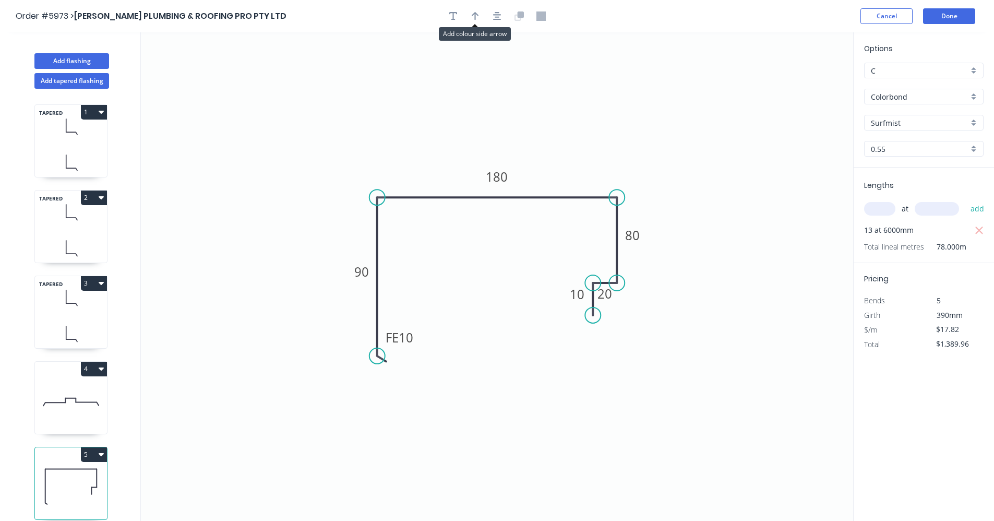
drag, startPoint x: 480, startPoint y: 16, endPoint x: 513, endPoint y: 44, distance: 43.0
click at [480, 17] on button "button" at bounding box center [476, 16] width 16 height 16
drag, startPoint x: 803, startPoint y: 84, endPoint x: 484, endPoint y: 161, distance: 328.1
click at [566, 182] on icon at bounding box center [567, 168] width 9 height 33
click at [962, 16] on button "Done" at bounding box center [949, 16] width 52 height 16
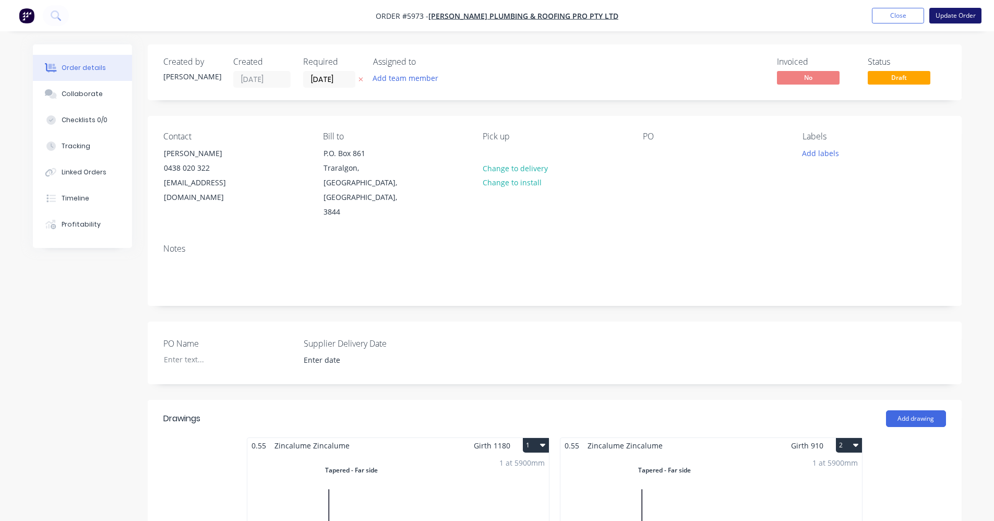
click at [951, 18] on button "Update Order" at bounding box center [956, 16] width 52 height 16
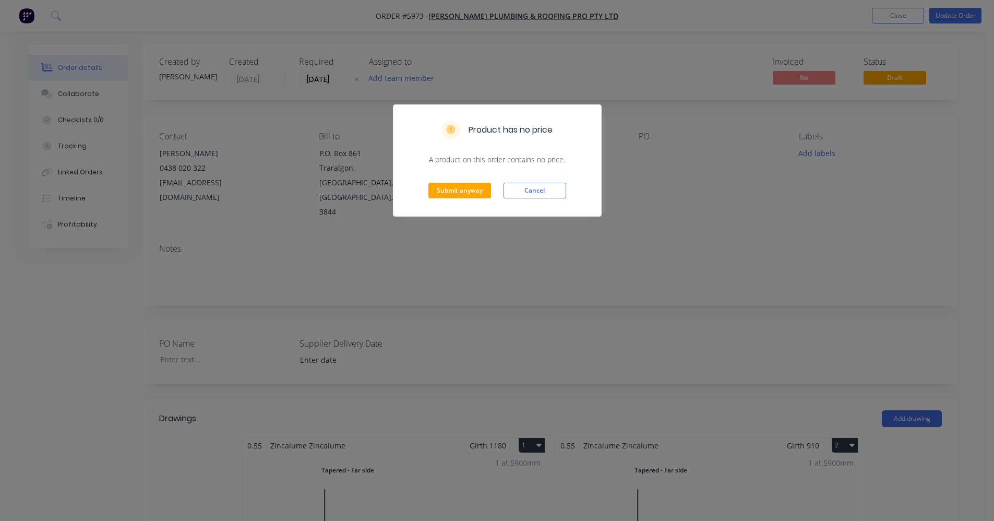
click at [549, 182] on div "Submit anyway Cancel" at bounding box center [498, 190] width 208 height 51
click at [545, 186] on button "Cancel" at bounding box center [535, 191] width 63 height 16
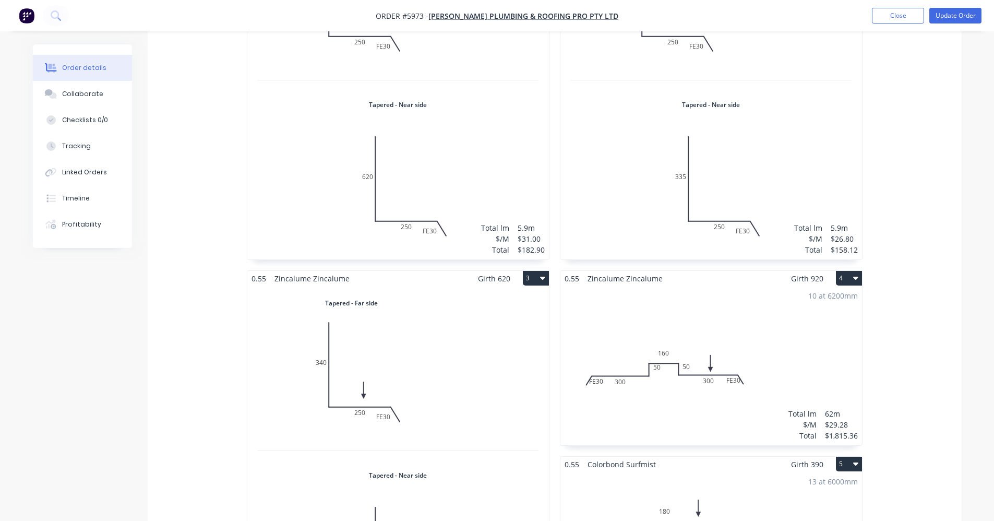
scroll to position [626, 0]
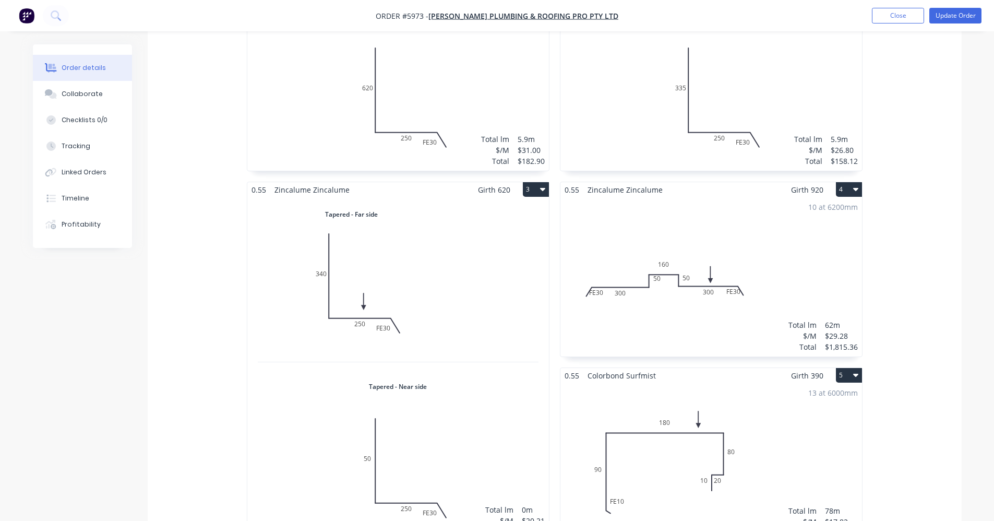
click at [448, 384] on div "Total lm $/M Total 0m $20.21 $0.00" at bounding box center [398, 369] width 302 height 344
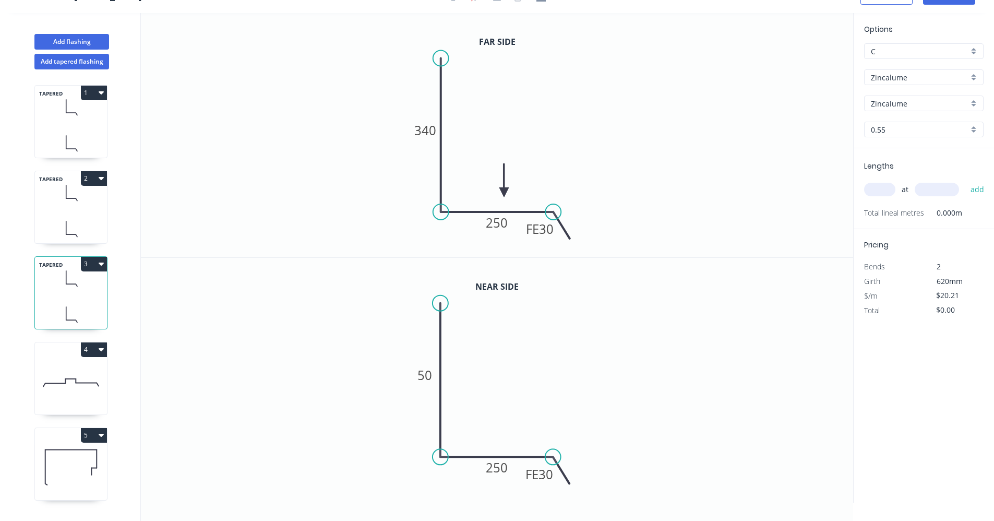
click at [870, 194] on input "text" at bounding box center [879, 190] width 31 height 14
type input "1"
type input "5900"
click at [966, 181] on button "add" at bounding box center [978, 190] width 25 height 18
type input "$119.24"
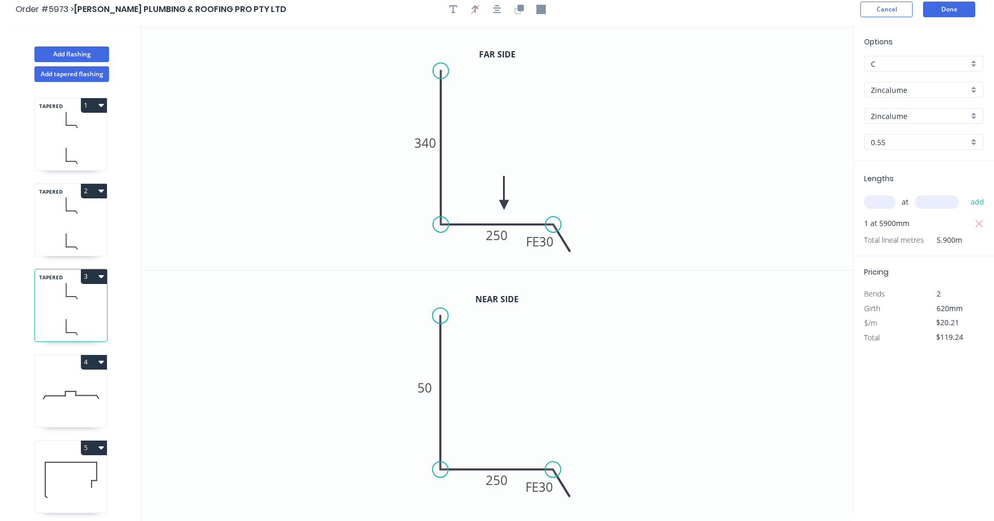
scroll to position [0, 0]
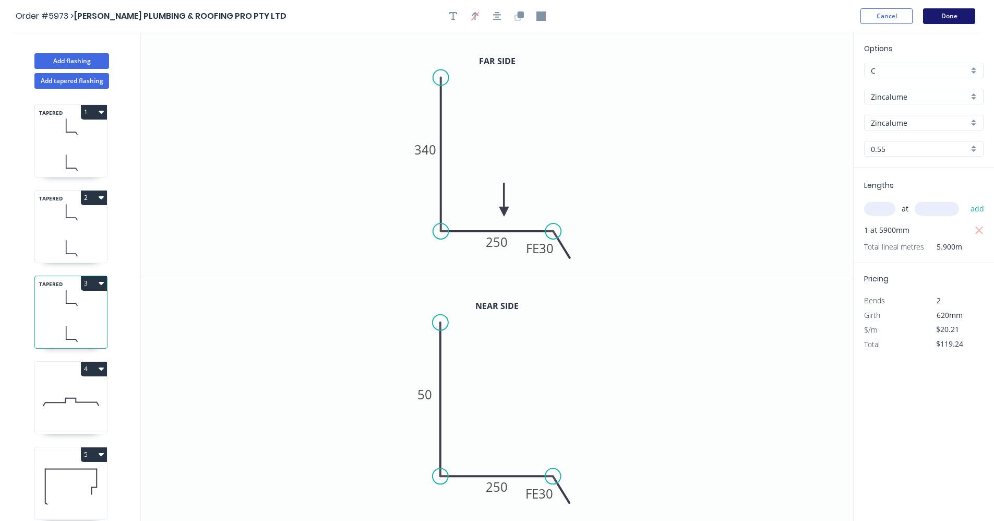
click at [961, 18] on button "Done" at bounding box center [949, 16] width 52 height 16
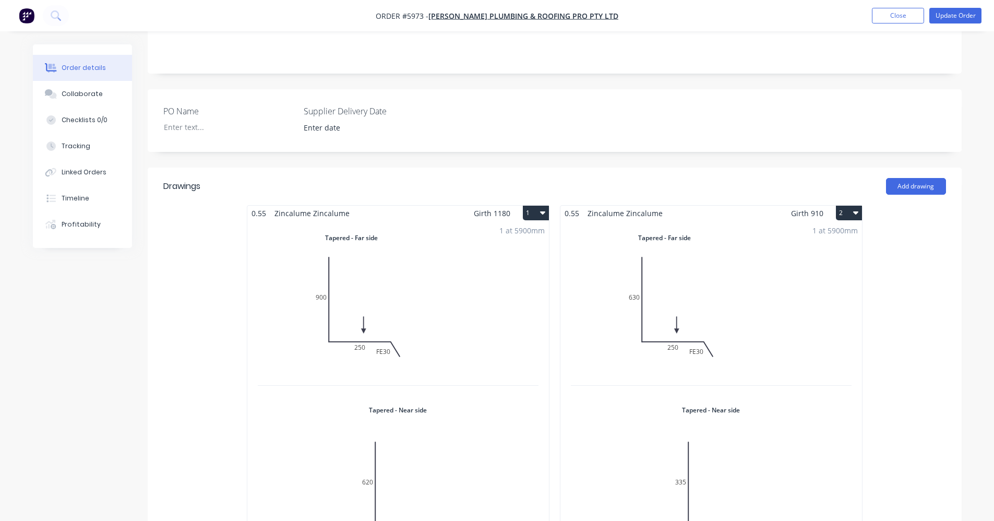
scroll to position [52, 0]
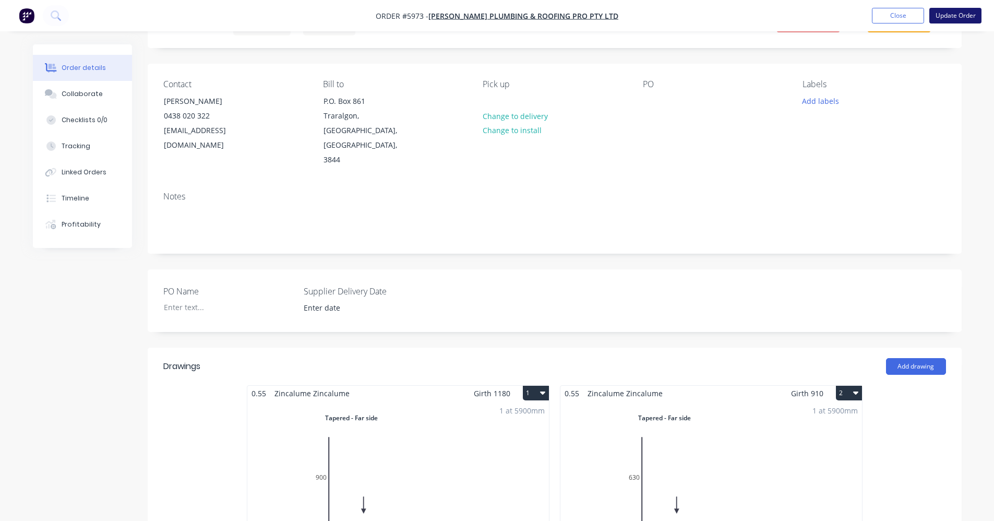
click at [961, 13] on button "Update Order" at bounding box center [956, 16] width 52 height 16
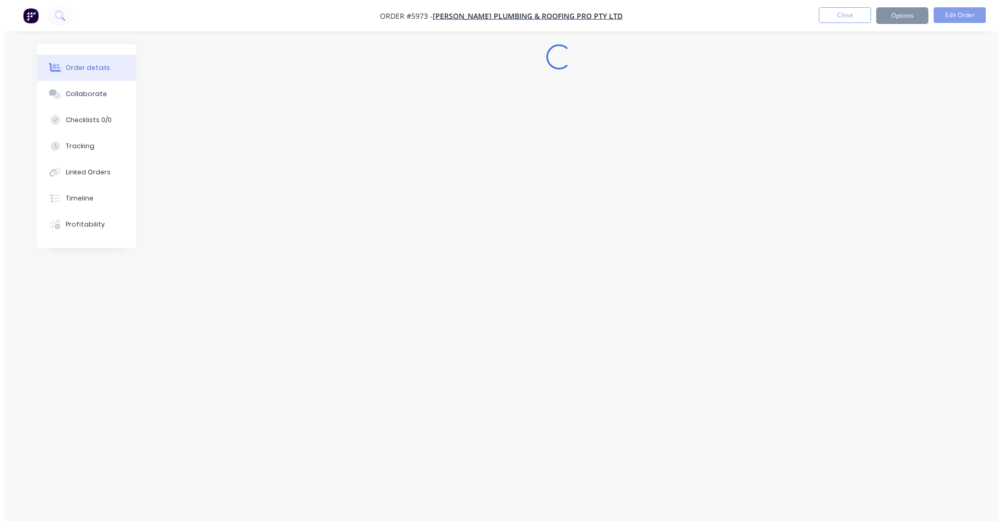
scroll to position [0, 0]
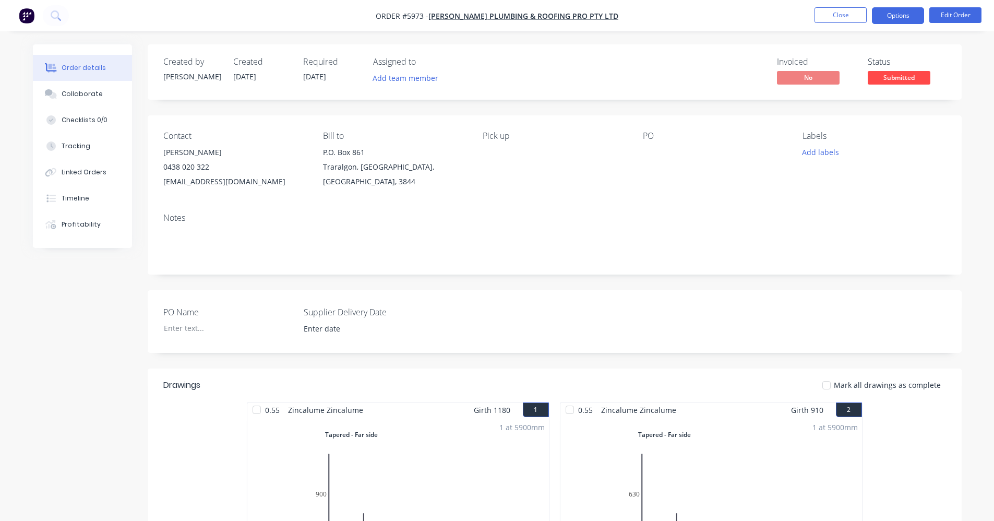
click at [914, 18] on button "Options" at bounding box center [898, 15] width 52 height 17
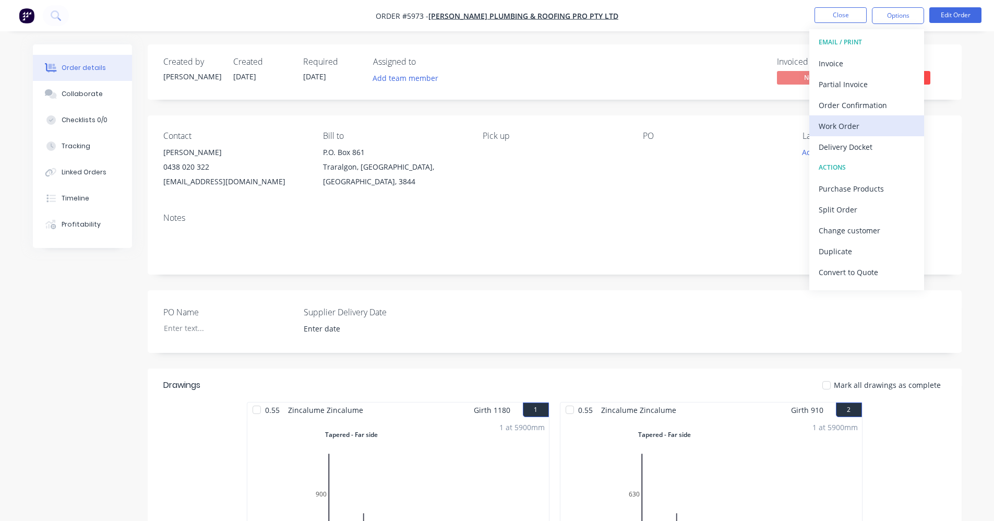
click at [845, 127] on div "Work Order" at bounding box center [867, 125] width 96 height 15
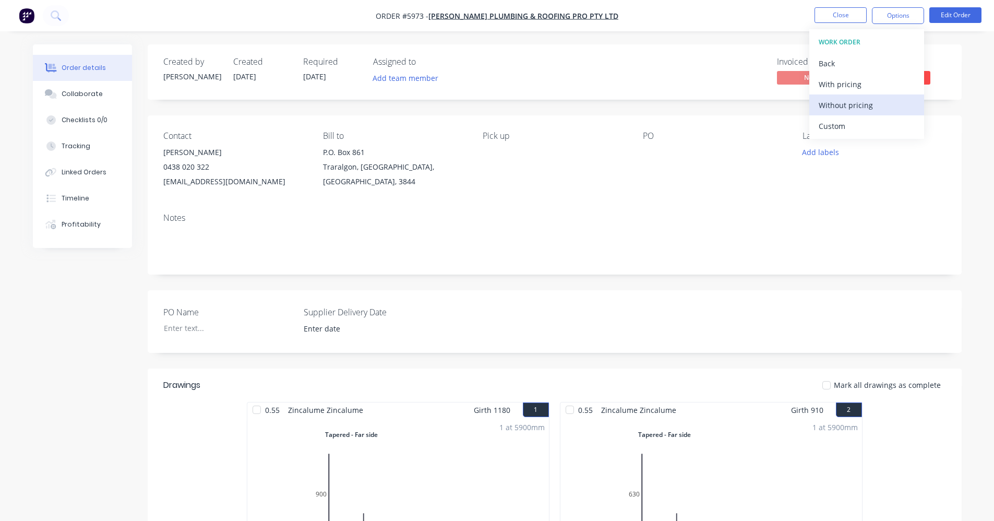
click at [848, 105] on div "Without pricing" at bounding box center [867, 105] width 96 height 15
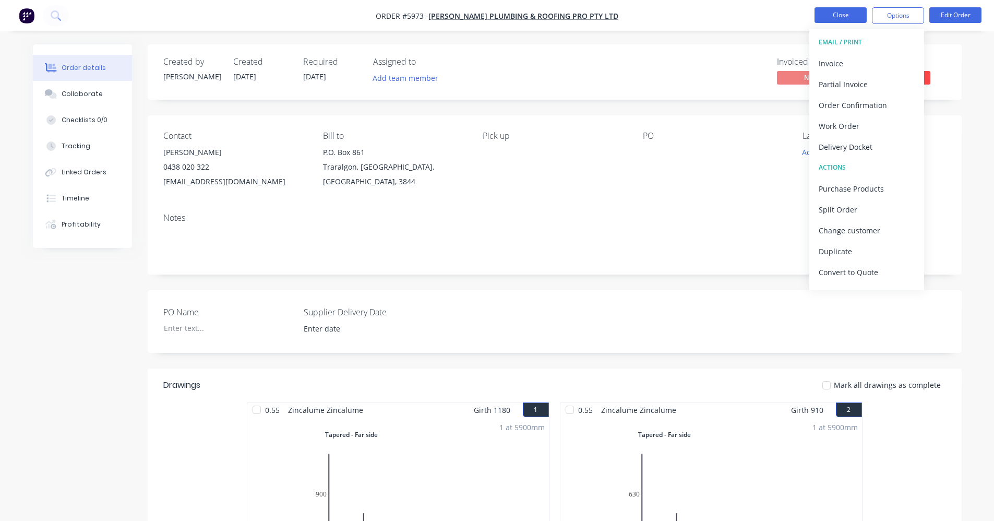
click at [845, 11] on button "Close" at bounding box center [841, 15] width 52 height 16
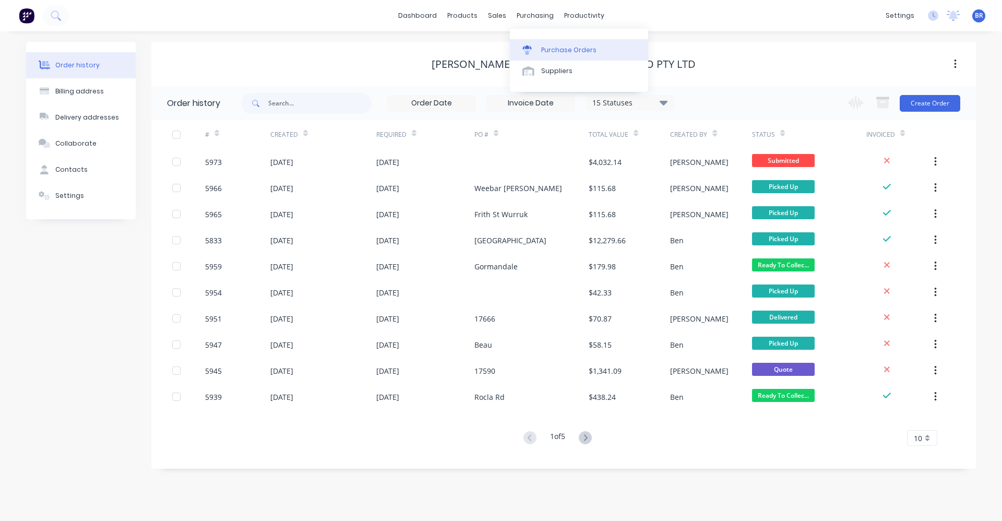
click at [545, 51] on div "Purchase Orders" at bounding box center [568, 49] width 55 height 9
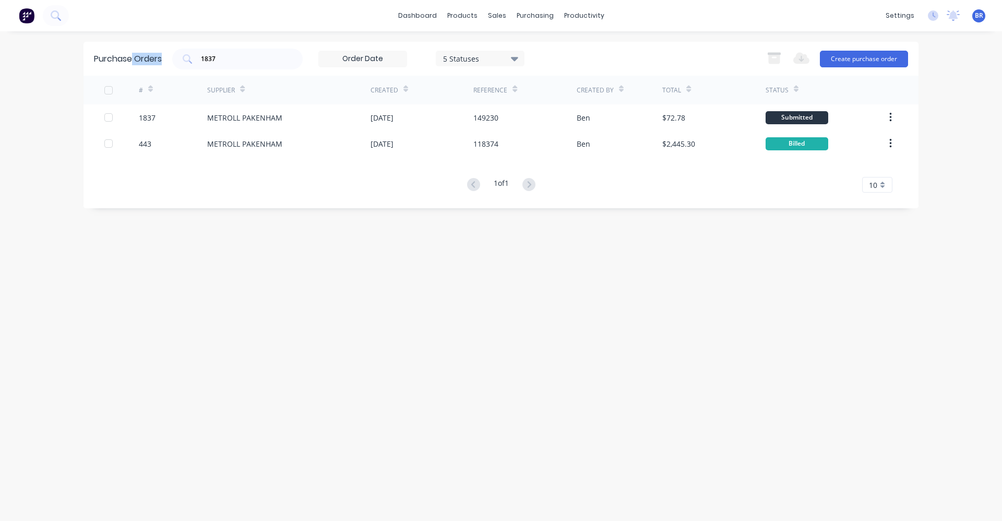
drag, startPoint x: 219, startPoint y: 55, endPoint x: 133, endPoint y: 56, distance: 86.6
click at [133, 56] on div "Purchase Orders 1837 5 Statuses 5 Statuses Export to Excel (XLSX) Create purcha…" at bounding box center [501, 59] width 835 height 34
drag, startPoint x: 133, startPoint y: 56, endPoint x: 242, endPoint y: 52, distance: 109.7
click at [242, 52] on div "1837" at bounding box center [237, 59] width 130 height 21
type input "1"
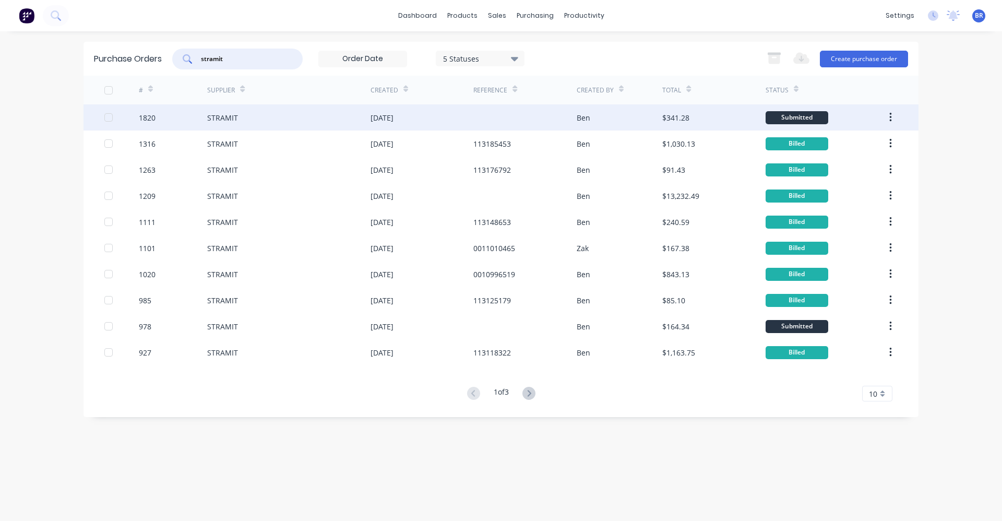
type input "stramit"
click at [299, 118] on div "STRAMIT" at bounding box center [288, 117] width 163 height 26
